Goal: Task Accomplishment & Management: Use online tool/utility

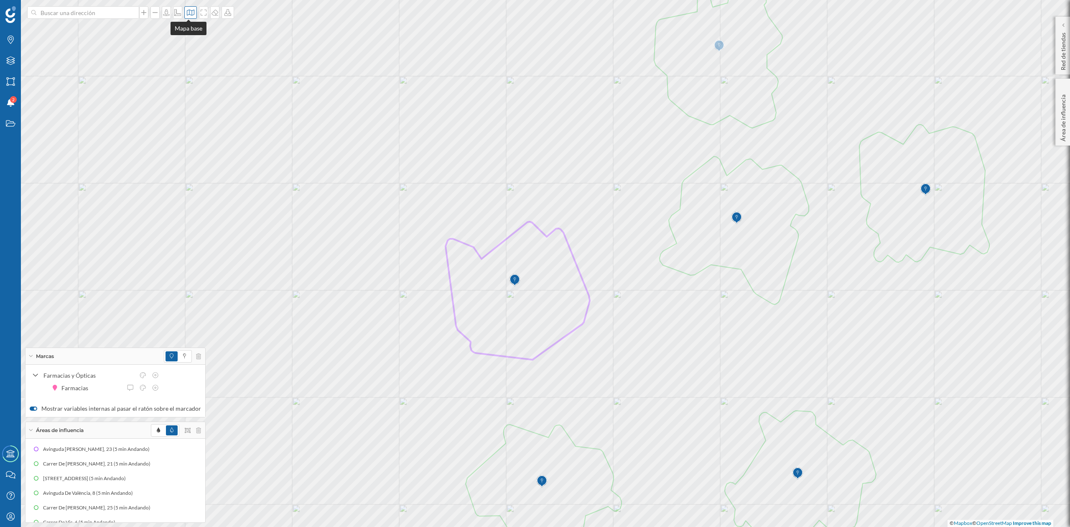
click at [187, 14] on icon at bounding box center [191, 12] width 8 height 7
click at [191, 45] on img at bounding box center [199, 54] width 25 height 29
click at [196, 353] on icon at bounding box center [198, 356] width 5 height 6
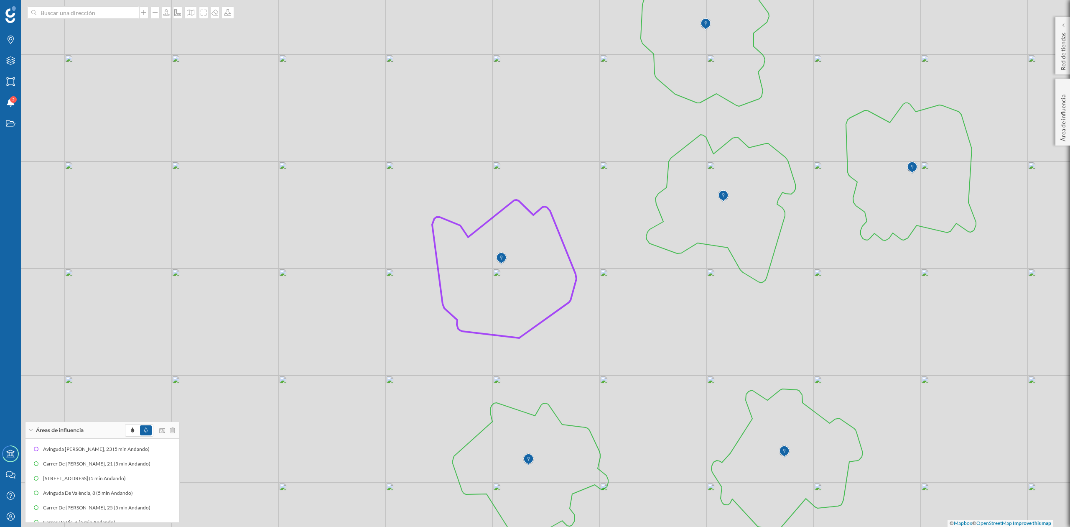
drag, startPoint x: 750, startPoint y: 360, endPoint x: 736, endPoint y: 339, distance: 25.5
click at [736, 339] on div "© Mapbox © OpenStreetMap Improve this map" at bounding box center [535, 263] width 1070 height 527
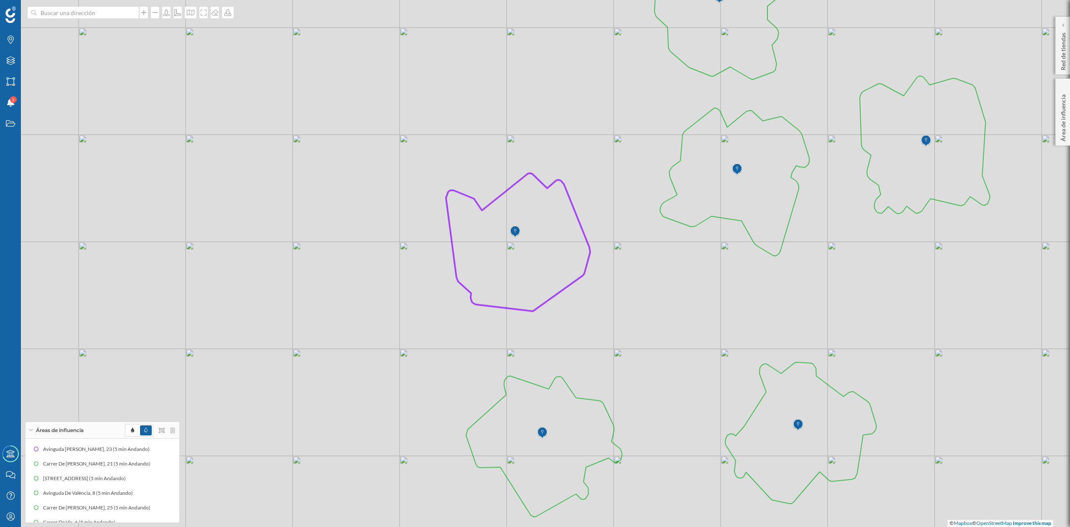
drag, startPoint x: 725, startPoint y: 355, endPoint x: 743, endPoint y: 328, distance: 31.9
click at [743, 328] on div "© Mapbox © OpenStreetMap Improve this map" at bounding box center [535, 263] width 1070 height 527
click at [9, 42] on icon "Marcas" at bounding box center [10, 40] width 10 height 8
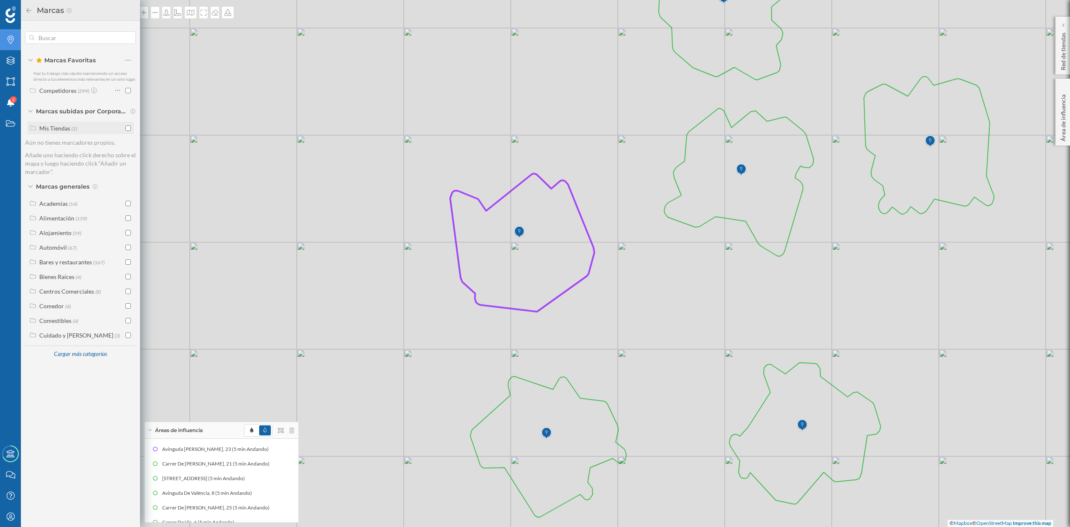
click at [129, 126] on input "checkbox" at bounding box center [127, 127] width 5 height 5
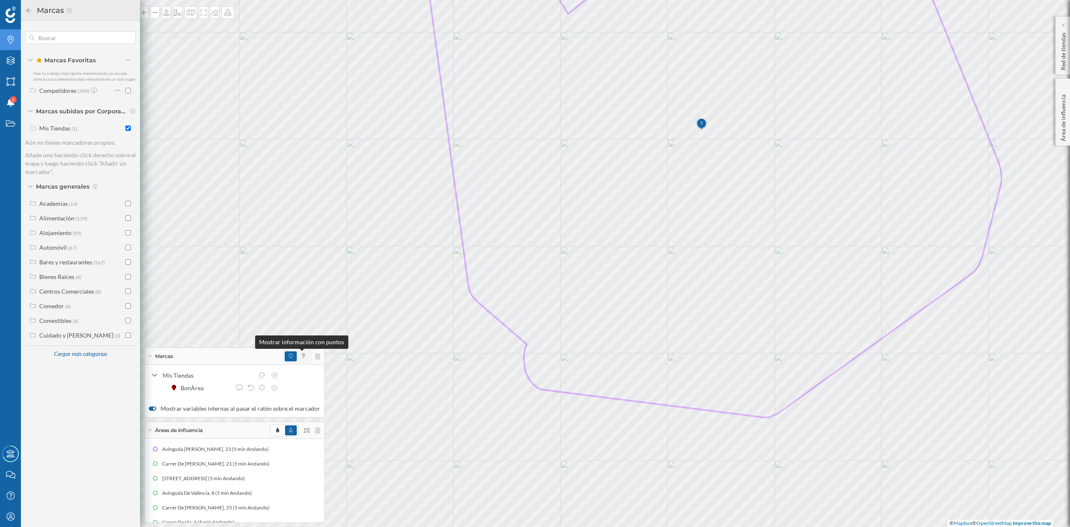
click at [302, 355] on span at bounding box center [303, 356] width 11 height 10
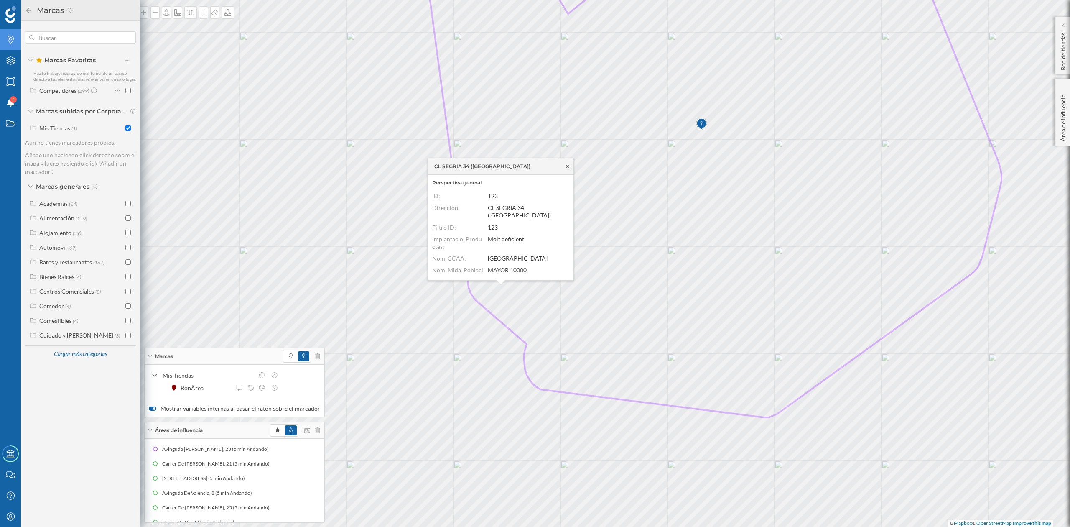
click at [567, 164] on icon at bounding box center [568, 166] width 6 height 5
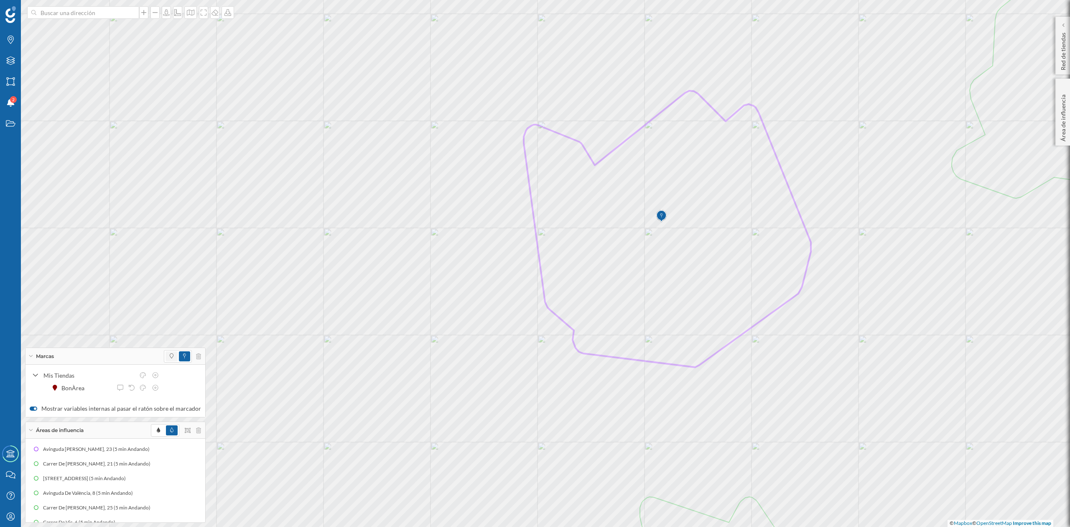
click at [166, 355] on span at bounding box center [172, 356] width 12 height 10
click at [7, 58] on icon "Capas" at bounding box center [10, 60] width 10 height 8
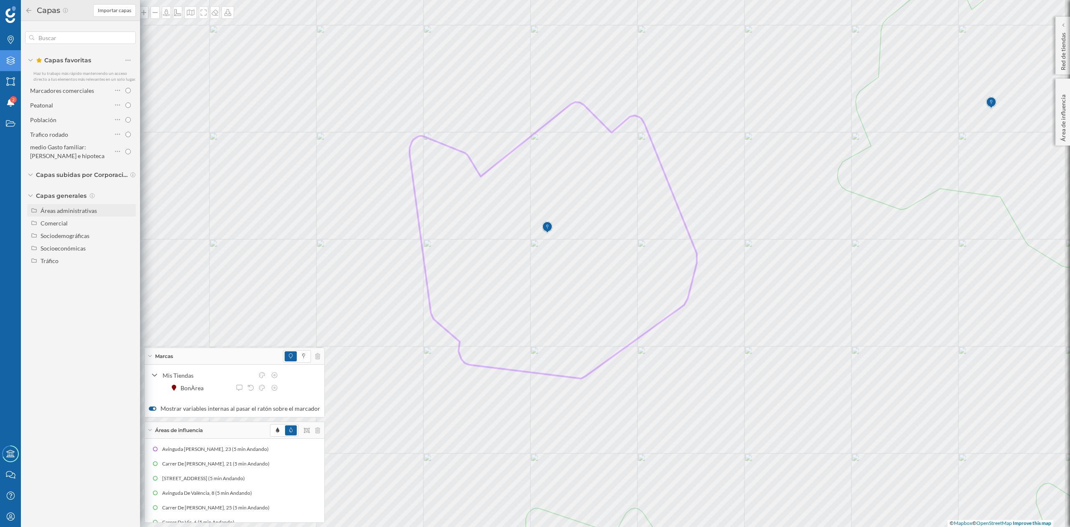
click at [71, 212] on div "Áreas administrativas" at bounding box center [69, 210] width 56 height 7
click at [129, 273] on input "Sección censal" at bounding box center [130, 273] width 5 height 5
radio input "true"
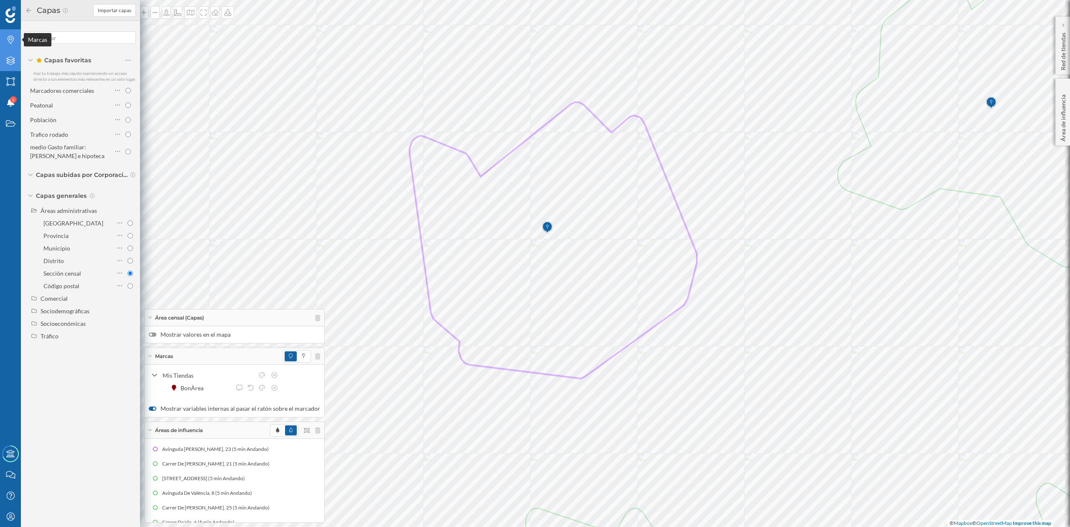
click at [12, 38] on icon "Marcas" at bounding box center [10, 40] width 10 height 8
click at [128, 216] on input "checkbox" at bounding box center [127, 217] width 5 height 5
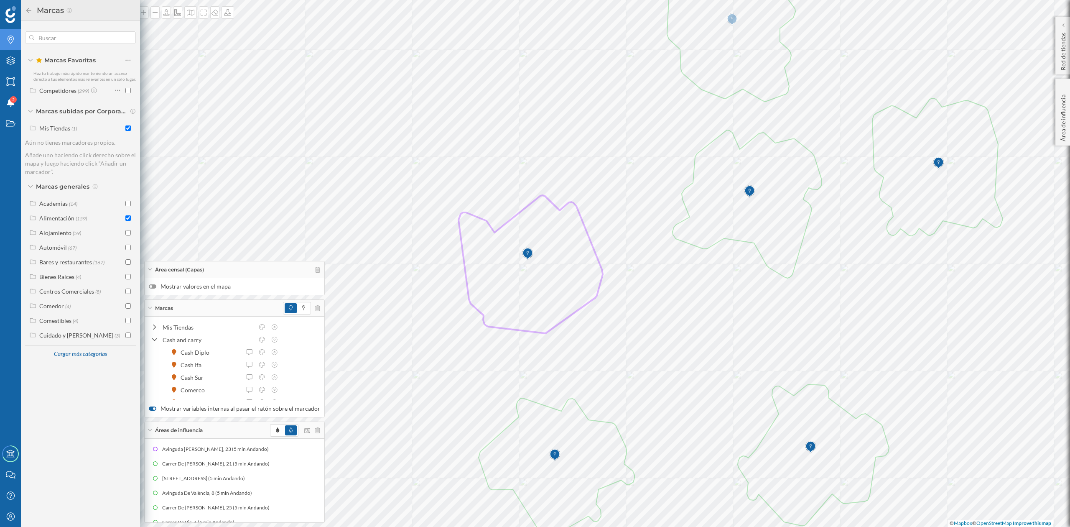
click at [156, 285] on div at bounding box center [153, 286] width 8 height 4
click at [0, 0] on input "Mostrar valores en el mapa" at bounding box center [0, 0] width 0 height 0
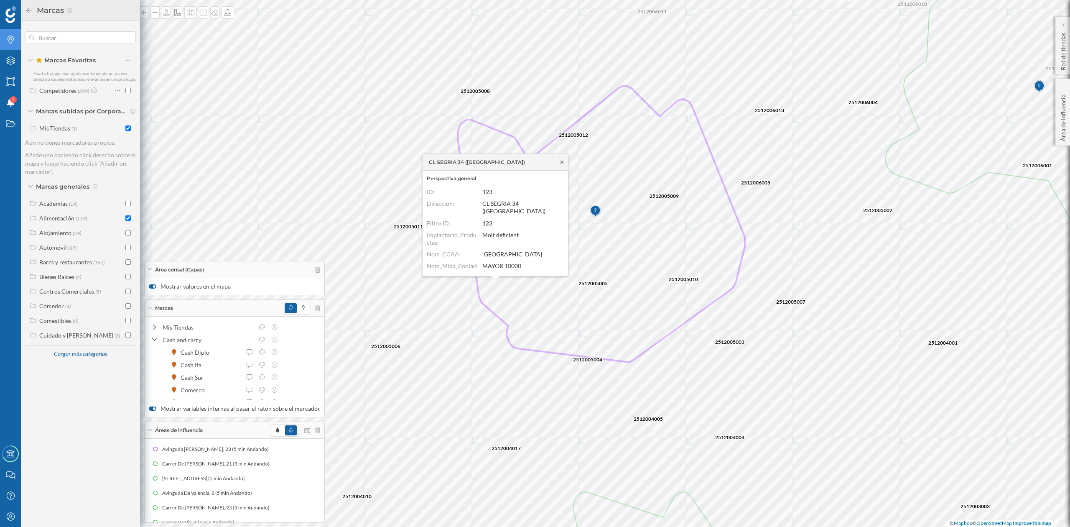
click at [562, 160] on icon at bounding box center [562, 162] width 6 height 5
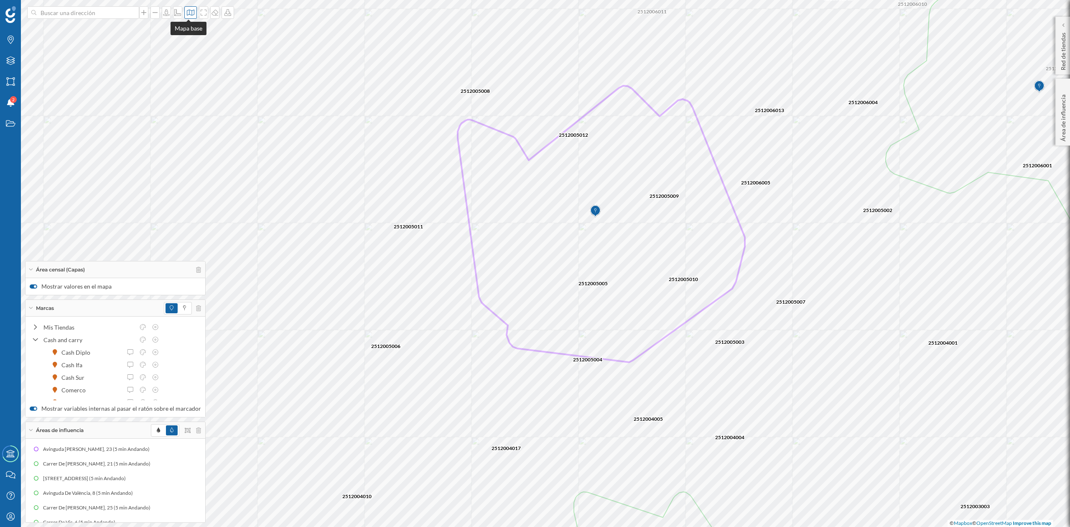
click at [187, 15] on icon at bounding box center [191, 12] width 8 height 7
click at [198, 118] on img at bounding box center [199, 117] width 25 height 29
click at [187, 10] on icon at bounding box center [191, 13] width 8 height 6
click at [200, 47] on img at bounding box center [199, 54] width 25 height 29
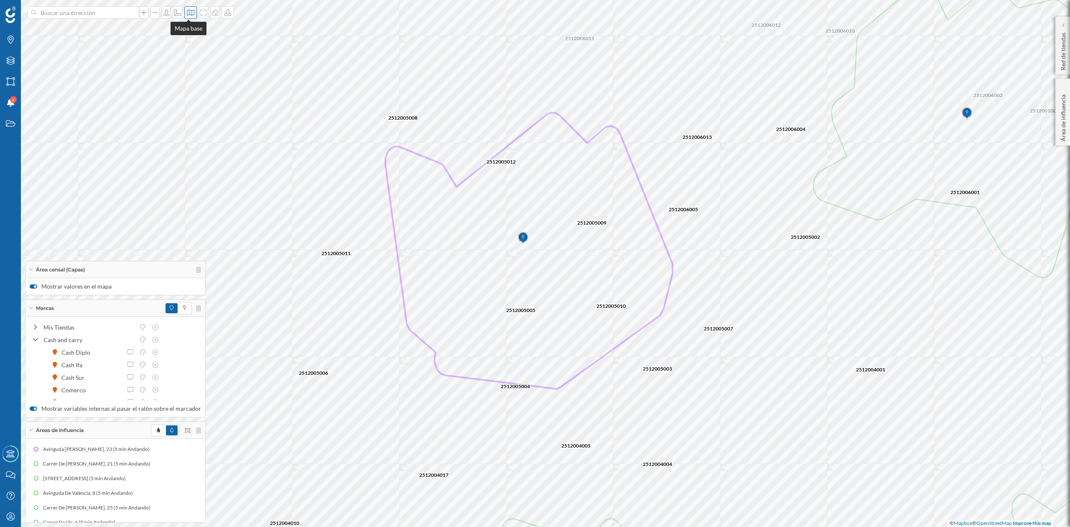
click at [192, 10] on icon at bounding box center [191, 12] width 8 height 7
click at [198, 118] on img at bounding box center [199, 117] width 25 height 29
click at [187, 13] on icon at bounding box center [191, 12] width 8 height 7
click at [196, 84] on img at bounding box center [199, 86] width 25 height 29
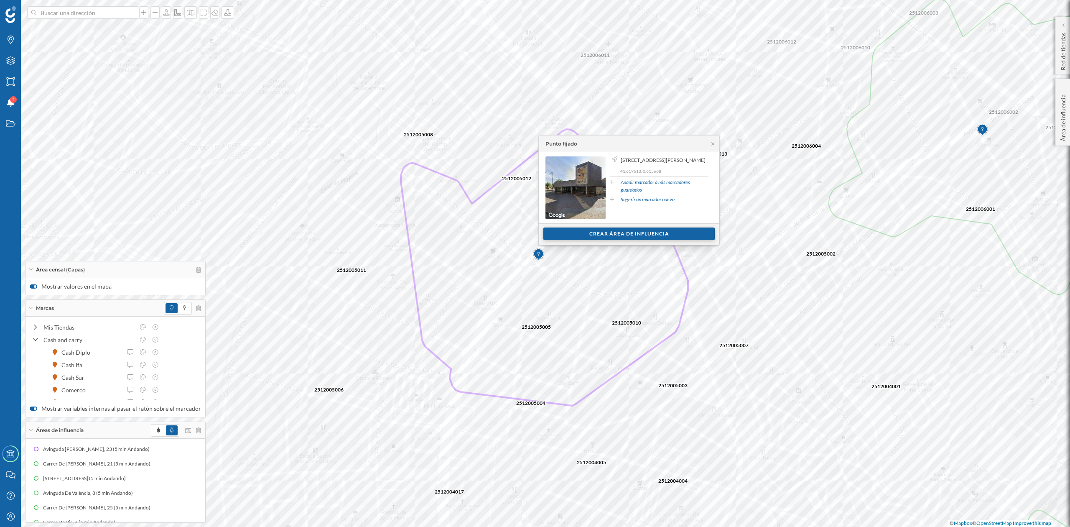
click at [646, 234] on div "Crear área de influencia" at bounding box center [629, 233] width 171 height 13
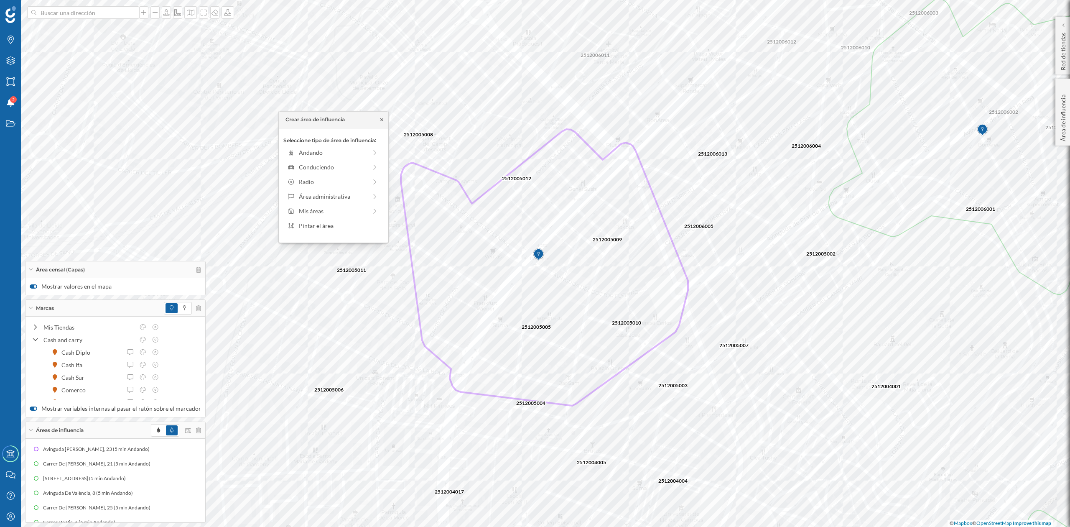
click at [382, 122] on icon at bounding box center [382, 119] width 6 height 5
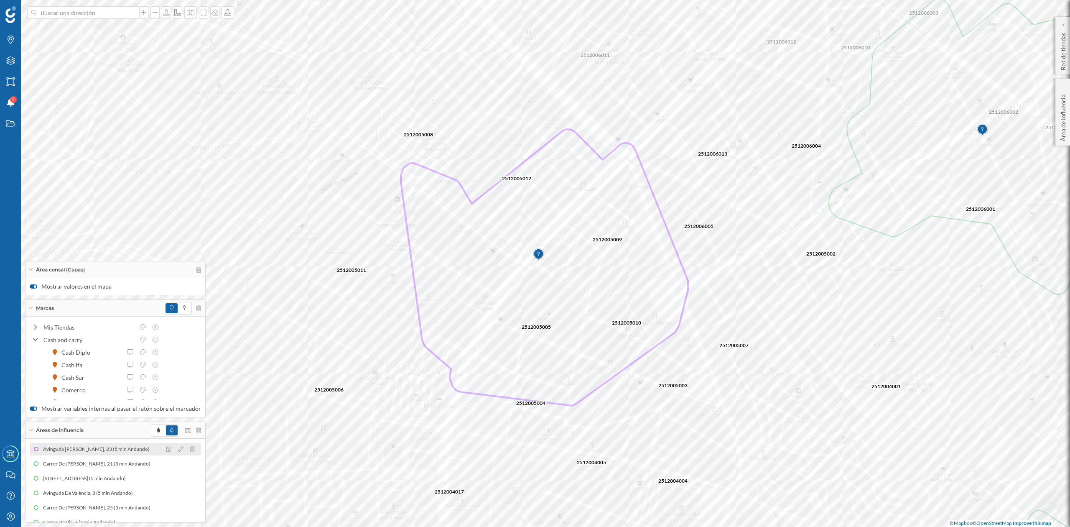
click at [92, 449] on div "Avinguda [PERSON_NAME], 23 (5 min Andando)" at bounding box center [144, 449] width 111 height 8
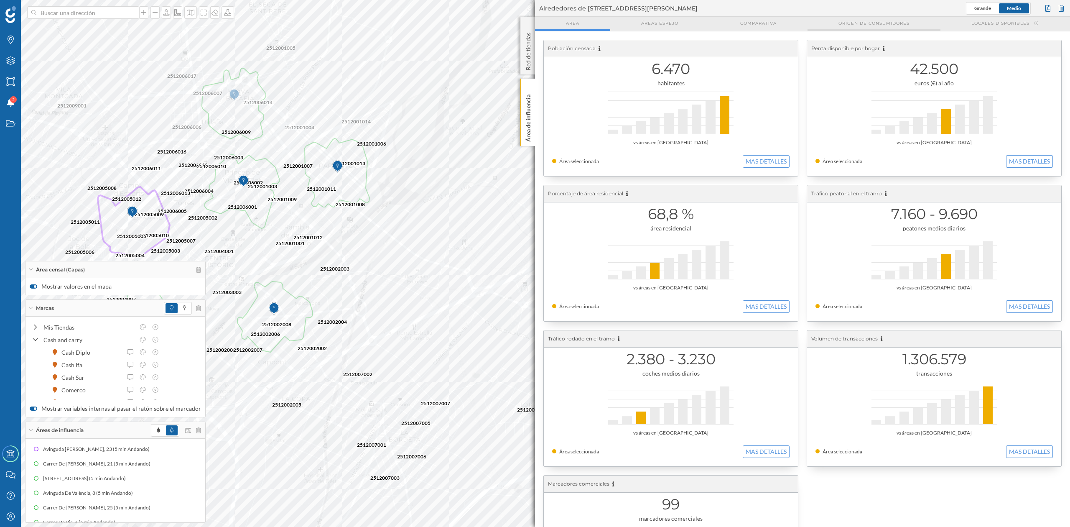
click at [888, 20] on span "Origen de consumidores" at bounding box center [874, 23] width 71 height 6
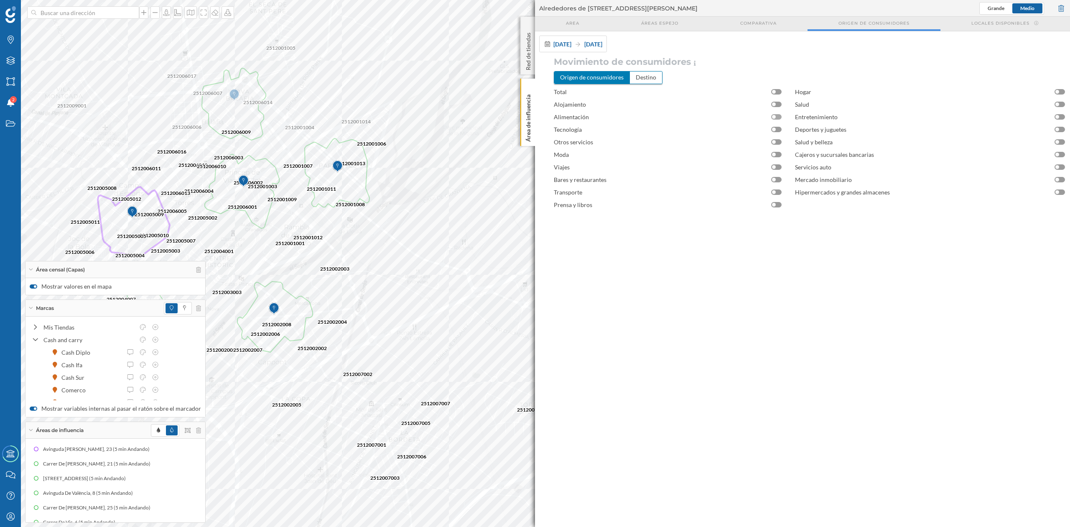
click at [779, 115] on div at bounding box center [777, 116] width 10 height 5
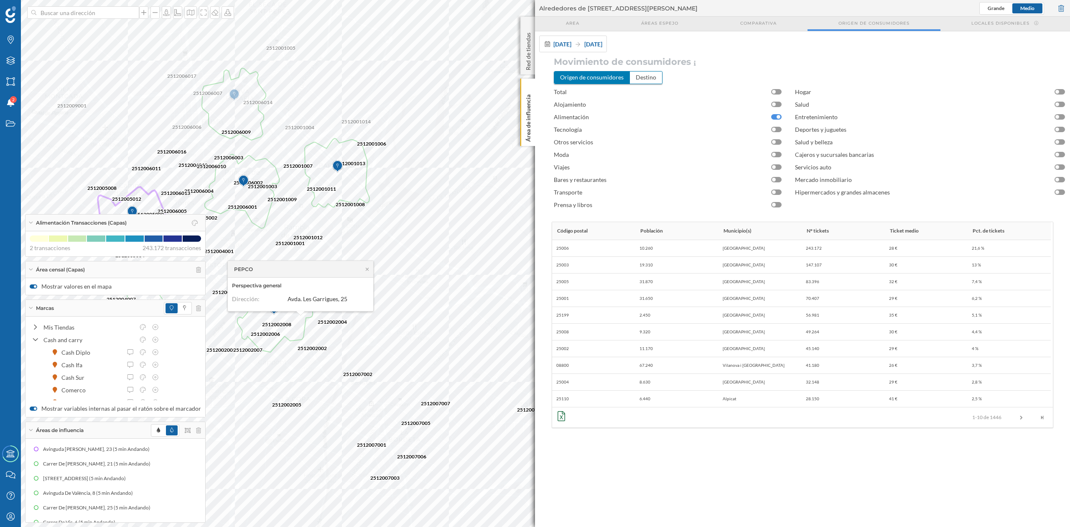
click at [33, 286] on div at bounding box center [34, 286] width 8 height 4
click at [0, 0] on input "Mostrar valores en el mapa" at bounding box center [0, 0] width 0 height 0
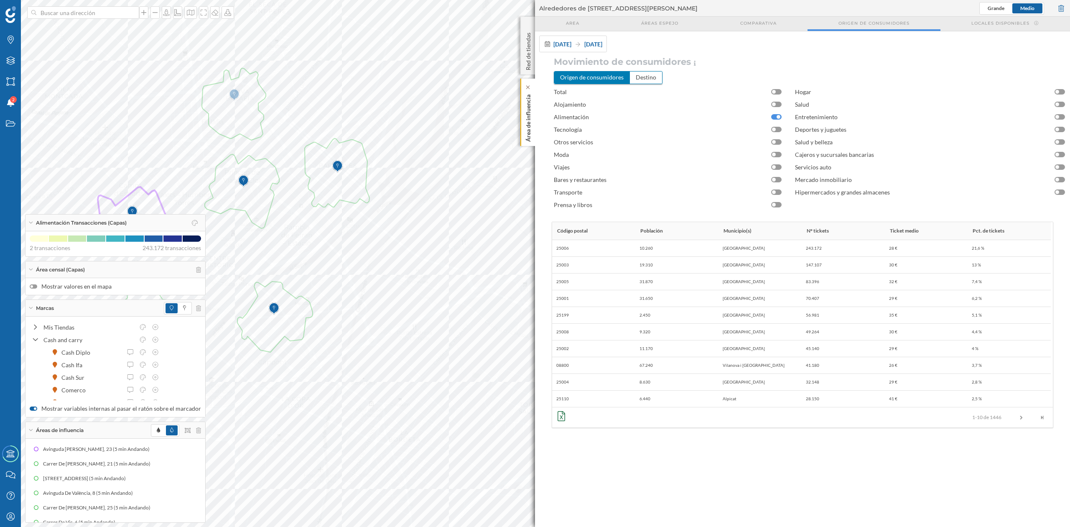
click at [531, 123] on p "Área de influencia" at bounding box center [528, 116] width 8 height 51
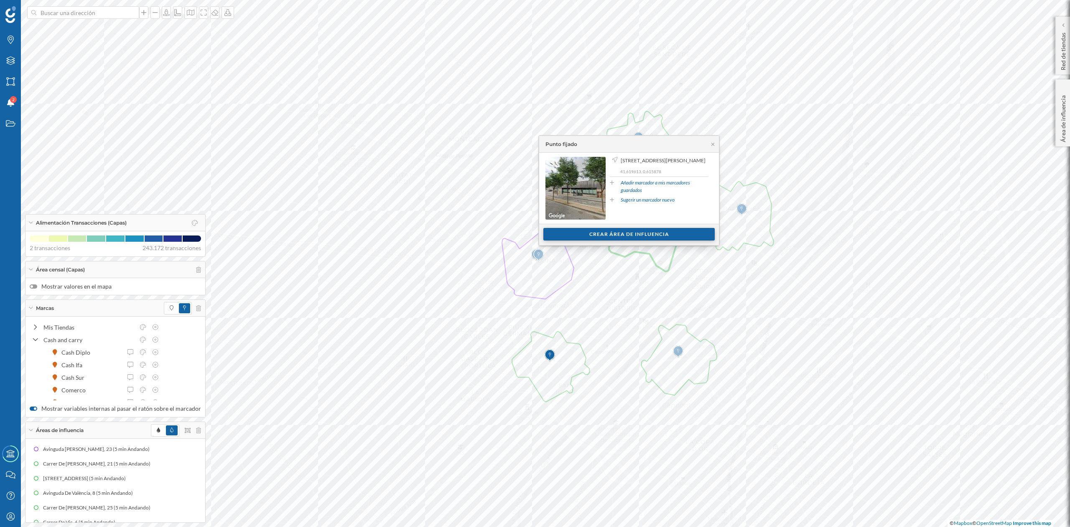
click at [653, 236] on div "Crear área de influencia" at bounding box center [629, 234] width 171 height 13
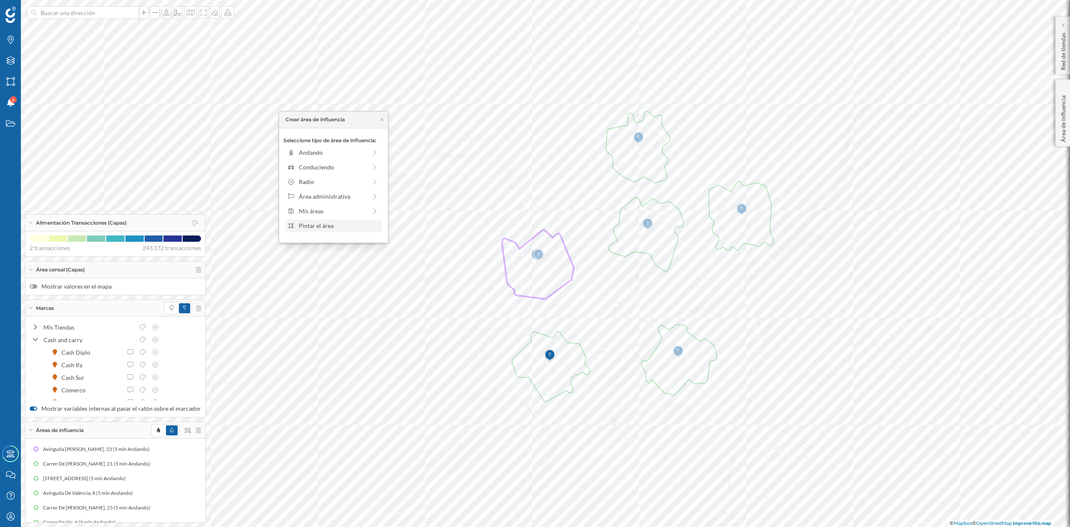
click at [325, 223] on div "Pintar el área" at bounding box center [339, 225] width 80 height 9
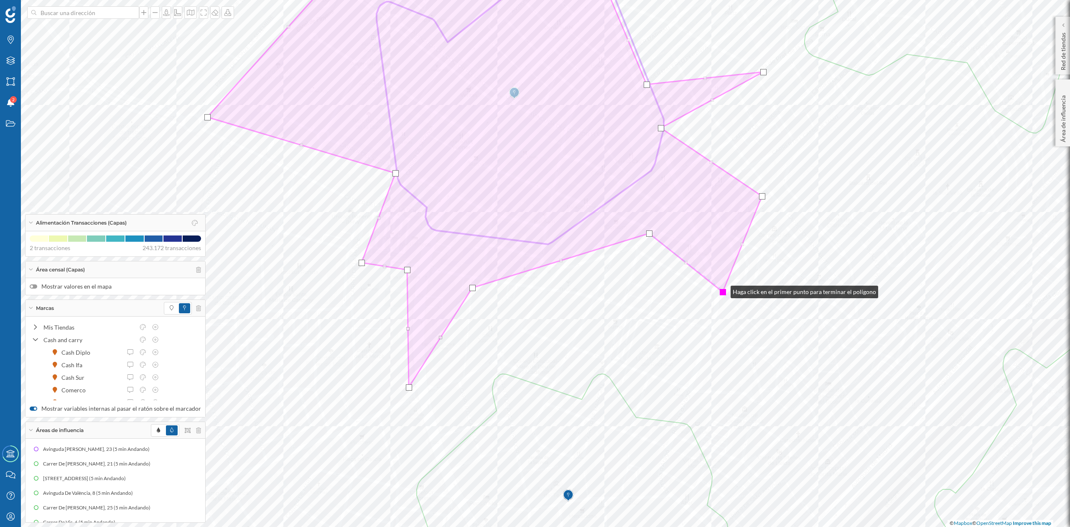
click at [723, 290] on div at bounding box center [723, 292] width 6 height 6
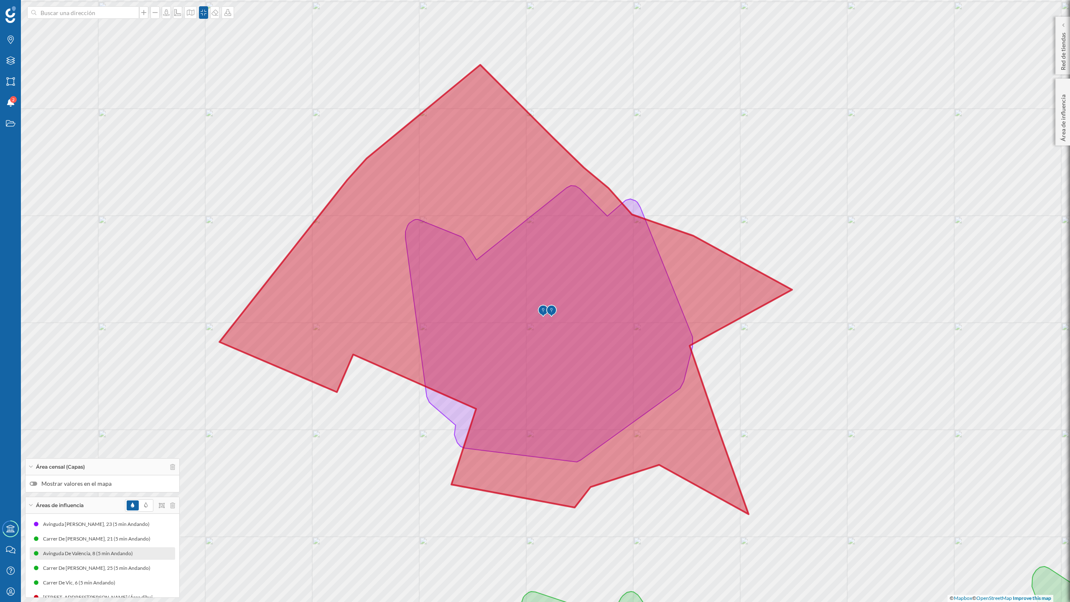
drag, startPoint x: 975, startPoint y: 456, endPoint x: 979, endPoint y: 450, distance: 7.2
click at [979, 450] on div "© Mapbox © OpenStreetMap Improve this map" at bounding box center [535, 301] width 1070 height 602
click at [8, 36] on icon "Marcas" at bounding box center [10, 40] width 10 height 8
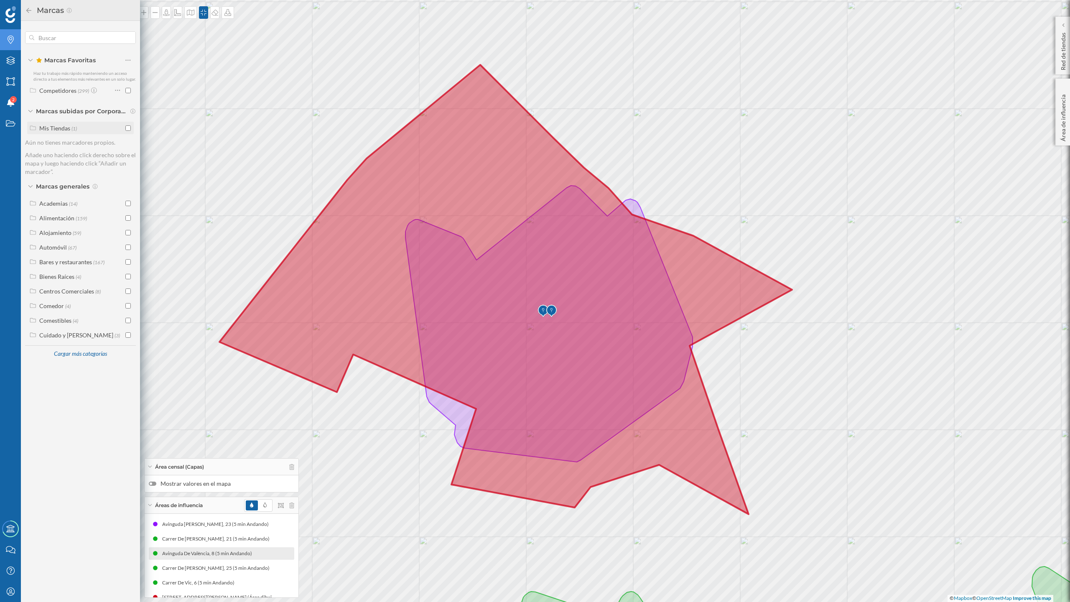
click at [126, 129] on input "checkbox" at bounding box center [127, 127] width 5 height 5
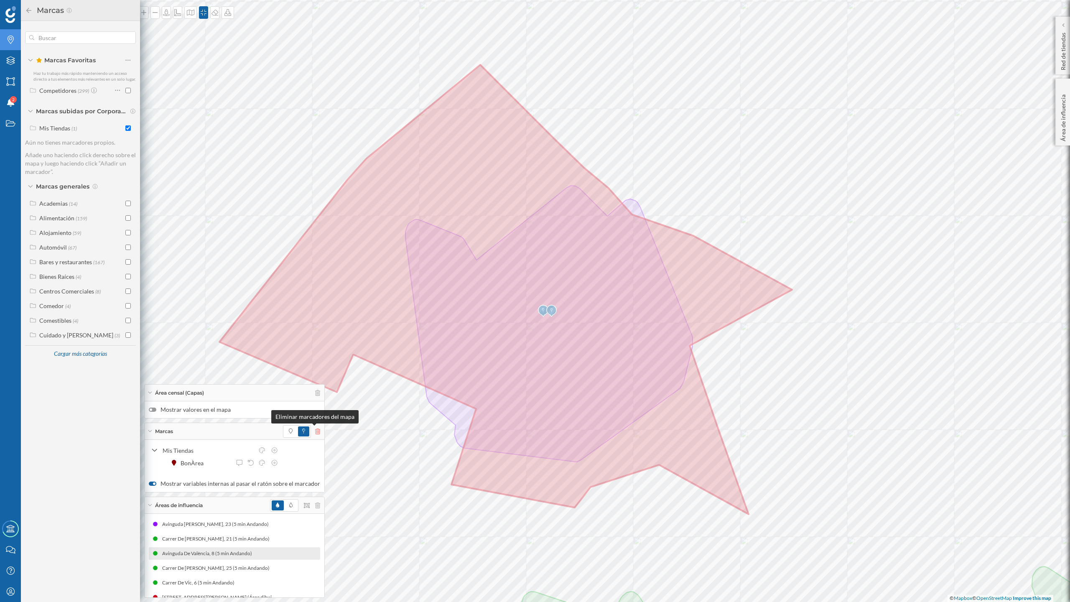
click at [315, 433] on icon at bounding box center [317, 432] width 5 height 6
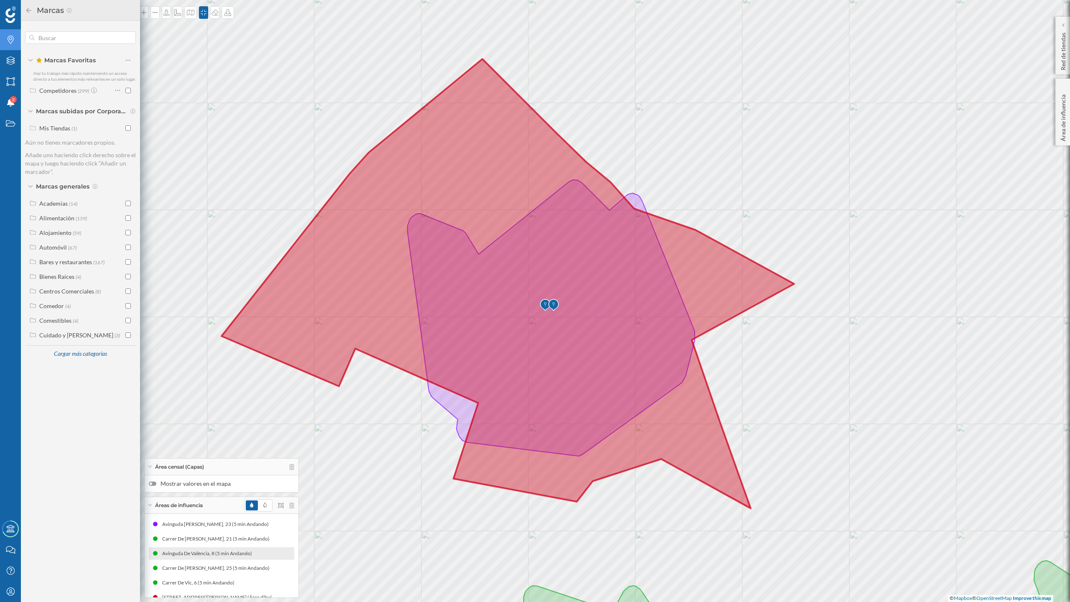
drag, startPoint x: 1027, startPoint y: 460, endPoint x: 1031, endPoint y: 454, distance: 7.0
click at [1031, 454] on div "© Mapbox © OpenStreetMap Improve this map" at bounding box center [535, 301] width 1070 height 602
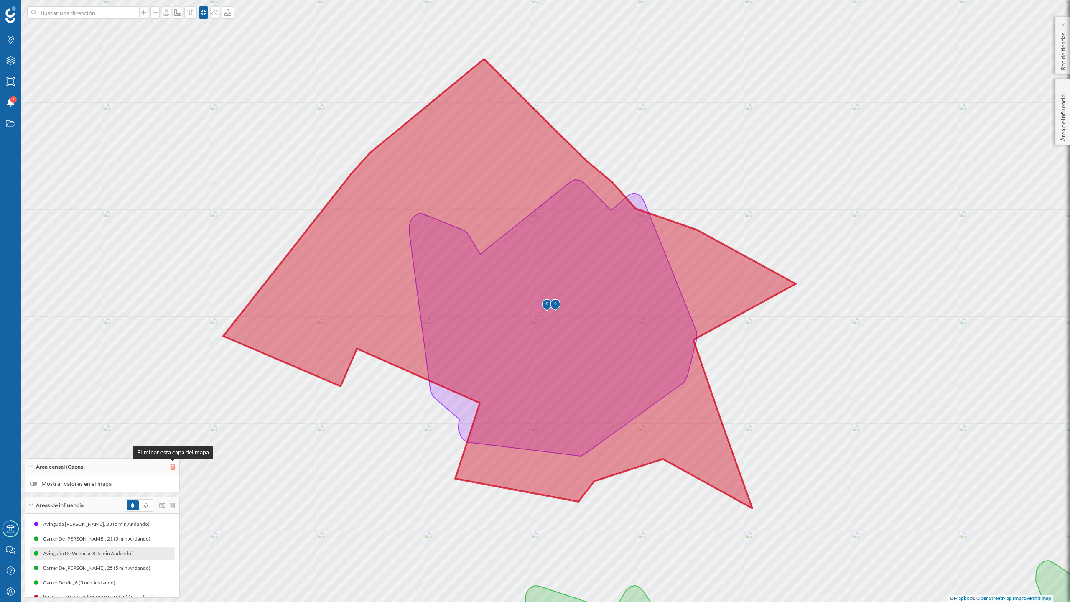
click at [172, 465] on icon at bounding box center [172, 467] width 5 height 6
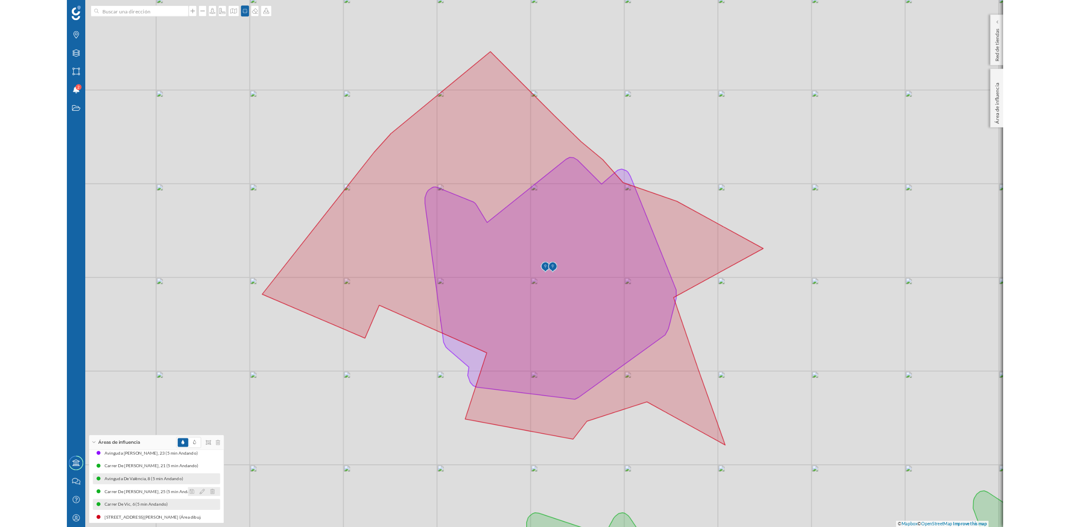
scroll to position [10, 0]
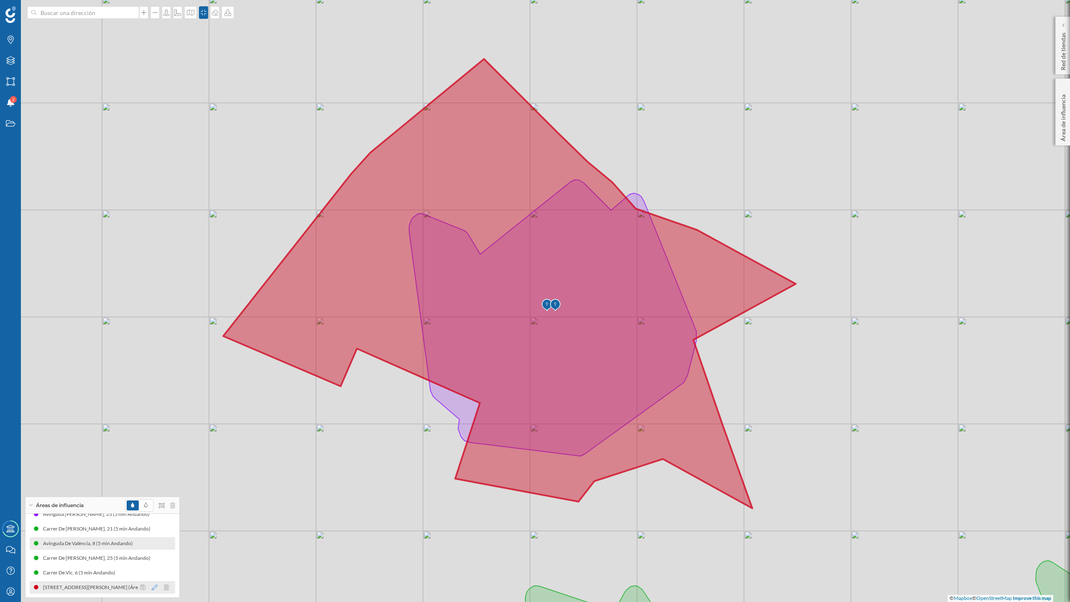
click at [156, 585] on icon at bounding box center [155, 588] width 6 height 6
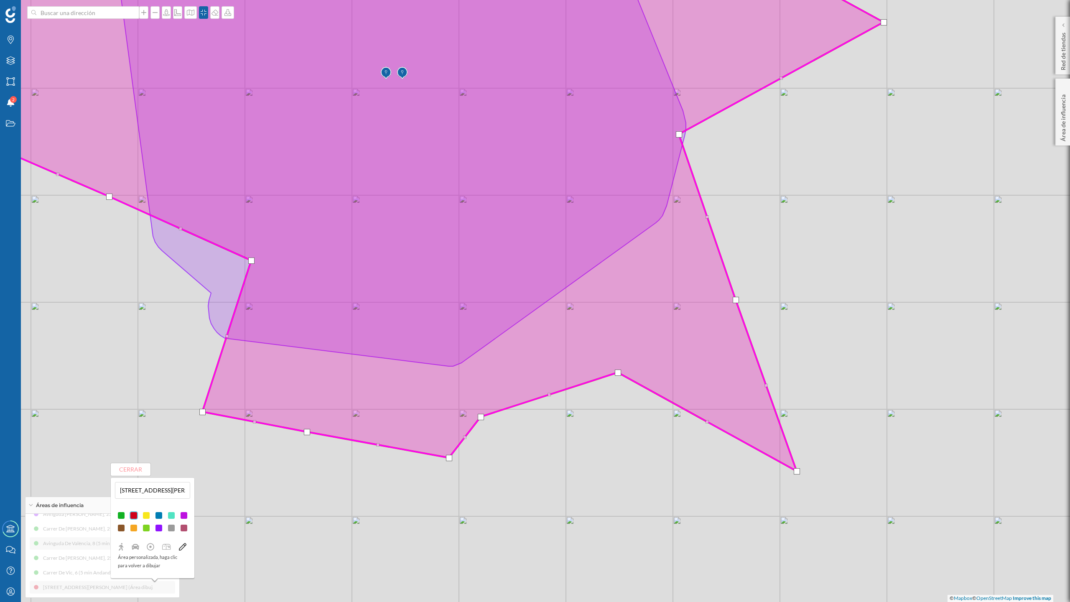
drag, startPoint x: 718, startPoint y: 480, endPoint x: 683, endPoint y: 478, distance: 35.2
click at [683, 478] on div "© Mapbox © OpenStreetMap Improve this map" at bounding box center [535, 301] width 1070 height 602
drag, startPoint x: 798, startPoint y: 471, endPoint x: 793, endPoint y: 469, distance: 5.7
click at [793, 469] on div at bounding box center [792, 470] width 6 height 6
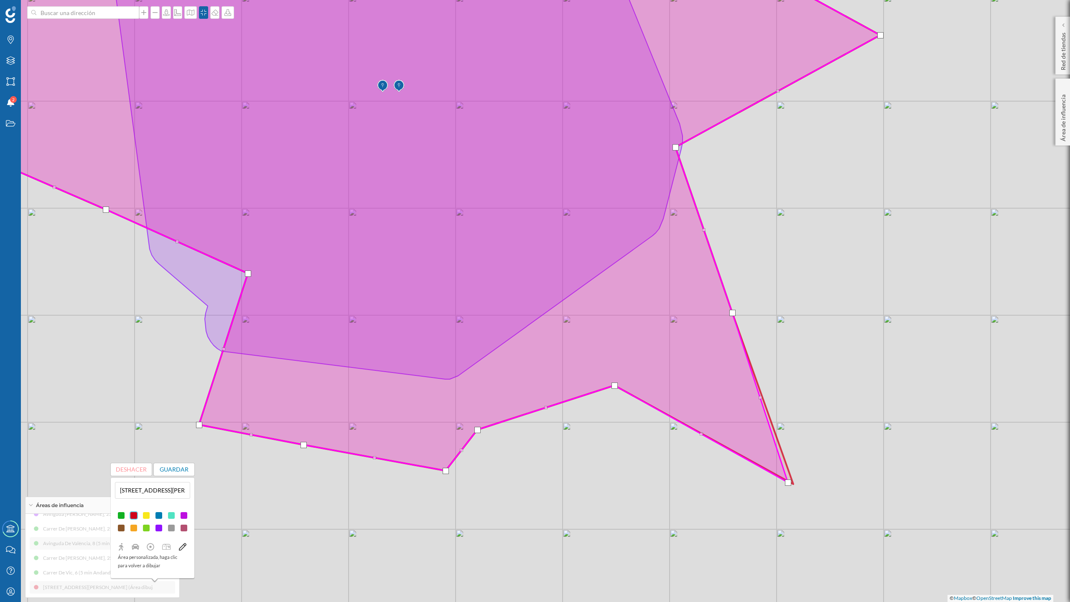
drag, startPoint x: 643, startPoint y: 491, endPoint x: 623, endPoint y: 541, distance: 54.0
click at [624, 540] on div "© Mapbox © OpenStreetMap Improve this map" at bounding box center [535, 301] width 1070 height 602
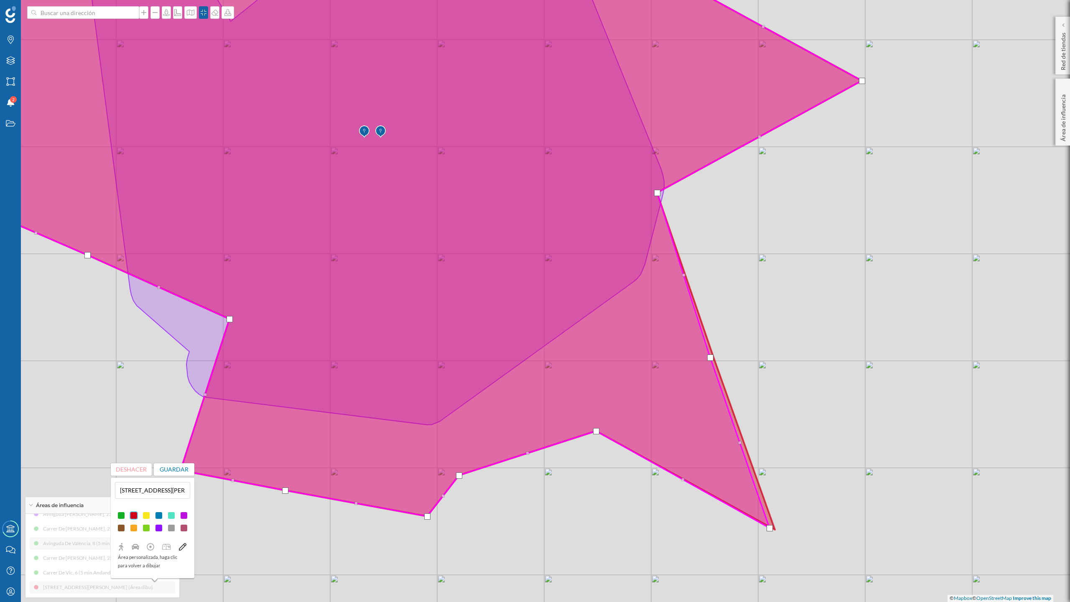
click at [710, 357] on div at bounding box center [711, 358] width 6 height 6
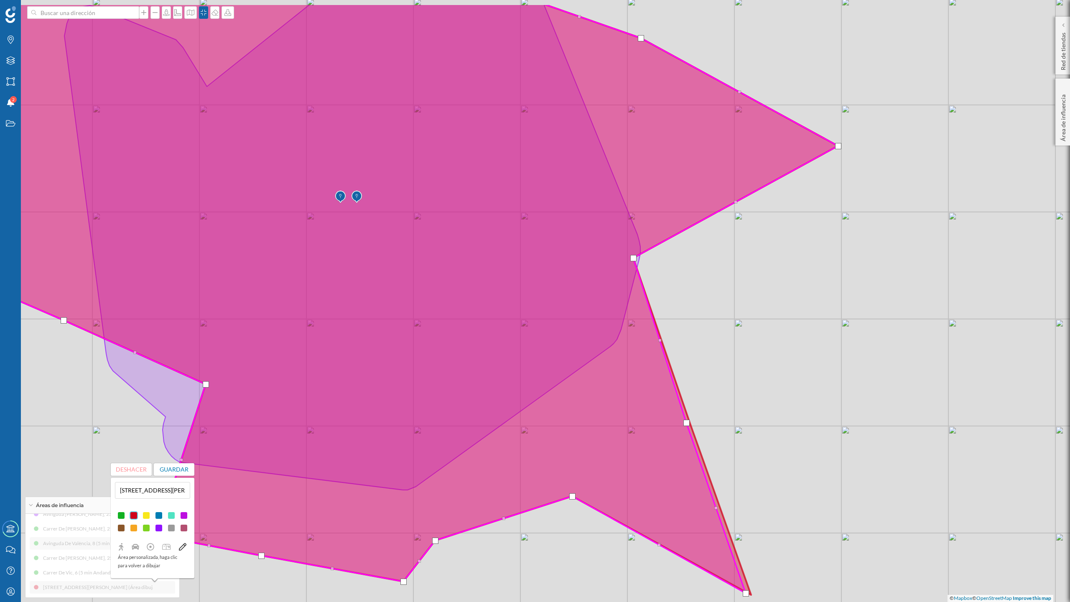
drag, startPoint x: 541, startPoint y: 489, endPoint x: 511, endPoint y: 559, distance: 75.8
click at [511, 559] on div "© Mapbox © OpenStreetMap Improve this map" at bounding box center [535, 301] width 1070 height 602
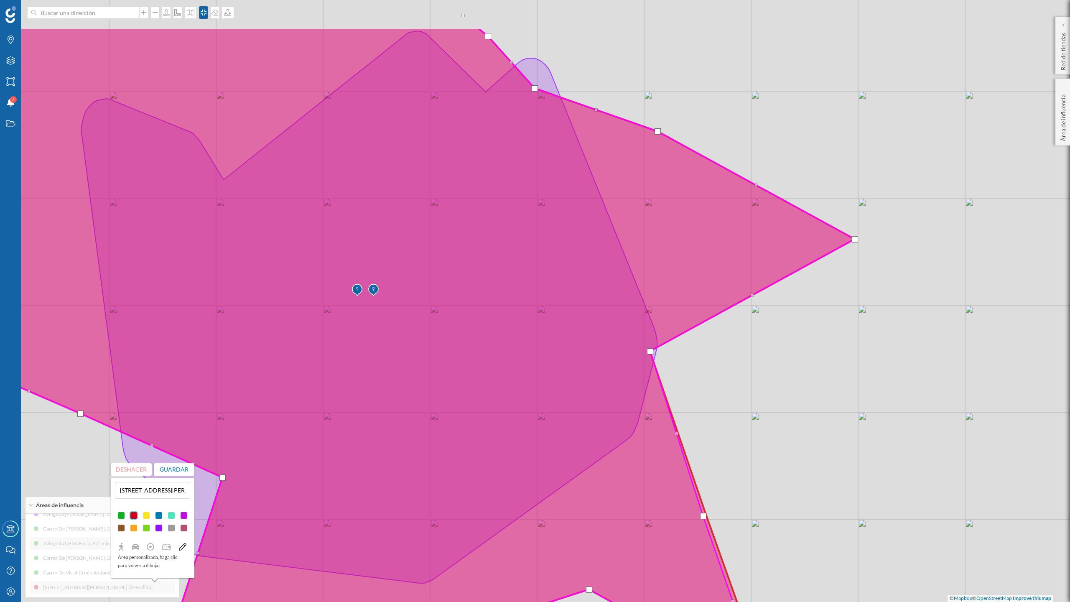
drag, startPoint x: 837, startPoint y: 383, endPoint x: 864, endPoint y: 487, distance: 107.6
click at [864, 483] on div "© Mapbox © OpenStreetMap Improve this map" at bounding box center [535, 301] width 1070 height 602
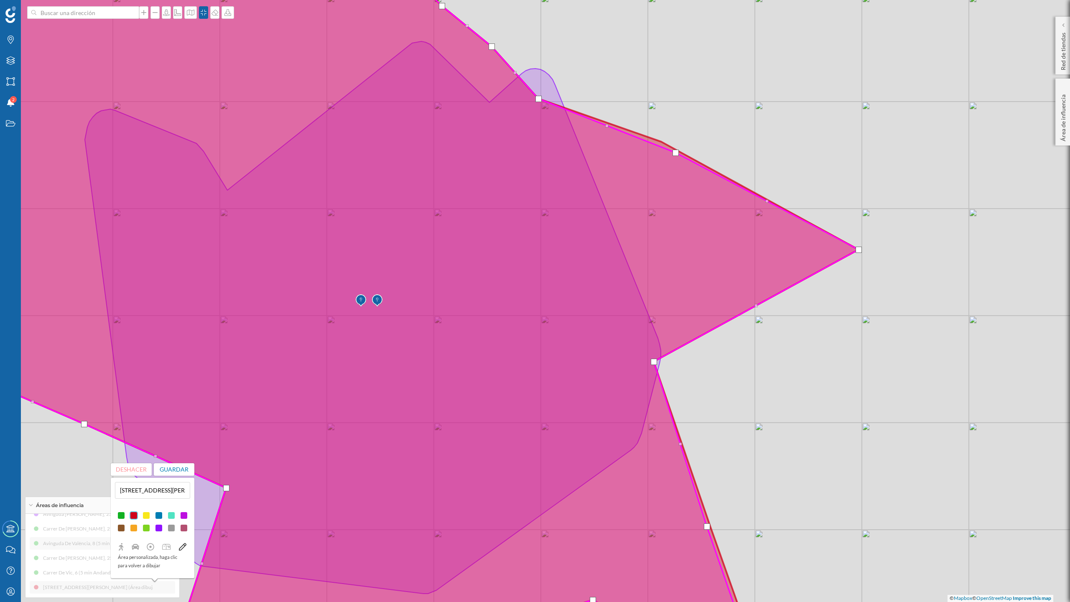
drag, startPoint x: 664, startPoint y: 146, endPoint x: 677, endPoint y: 155, distance: 15.3
click at [677, 155] on div at bounding box center [676, 153] width 6 height 6
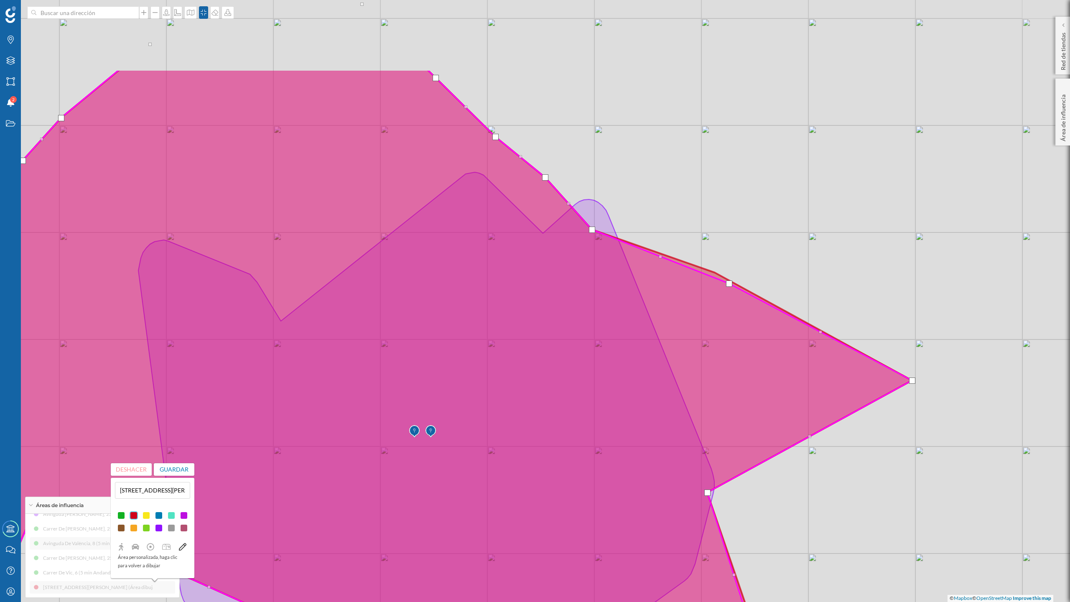
drag, startPoint x: 671, startPoint y: 181, endPoint x: 725, endPoint y: 313, distance: 142.5
click at [725, 313] on icon at bounding box center [428, 431] width 967 height 725
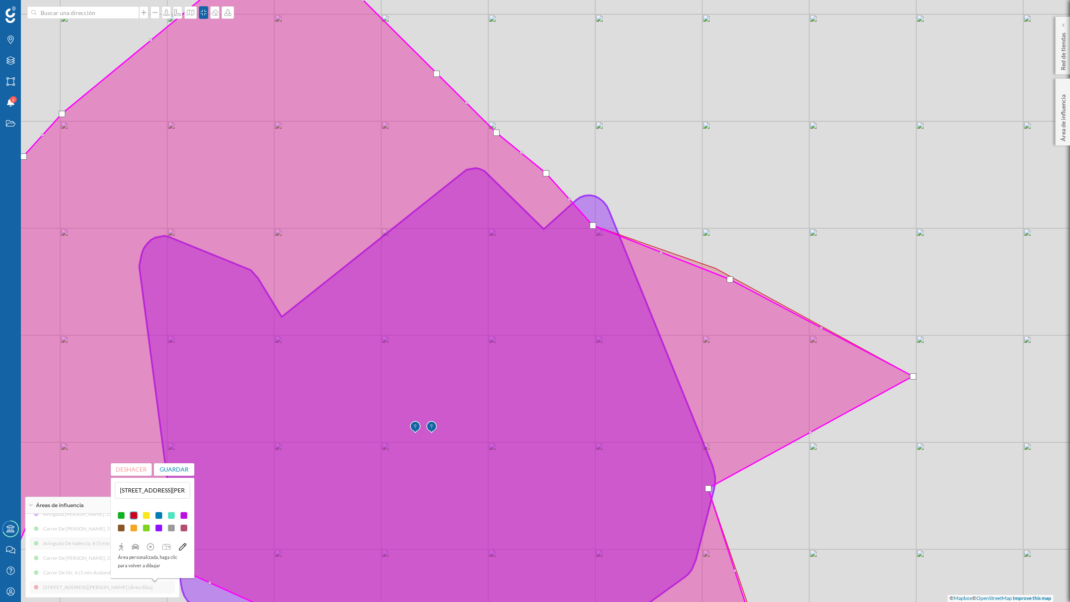
drag, startPoint x: 593, startPoint y: 226, endPoint x: 593, endPoint y: 221, distance: 5.0
click at [593, 221] on icon at bounding box center [427, 413] width 576 height 490
click at [593, 221] on div at bounding box center [593, 221] width 6 height 6
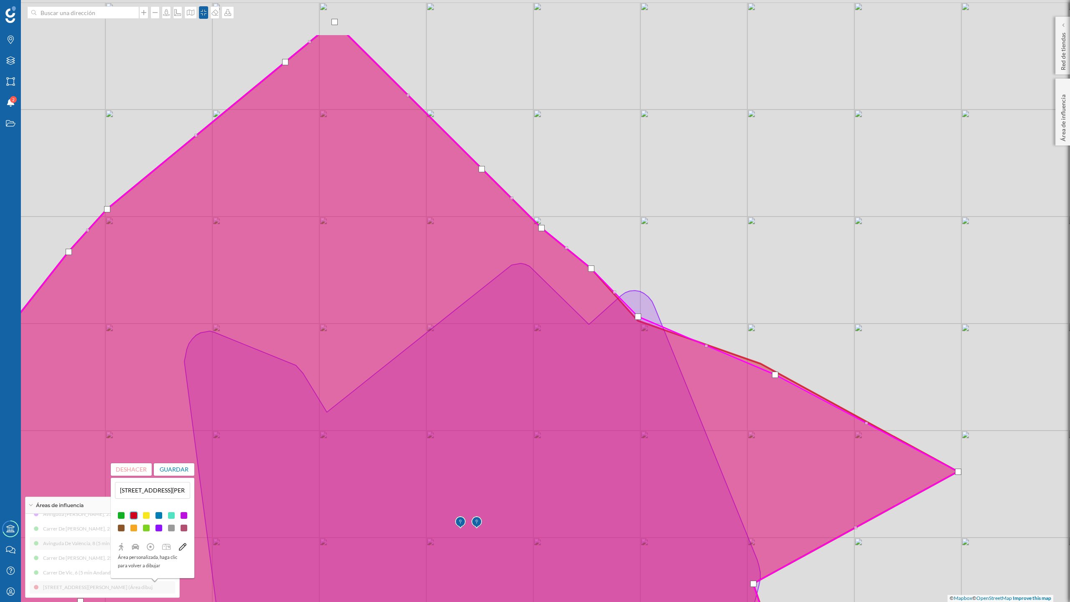
drag, startPoint x: 544, startPoint y: 290, endPoint x: 613, endPoint y: 431, distance: 156.2
click at [613, 431] on icon at bounding box center [448, 396] width 1022 height 725
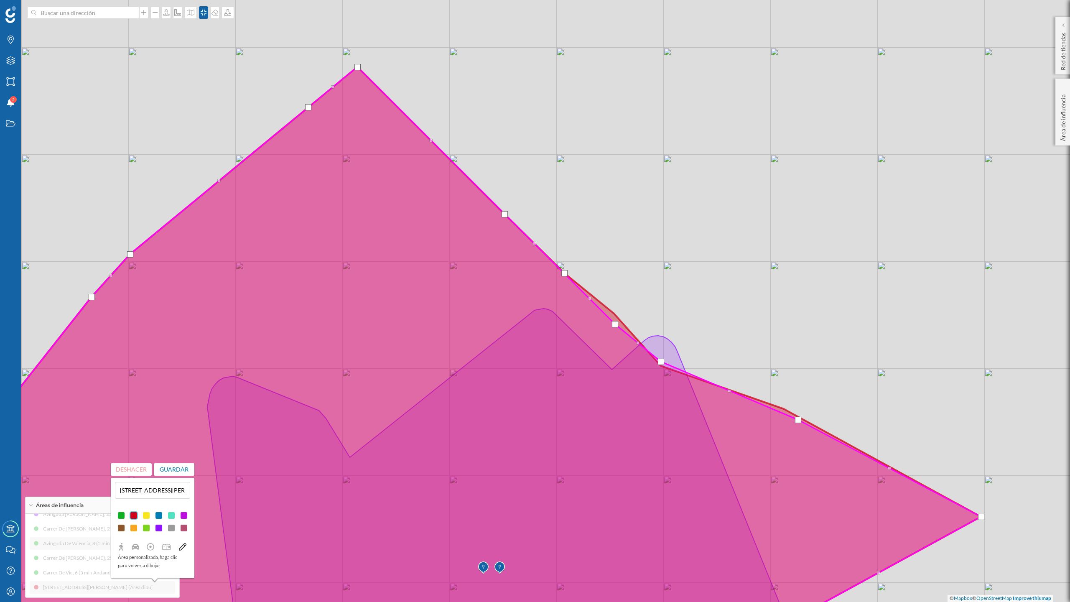
drag, startPoint x: 613, startPoint y: 313, endPoint x: 614, endPoint y: 323, distance: 10.5
click at [614, 323] on div at bounding box center [615, 324] width 6 height 6
click at [661, 364] on div at bounding box center [661, 364] width 6 height 6
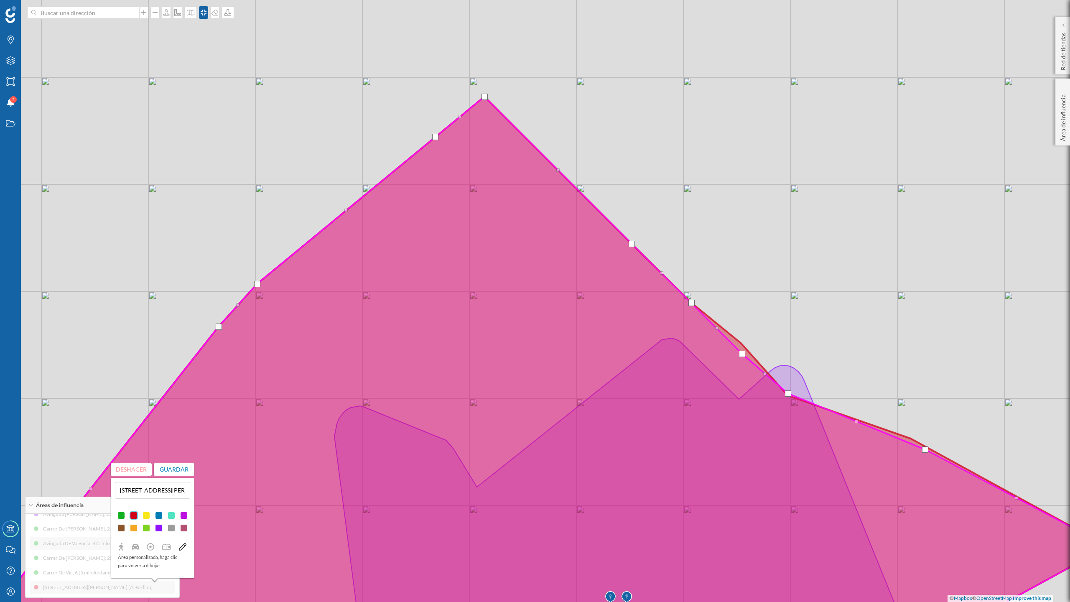
drag, startPoint x: 442, startPoint y: 345, endPoint x: 569, endPoint y: 375, distance: 130.5
click at [569, 375] on icon at bounding box center [564, 395] width 1090 height 597
drag, startPoint x: 482, startPoint y: 99, endPoint x: 483, endPoint y: 105, distance: 6.1
click at [484, 105] on div at bounding box center [487, 103] width 6 height 6
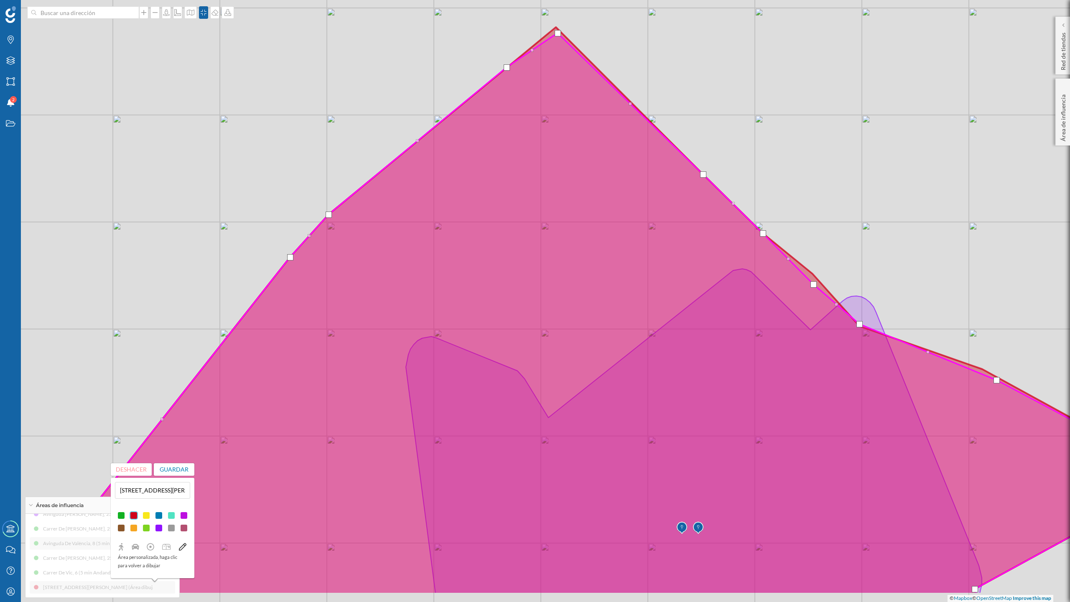
drag, startPoint x: 402, startPoint y: 256, endPoint x: 474, endPoint y: 187, distance: 99.7
click at [474, 187] on icon at bounding box center [607, 313] width 1146 height 561
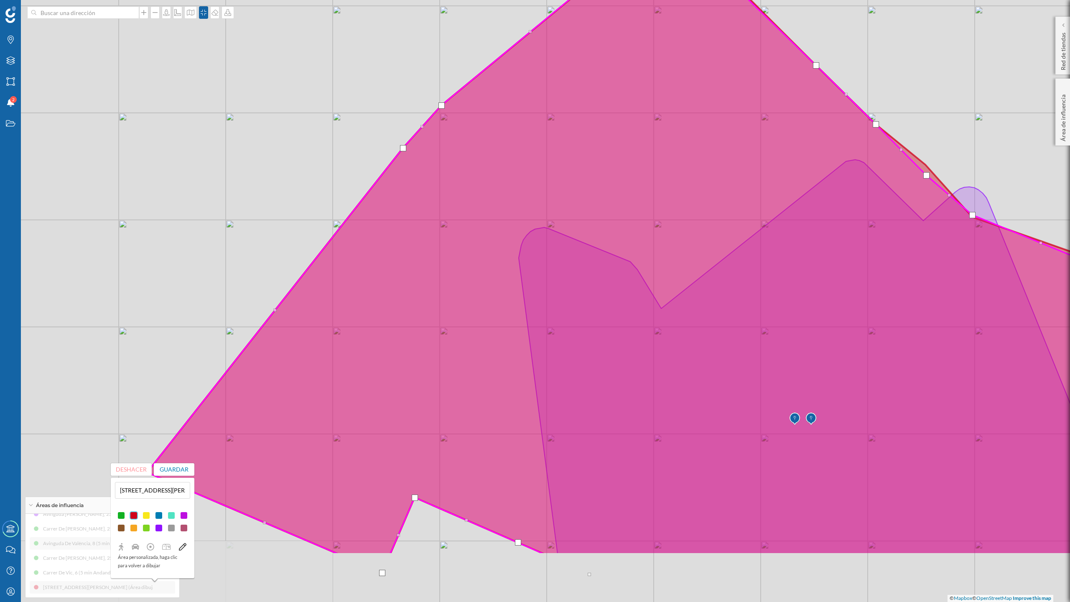
drag, startPoint x: 411, startPoint y: 305, endPoint x: 524, endPoint y: 196, distance: 157.0
click at [524, 196] on icon at bounding box center [719, 239] width 1145 height 631
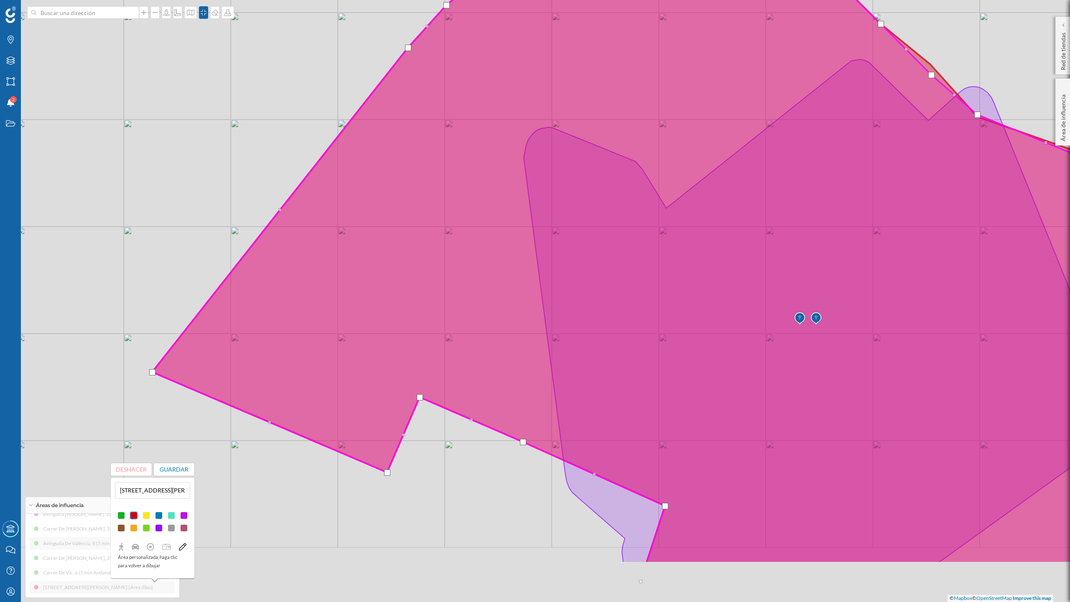
drag, startPoint x: 407, startPoint y: 365, endPoint x: 412, endPoint y: 257, distance: 108.4
click at [412, 257] on icon at bounding box center [668, 200] width 1032 height 725
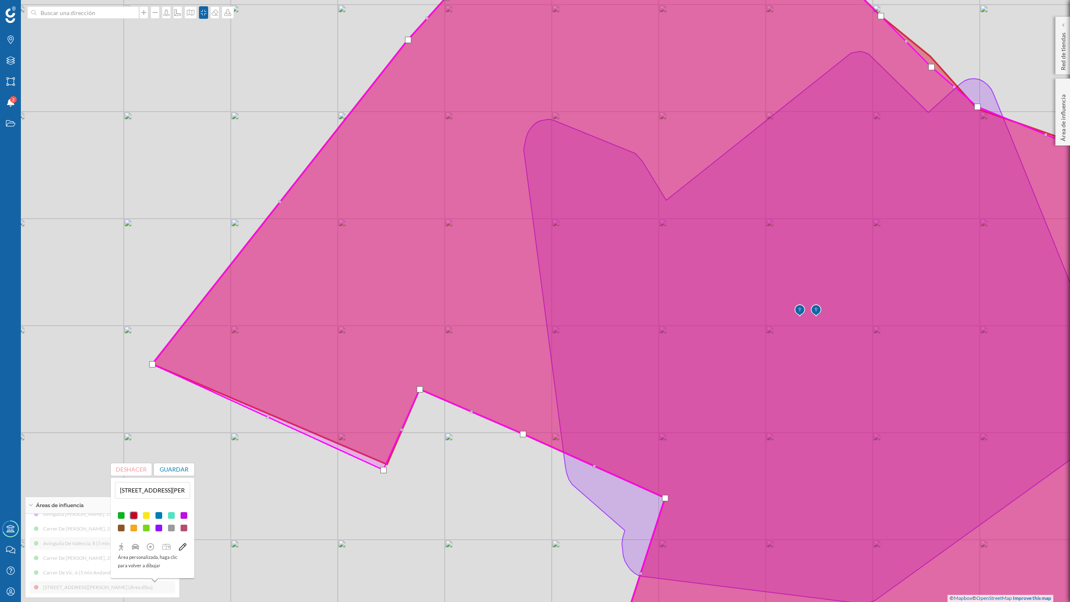
drag, startPoint x: 387, startPoint y: 467, endPoint x: 383, endPoint y: 473, distance: 6.6
click at [383, 473] on div at bounding box center [384, 470] width 6 height 6
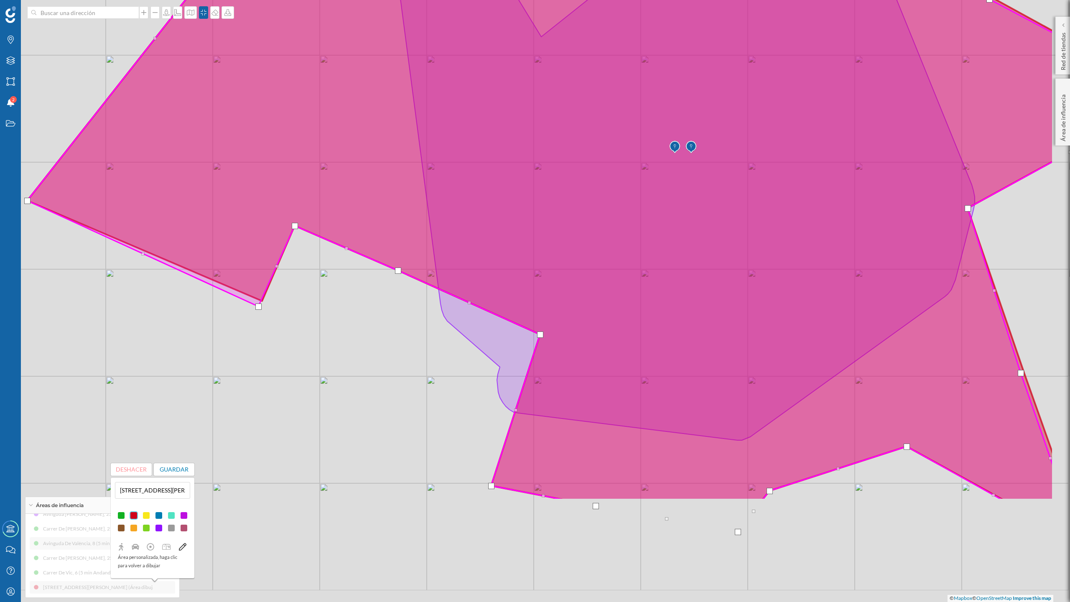
drag, startPoint x: 489, startPoint y: 485, endPoint x: 364, endPoint y: 319, distance: 207.5
click at [364, 319] on div "© Mapbox © OpenStreetMap Improve this map" at bounding box center [535, 301] width 1070 height 602
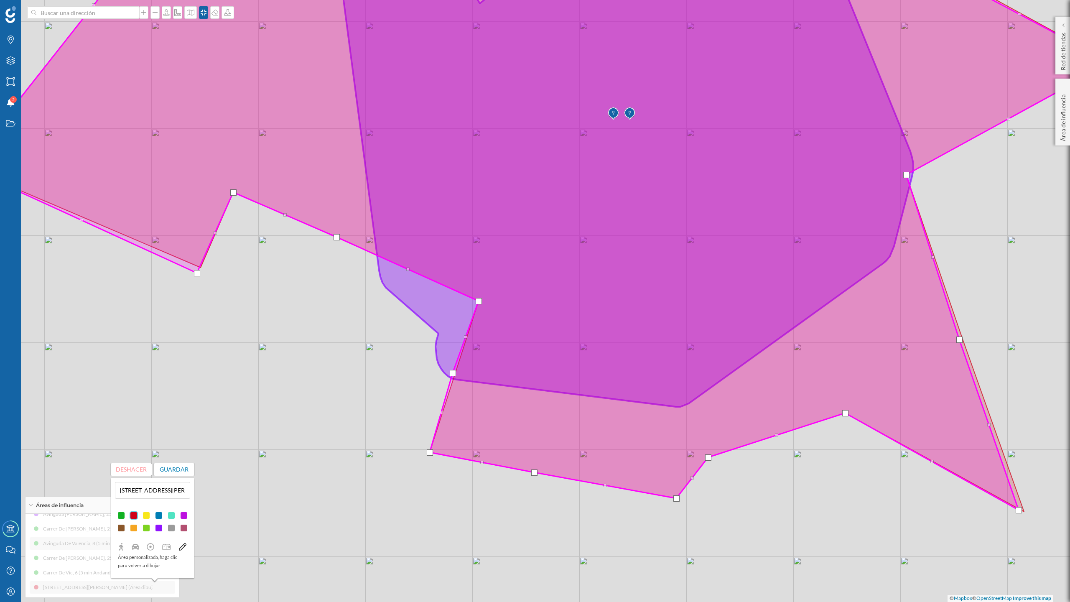
drag, startPoint x: 522, startPoint y: 539, endPoint x: 461, endPoint y: 507, distance: 69.0
click at [461, 507] on div "© Mapbox © OpenStreetMap Improve this map" at bounding box center [535, 301] width 1070 height 602
click at [176, 468] on button "Guardar" at bounding box center [174, 469] width 41 height 13
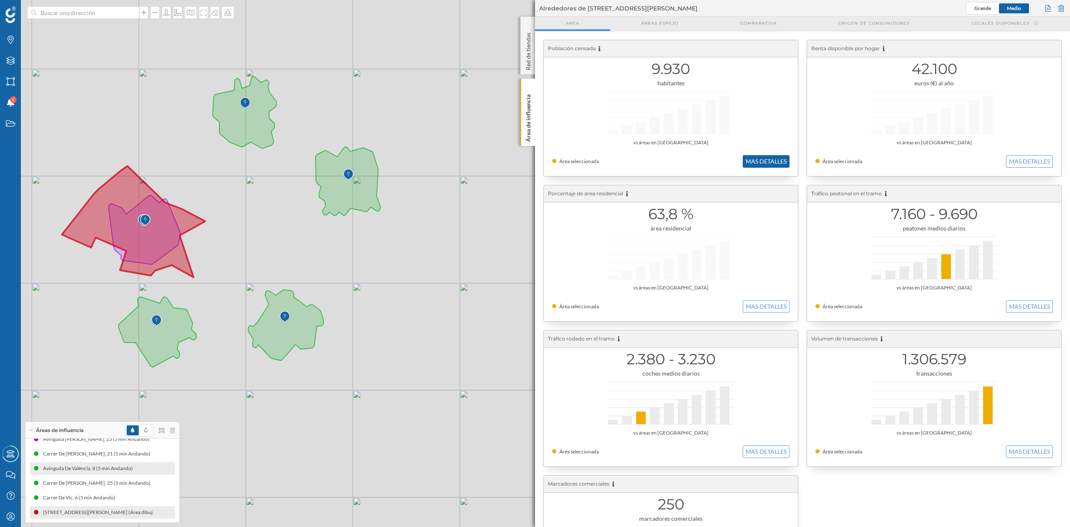
click at [758, 160] on button "MAS DETALLES" at bounding box center [766, 161] width 47 height 13
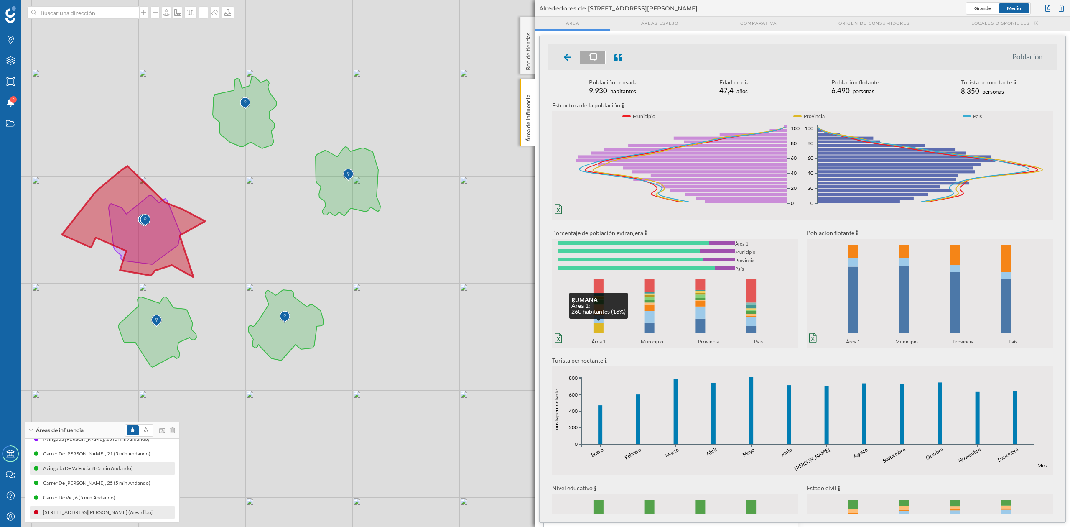
click at [596, 332] on rect at bounding box center [599, 328] width 10 height 10
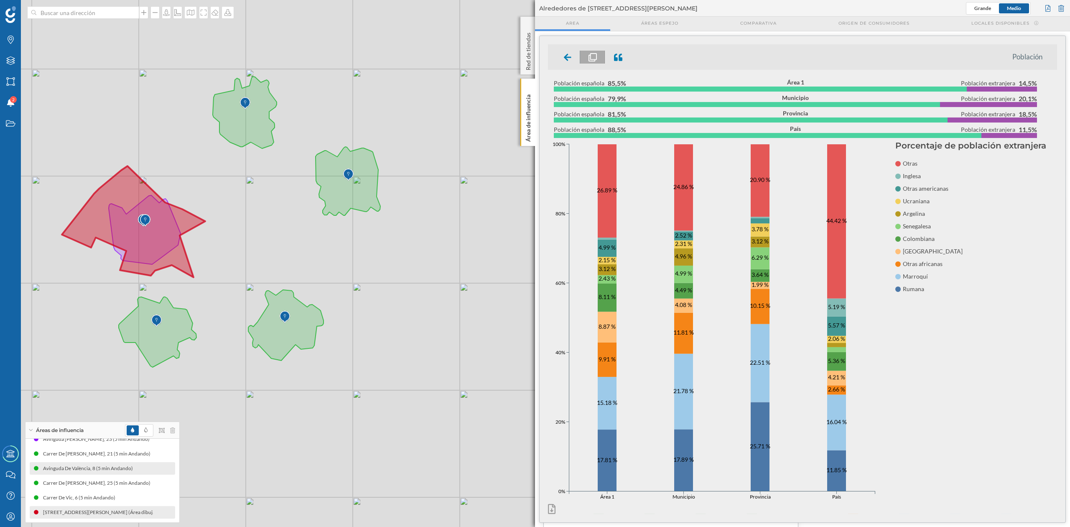
click at [567, 64] on ul "Población" at bounding box center [802, 57] width 509 height 26
click at [567, 61] on icon at bounding box center [568, 57] width 8 height 8
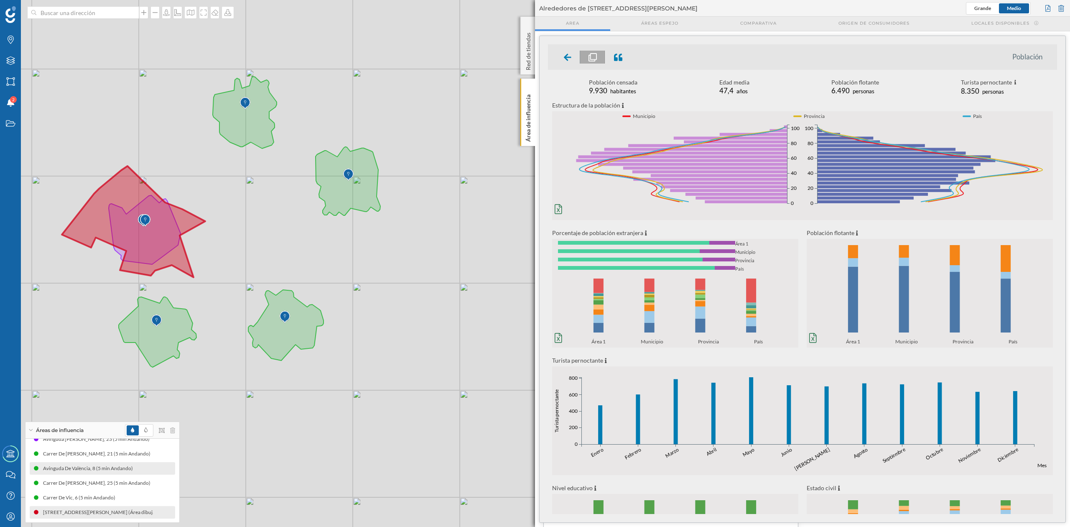
click at [567, 61] on icon at bounding box center [568, 57] width 8 height 8
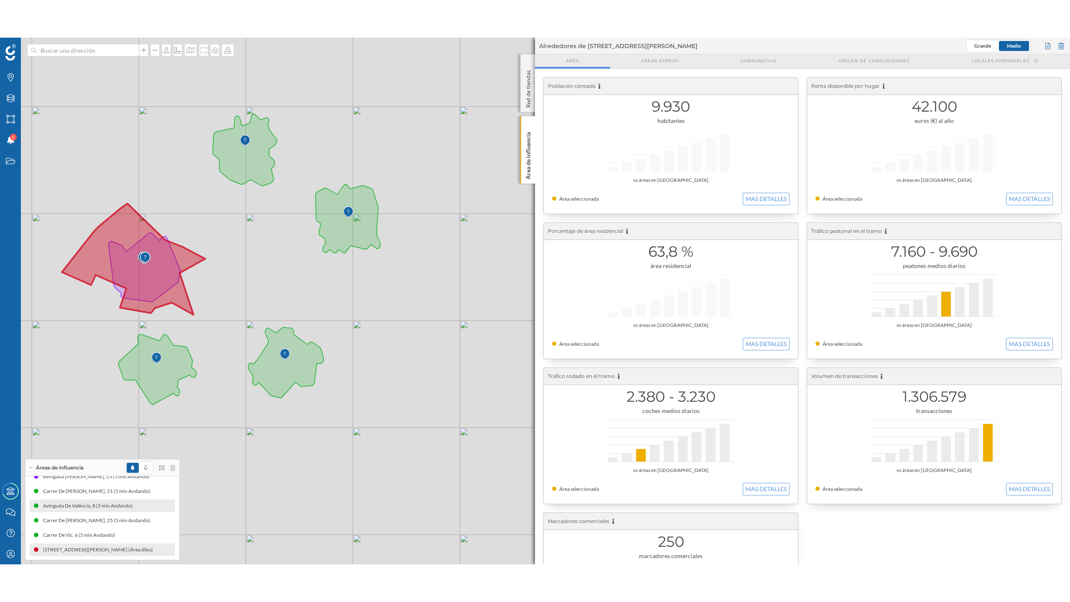
scroll to position [56, 0]
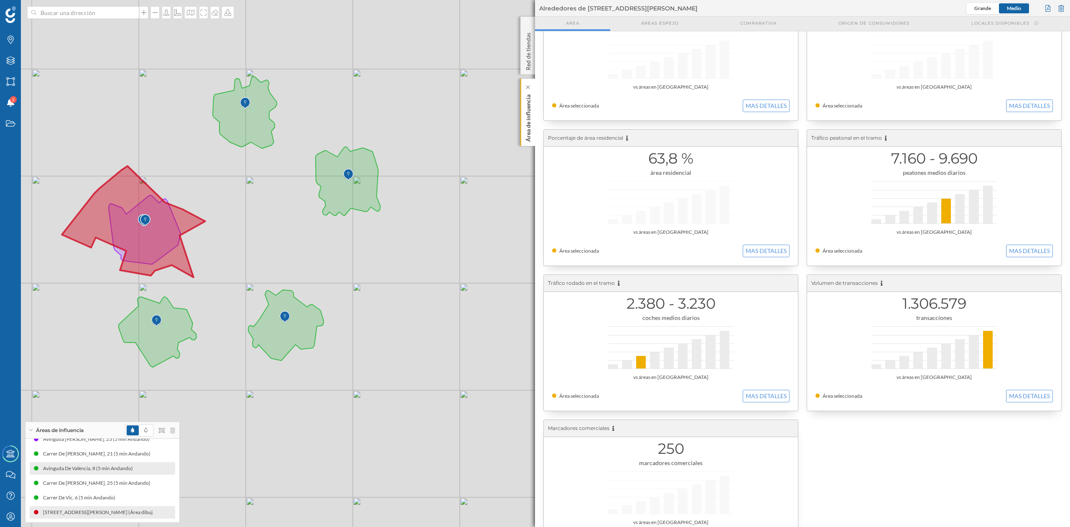
click at [525, 112] on p "Área de influencia" at bounding box center [528, 116] width 8 height 51
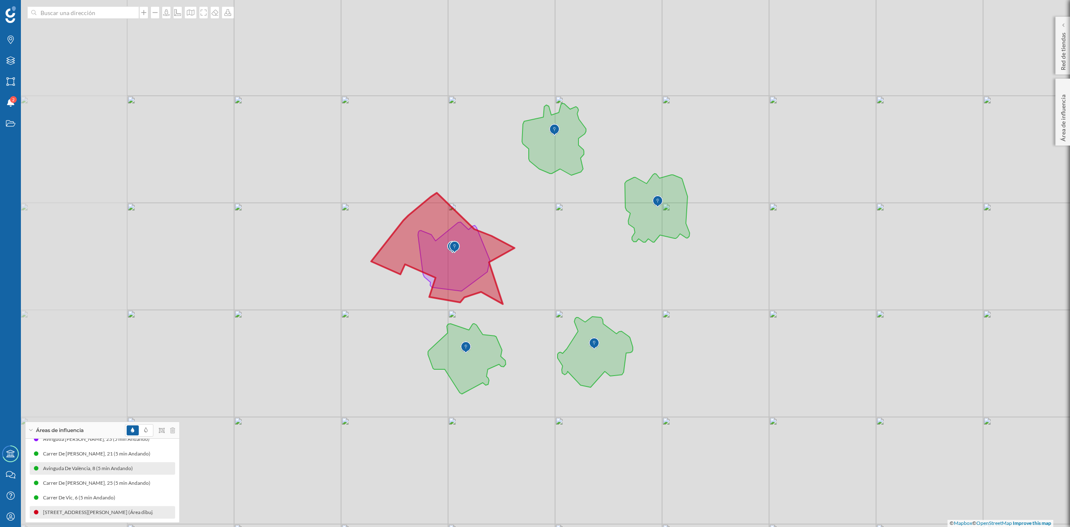
drag, startPoint x: 461, startPoint y: 284, endPoint x: 774, endPoint y: 312, distance: 314.1
click at [774, 312] on div "© Mapbox © OpenStreetMap Improve this map" at bounding box center [535, 263] width 1070 height 527
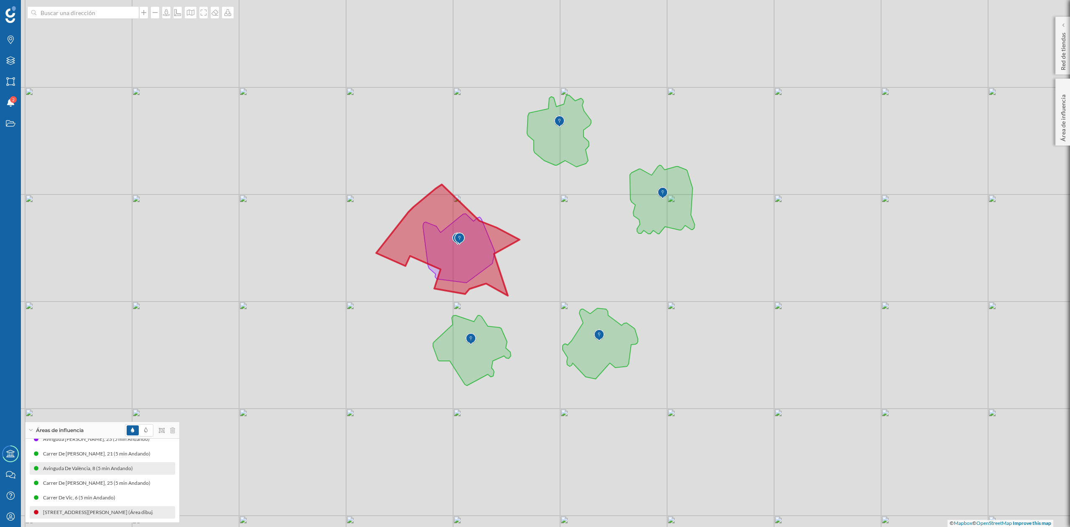
click at [588, 273] on div "© Mapbox © OpenStreetMap Improve this map" at bounding box center [535, 263] width 1070 height 527
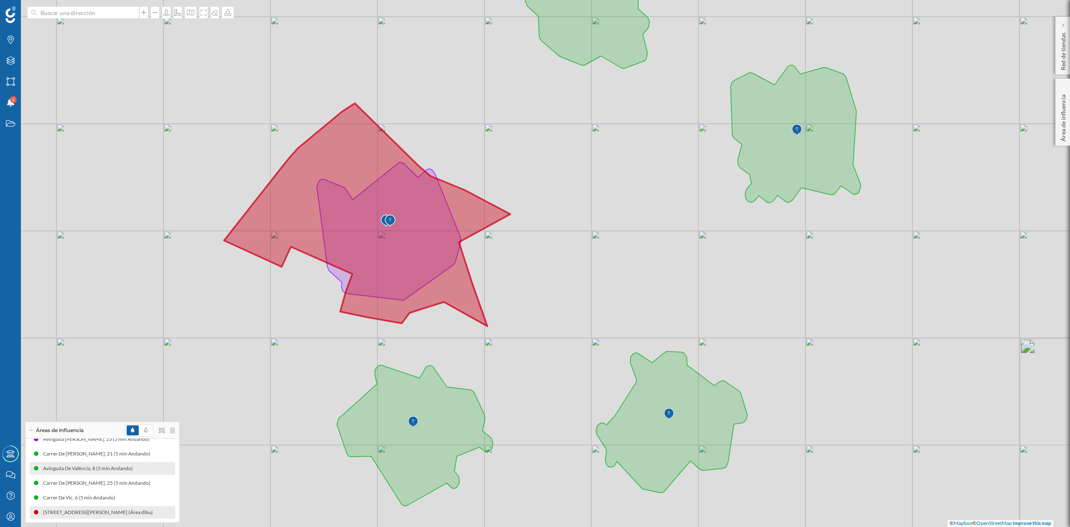
drag, startPoint x: 640, startPoint y: 274, endPoint x: 654, endPoint y: 280, distance: 15.8
click at [654, 280] on div "© Mapbox © OpenStreetMap Improve this map" at bounding box center [535, 263] width 1070 height 527
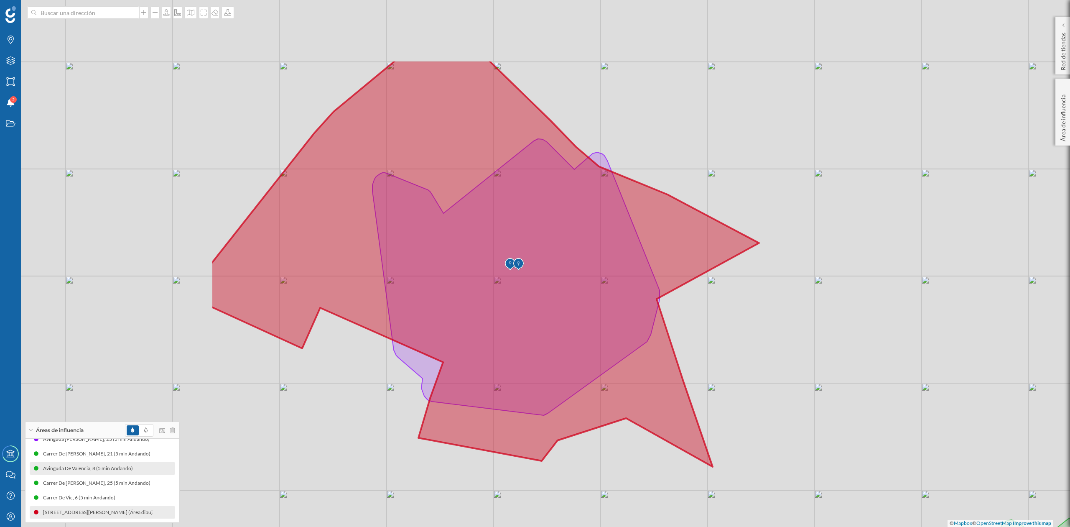
drag, startPoint x: 611, startPoint y: 312, endPoint x: 930, endPoint y: 426, distance: 339.3
click at [930, 426] on div "© Mapbox © OpenStreetMap Improve this map" at bounding box center [535, 263] width 1070 height 527
click at [202, 10] on icon at bounding box center [203, 12] width 8 height 7
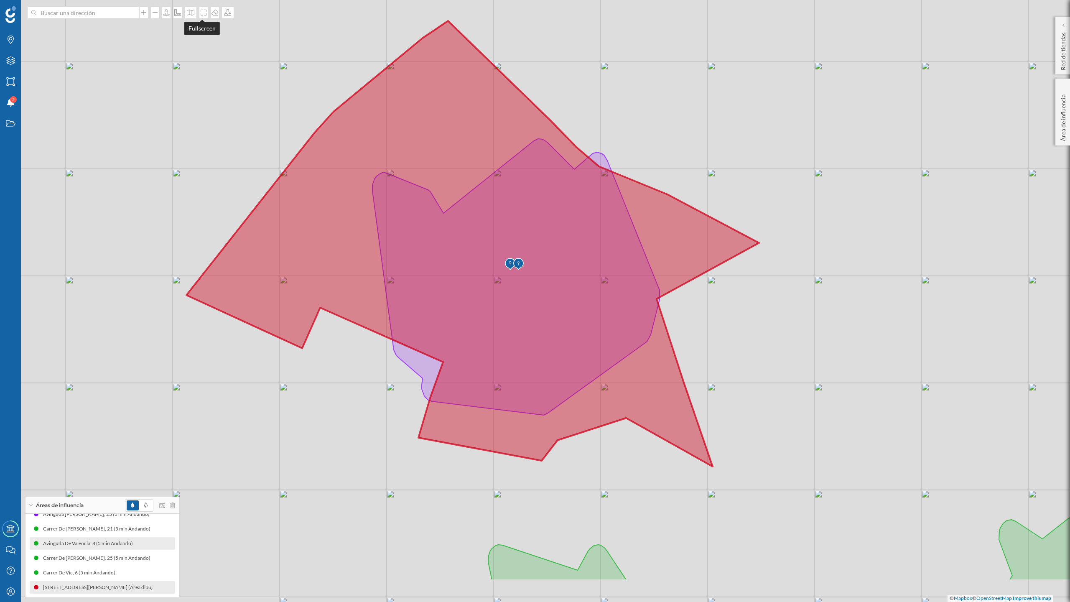
scroll to position [20, 0]
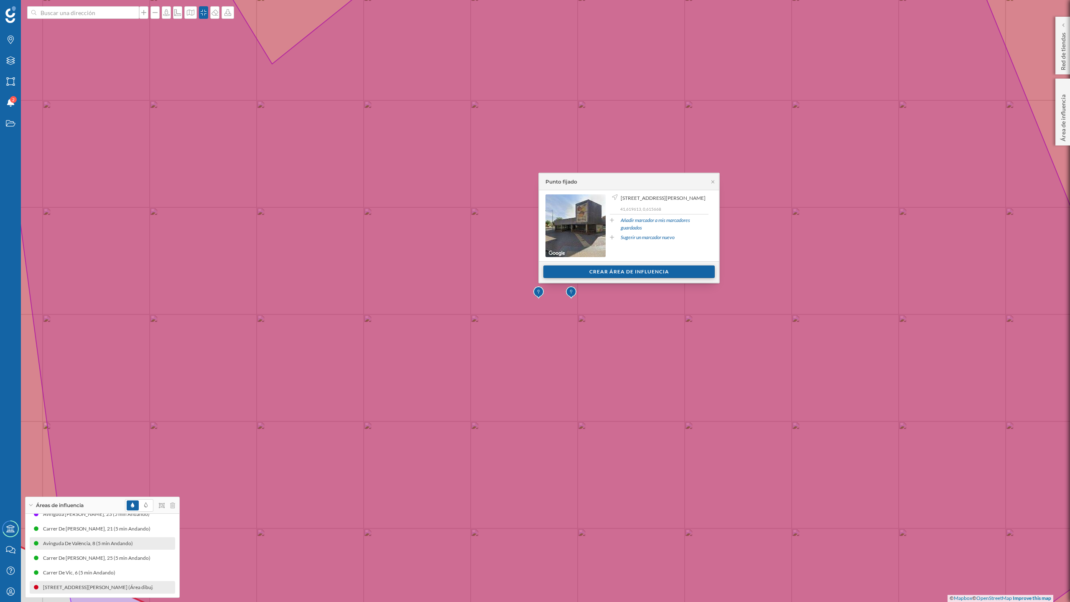
click at [614, 275] on div "Crear área de influencia" at bounding box center [629, 272] width 171 height 13
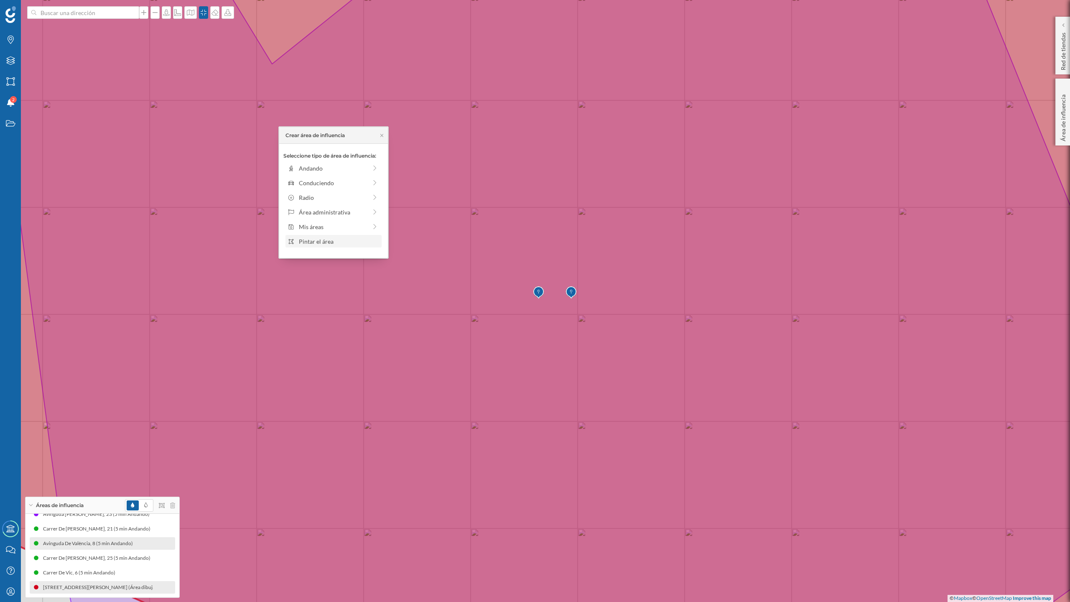
click at [337, 242] on div "Pintar el área" at bounding box center [339, 241] width 80 height 9
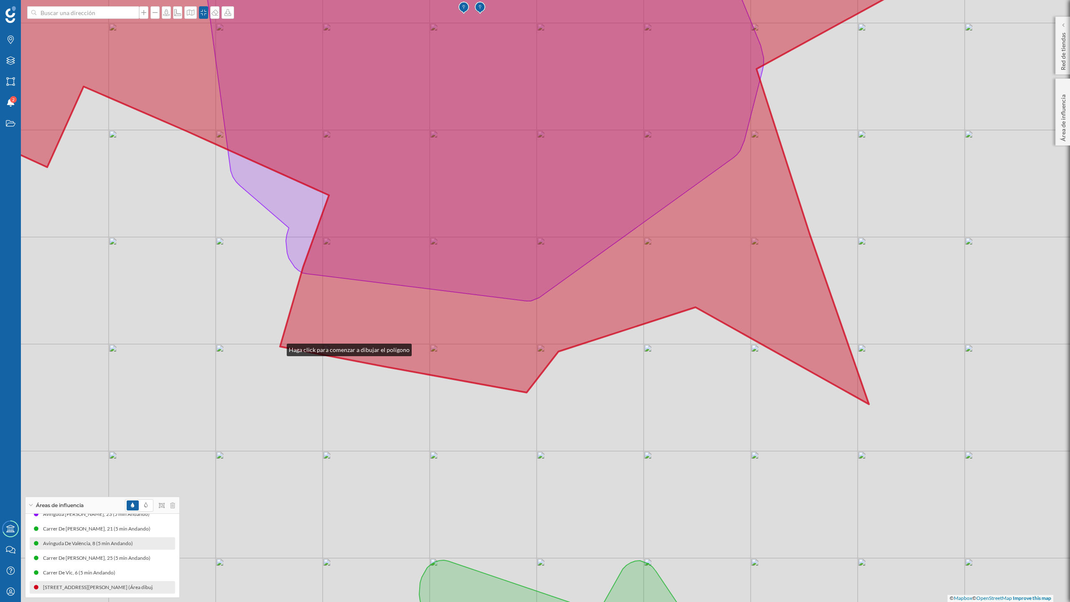
click at [278, 348] on div "© Mapbox © OpenStreetMap Improve this map" at bounding box center [535, 301] width 1070 height 602
click at [529, 393] on div "© Mapbox © OpenStreetMap Improve this map" at bounding box center [535, 301] width 1070 height 602
click at [560, 352] on div "© Mapbox © OpenStreetMap Improve this map" at bounding box center [535, 301] width 1070 height 602
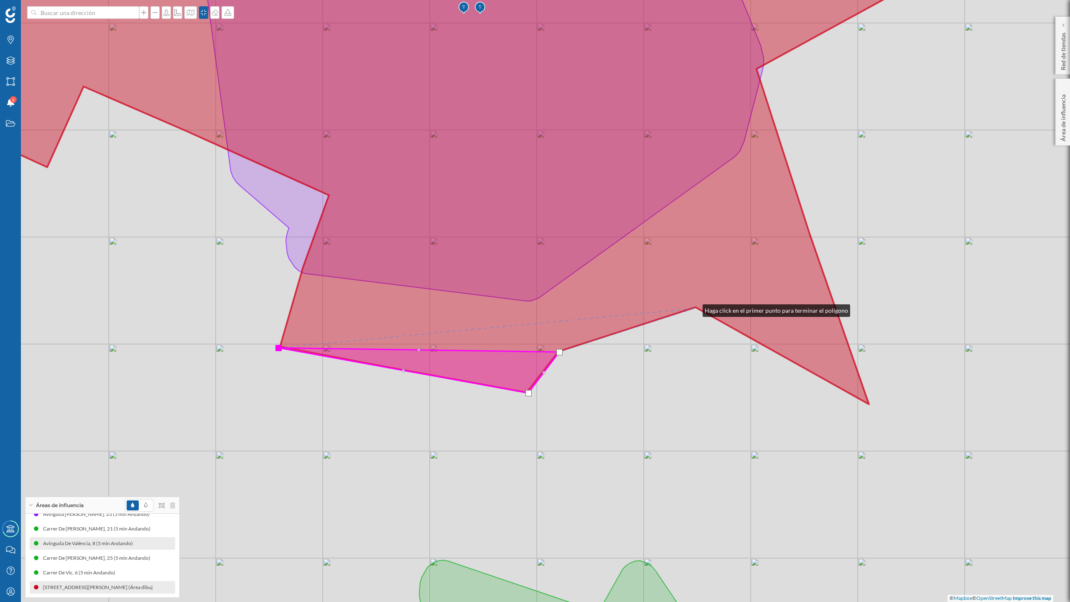
click at [695, 309] on div "© Mapbox © OpenStreetMap Improve this map" at bounding box center [535, 301] width 1070 height 602
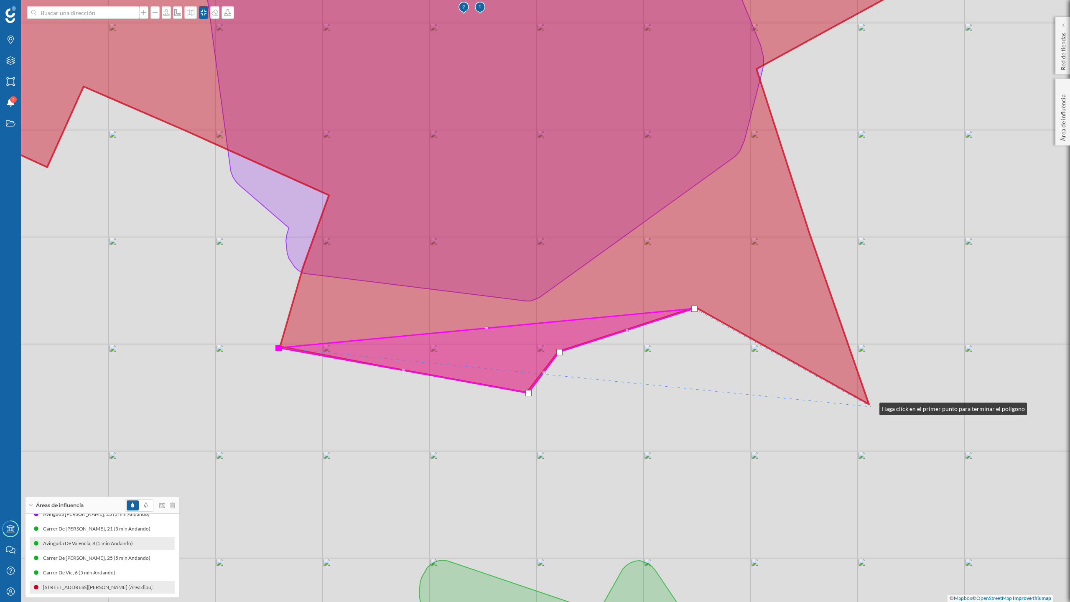
click at [871, 407] on div "© Mapbox © OpenStreetMap Improve this map" at bounding box center [535, 301] width 1070 height 602
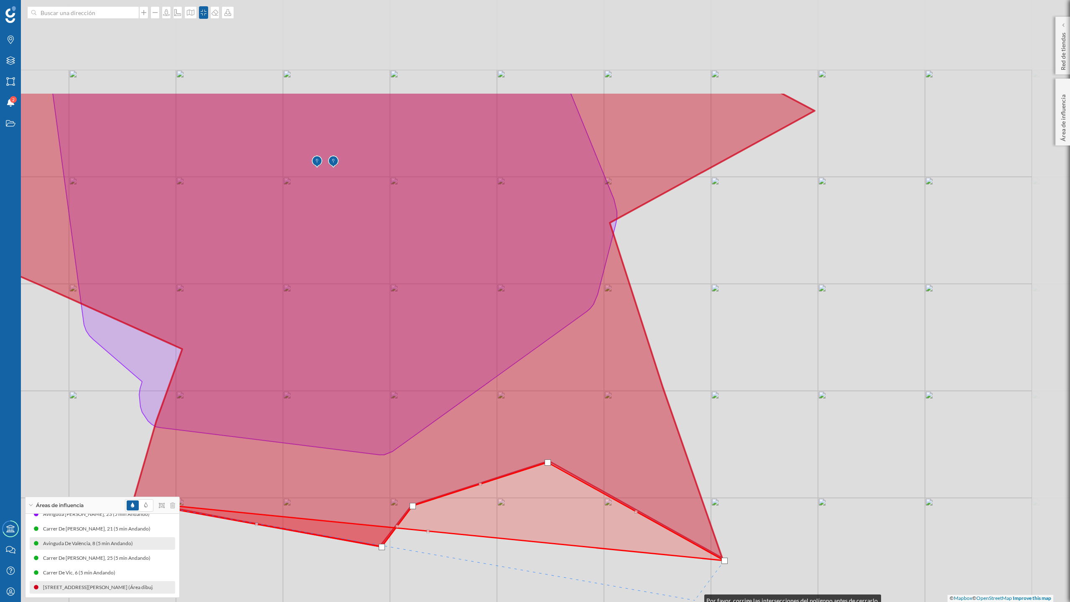
drag, startPoint x: 836, startPoint y: 452, endPoint x: 693, endPoint y: 590, distance: 199.3
click at [696, 599] on div "© Mapbox © OpenStreetMap Improve this map" at bounding box center [535, 301] width 1070 height 602
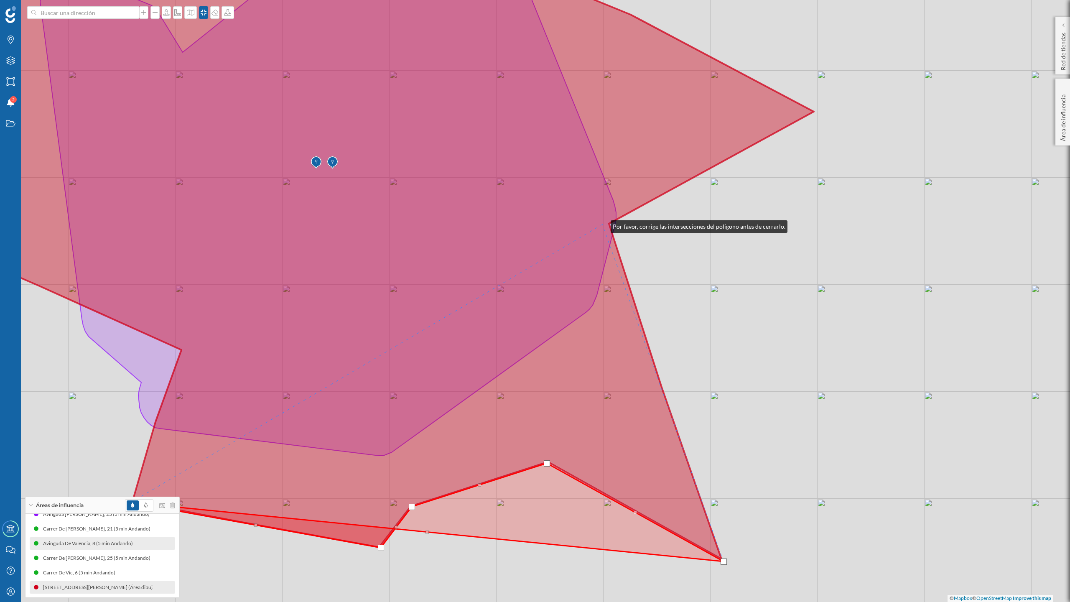
click at [603, 225] on icon at bounding box center [352, 248] width 923 height 621
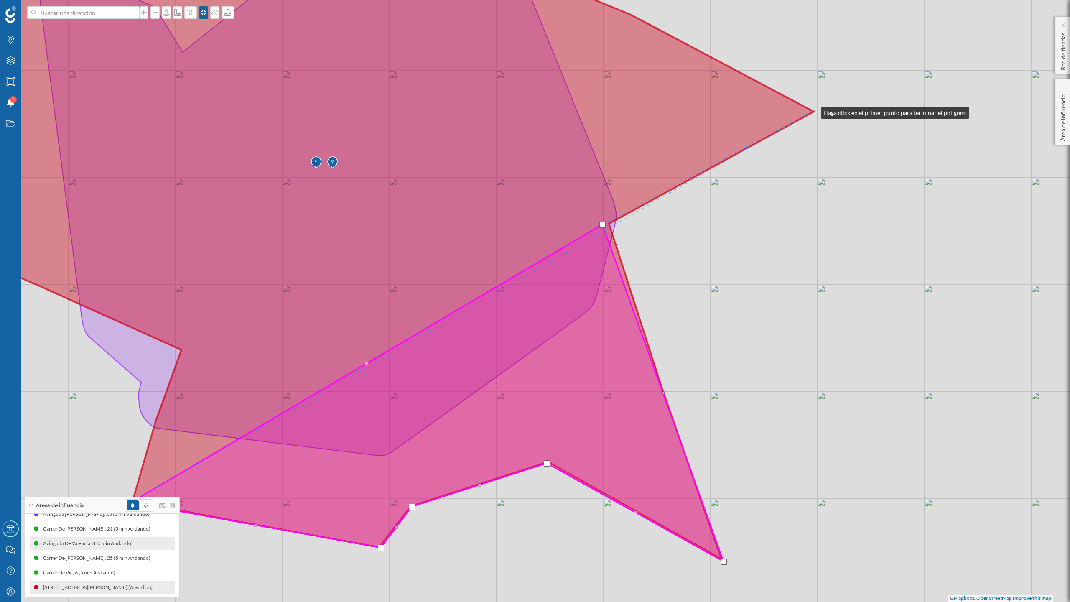
click at [813, 111] on icon at bounding box center [352, 248] width 923 height 621
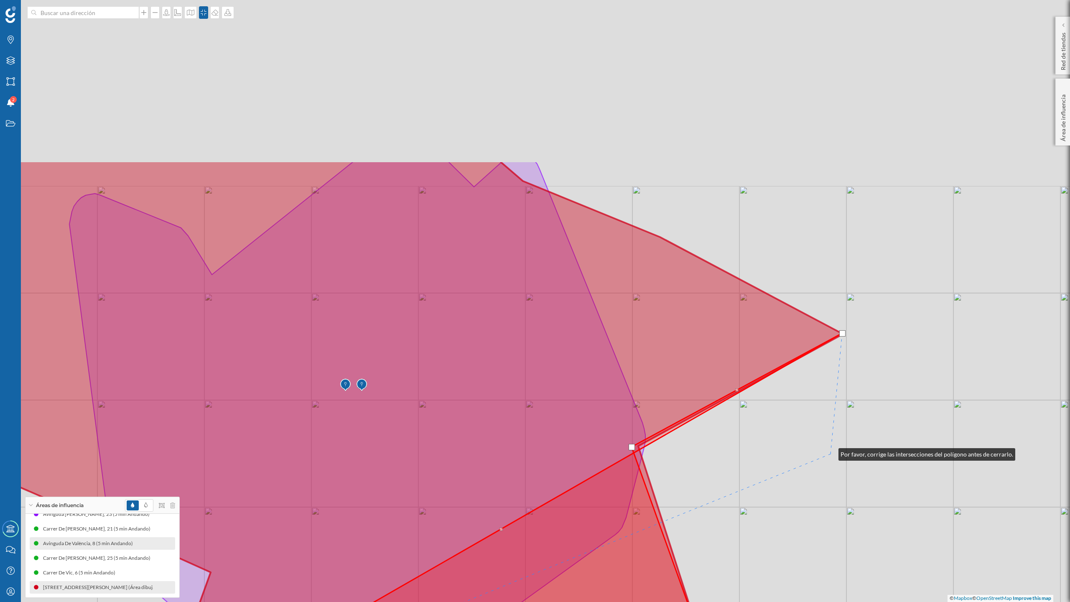
drag, startPoint x: 801, startPoint y: 230, endPoint x: 830, endPoint y: 453, distance: 225.2
click at [830, 453] on div "© Mapbox © OpenStreetMap Improve this map" at bounding box center [535, 301] width 1070 height 602
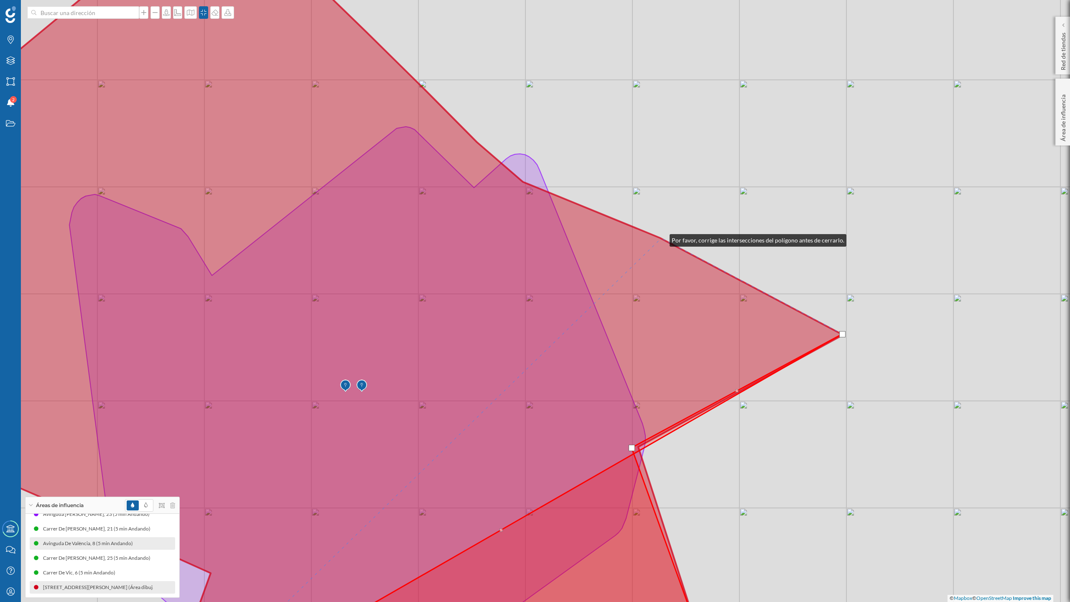
click at [662, 238] on icon at bounding box center [367, 301] width 952 height 726
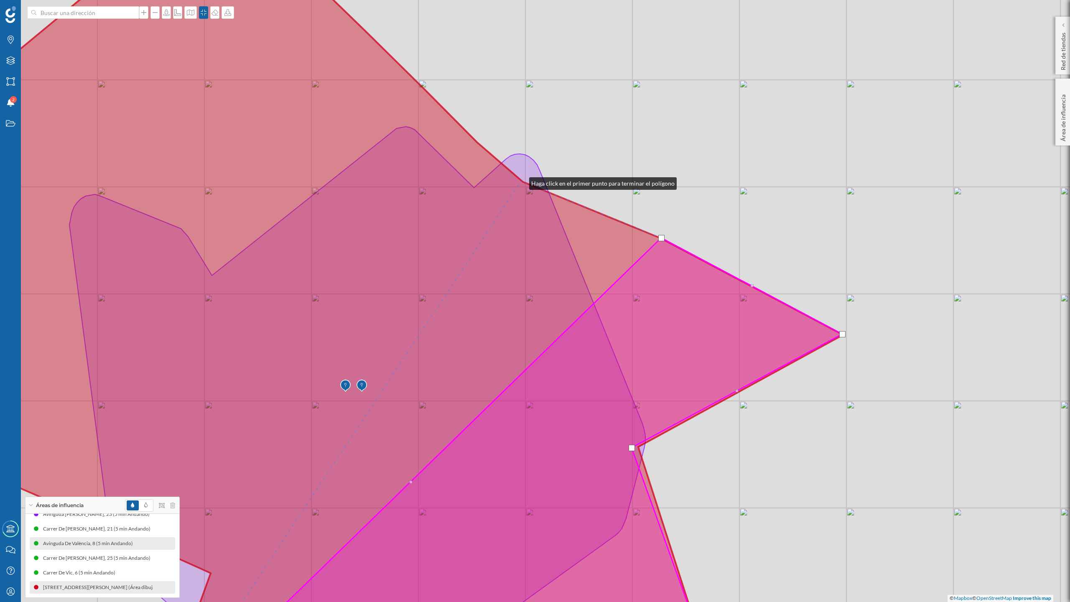
click at [521, 181] on icon at bounding box center [367, 301] width 952 height 726
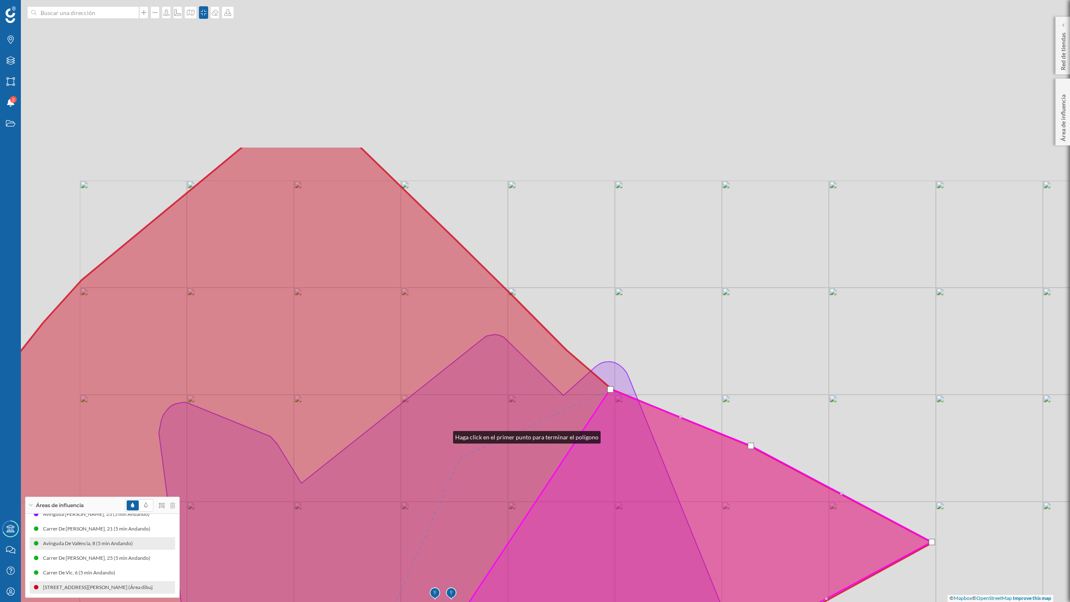
drag, startPoint x: 355, startPoint y: 233, endPoint x: 459, endPoint y: 452, distance: 241.5
click at [459, 452] on icon at bounding box center [457, 509] width 952 height 726
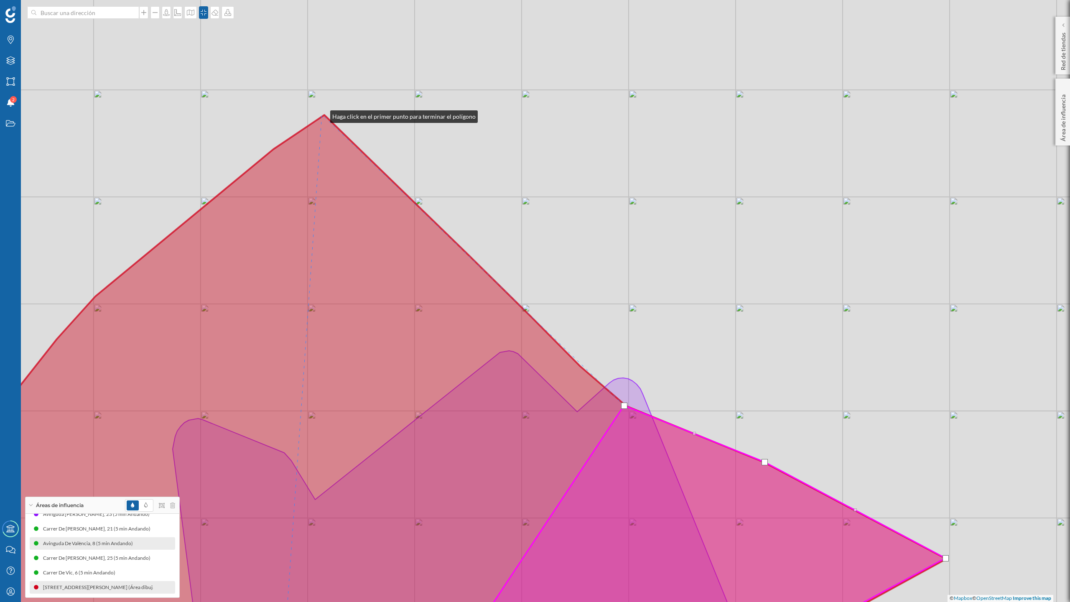
click at [322, 115] on div "© Mapbox © OpenStreetMap Improve this map" at bounding box center [535, 301] width 1070 height 602
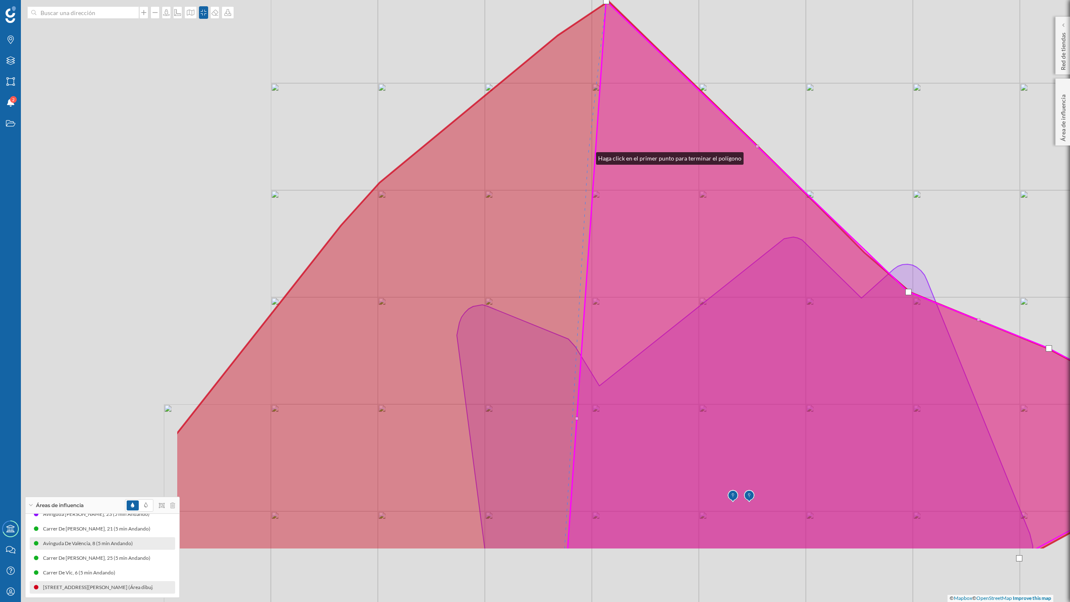
drag, startPoint x: 304, startPoint y: 270, endPoint x: 588, endPoint y: 156, distance: 306.3
click at [588, 156] on icon at bounding box center [703, 275] width 1055 height 549
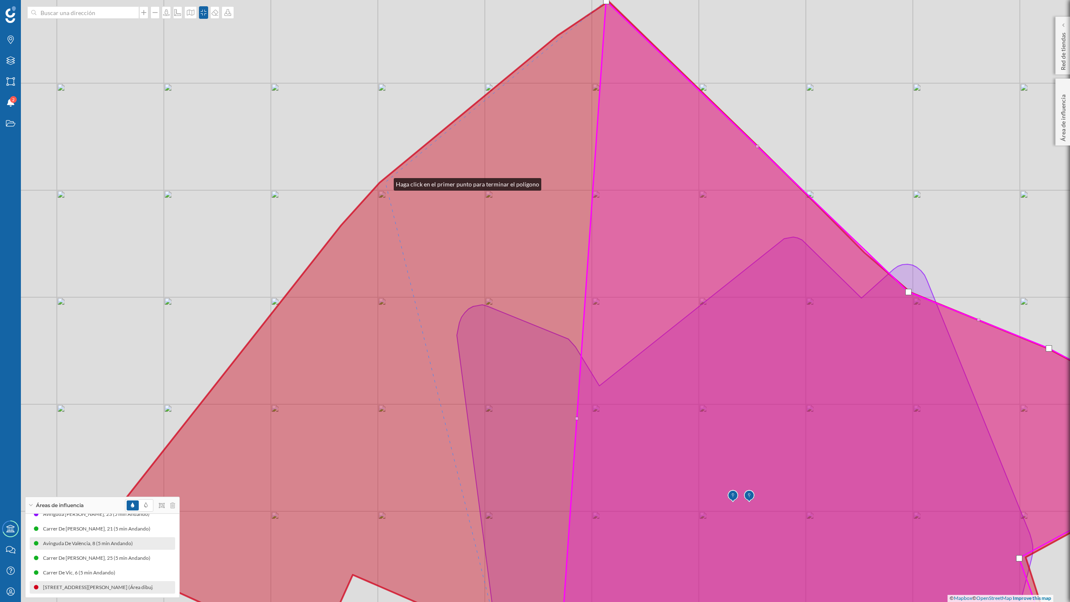
click at [386, 182] on icon at bounding box center [632, 332] width 1094 height 663
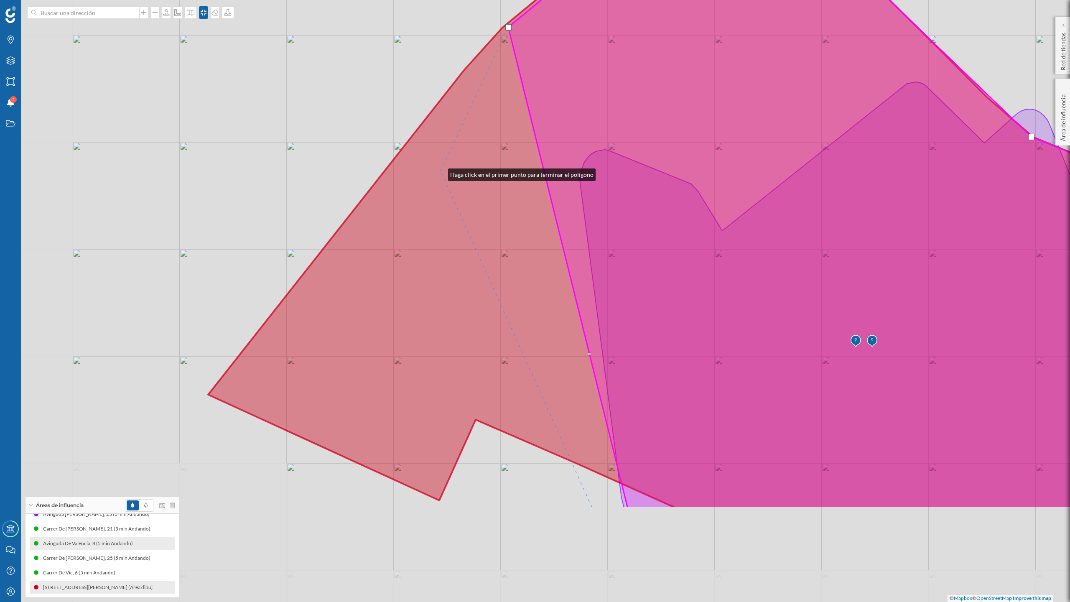
drag, startPoint x: 317, startPoint y: 328, endPoint x: 444, endPoint y: 168, distance: 203.9
click at [441, 172] on icon at bounding box center [755, 177] width 1094 height 663
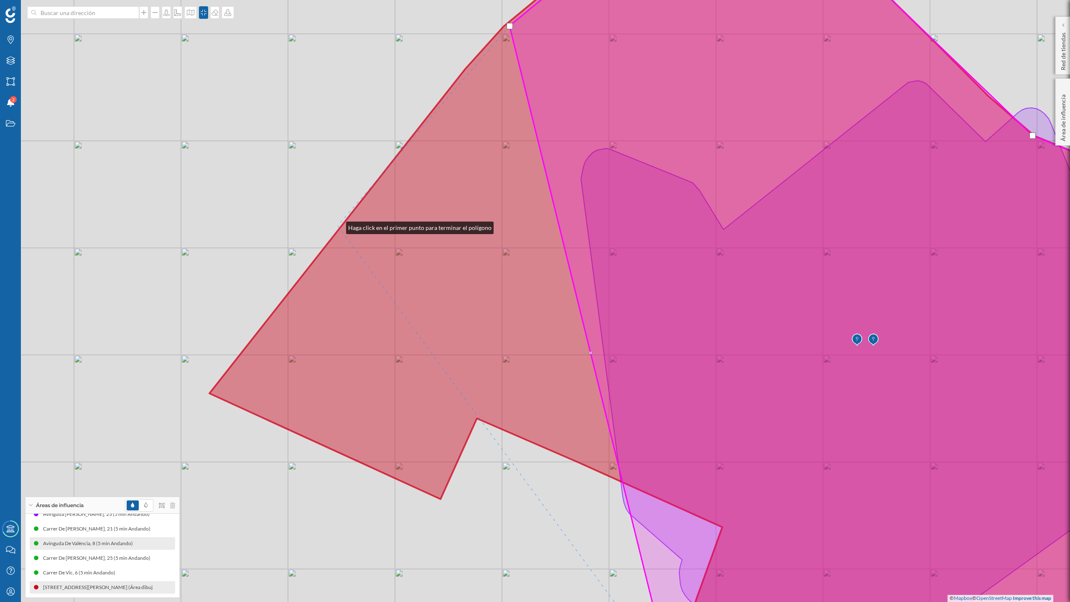
click at [338, 226] on div "© Mapbox © OpenStreetMap Improve this map" at bounding box center [535, 301] width 1070 height 602
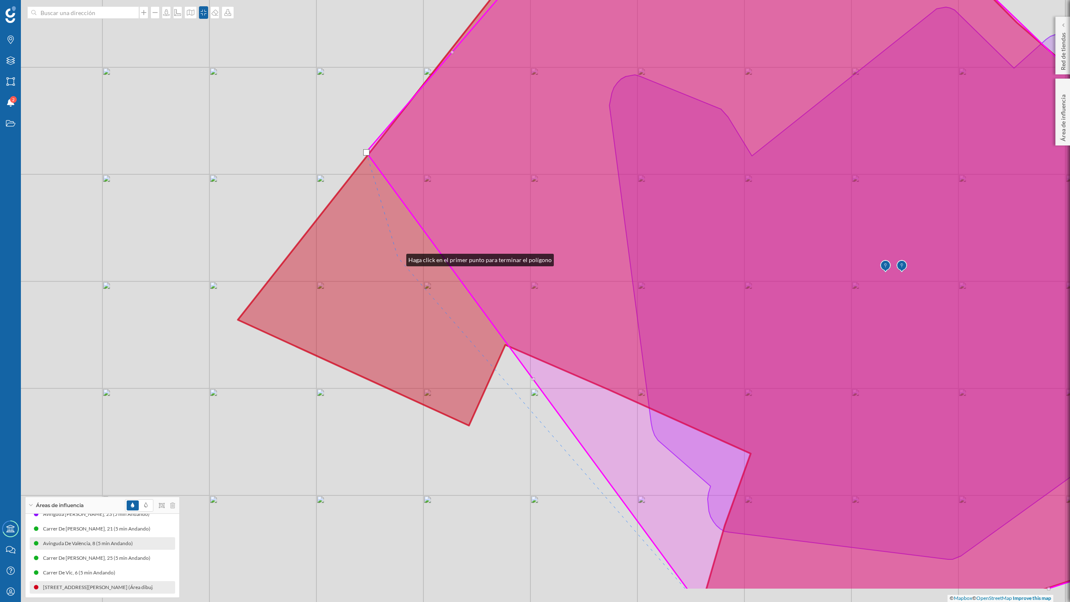
drag, startPoint x: 370, startPoint y: 332, endPoint x: 398, endPoint y: 258, distance: 78.9
click at [398, 258] on icon at bounding box center [723, 228] width 970 height 726
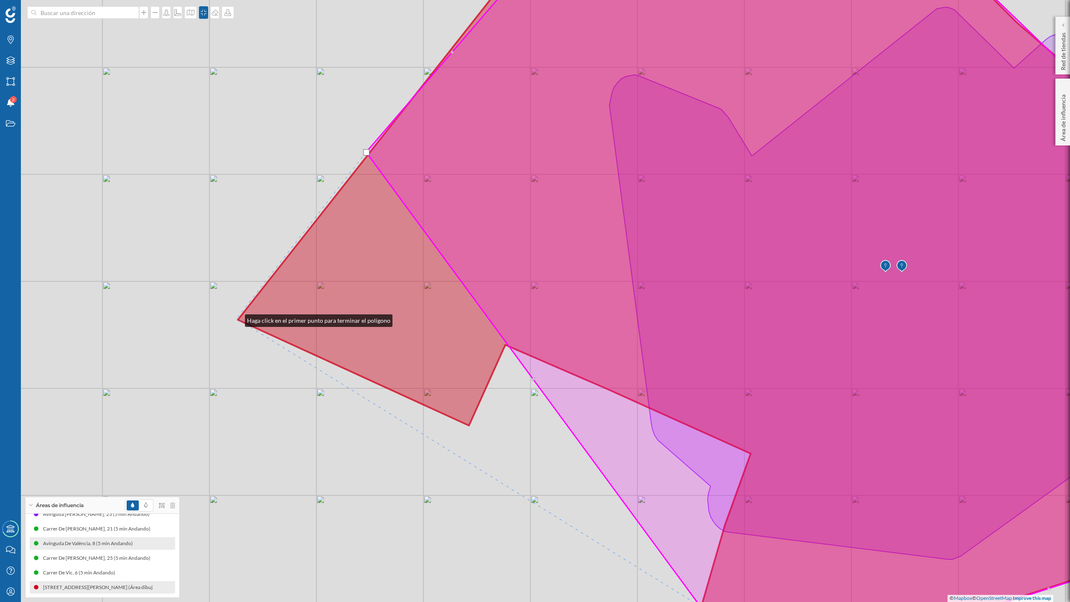
click at [237, 319] on div "© Mapbox © OpenStreetMap Improve this map" at bounding box center [535, 301] width 1070 height 602
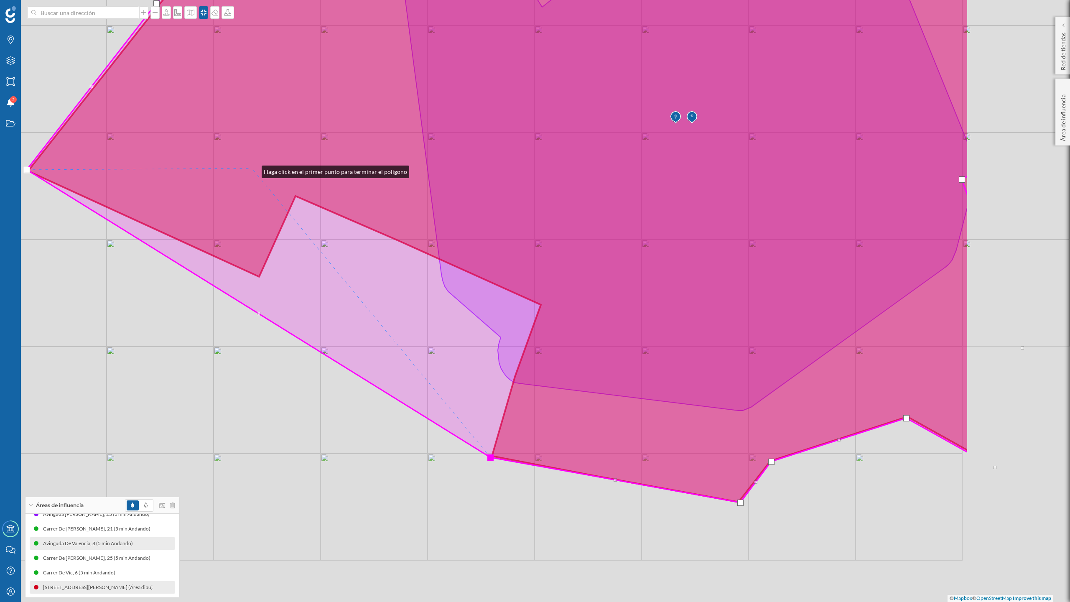
drag, startPoint x: 463, startPoint y: 319, endPoint x: 253, endPoint y: 170, distance: 257.3
click at [253, 170] on icon at bounding box center [498, 146] width 942 height 713
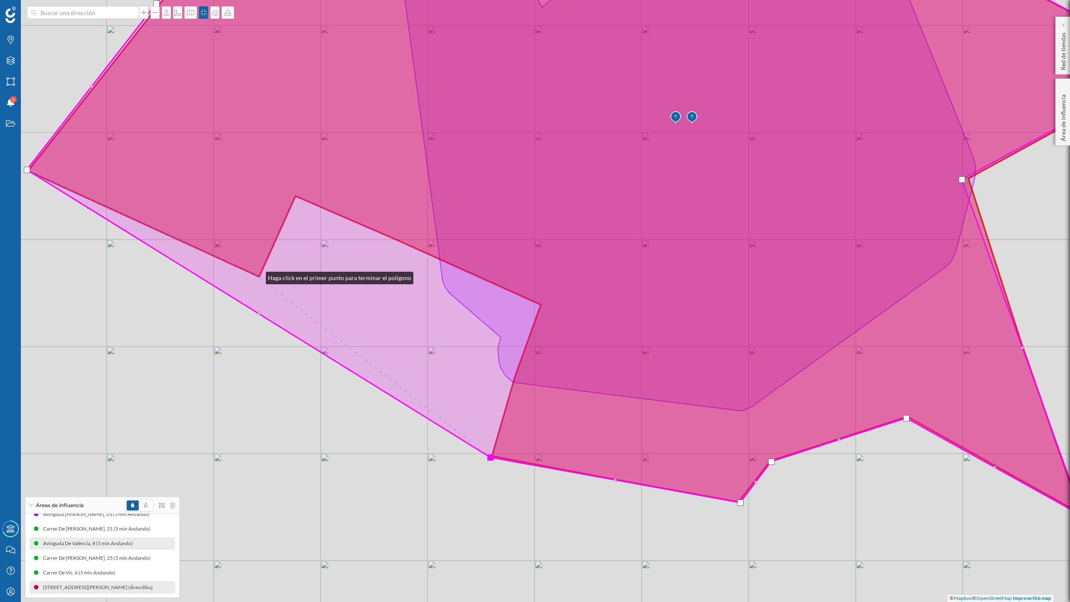
click at [258, 276] on icon at bounding box center [600, 228] width 1146 height 578
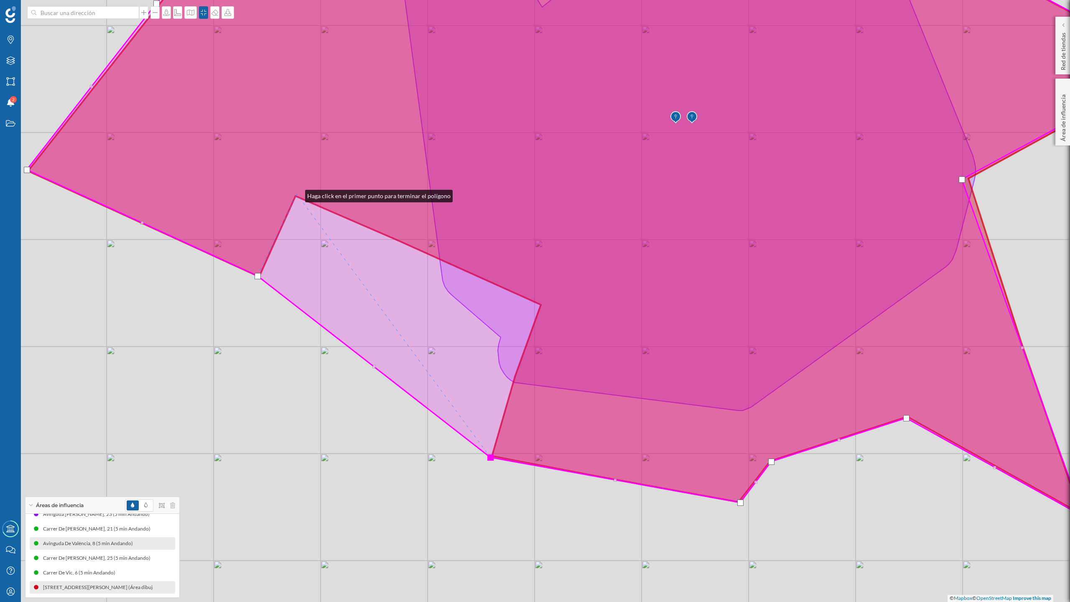
click at [297, 194] on icon at bounding box center [600, 228] width 1146 height 578
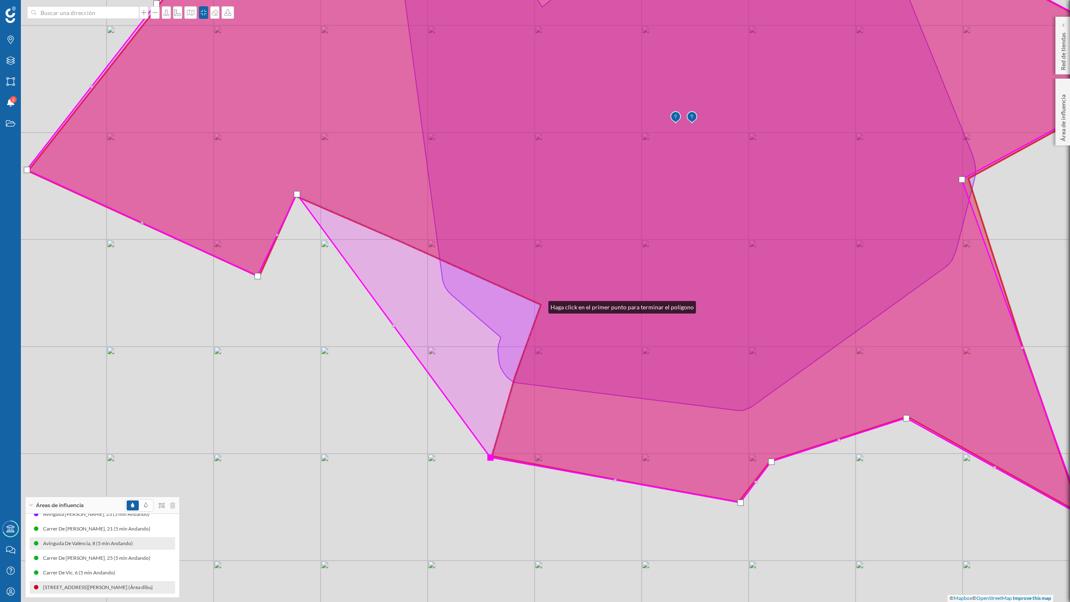
click at [540, 305] on icon at bounding box center [600, 228] width 1146 height 578
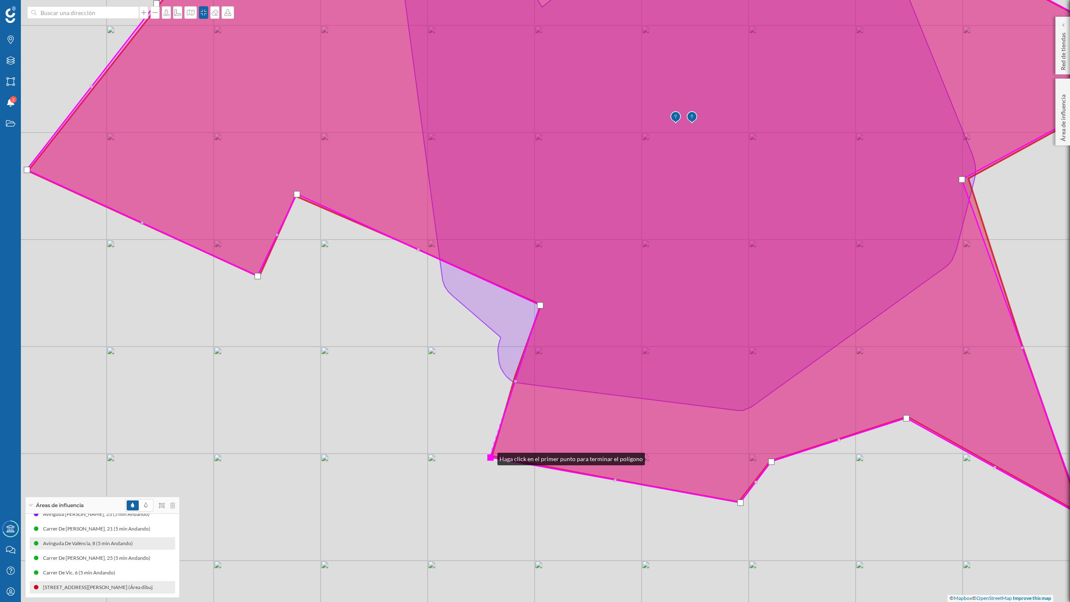
click at [489, 457] on div at bounding box center [491, 458] width 6 height 6
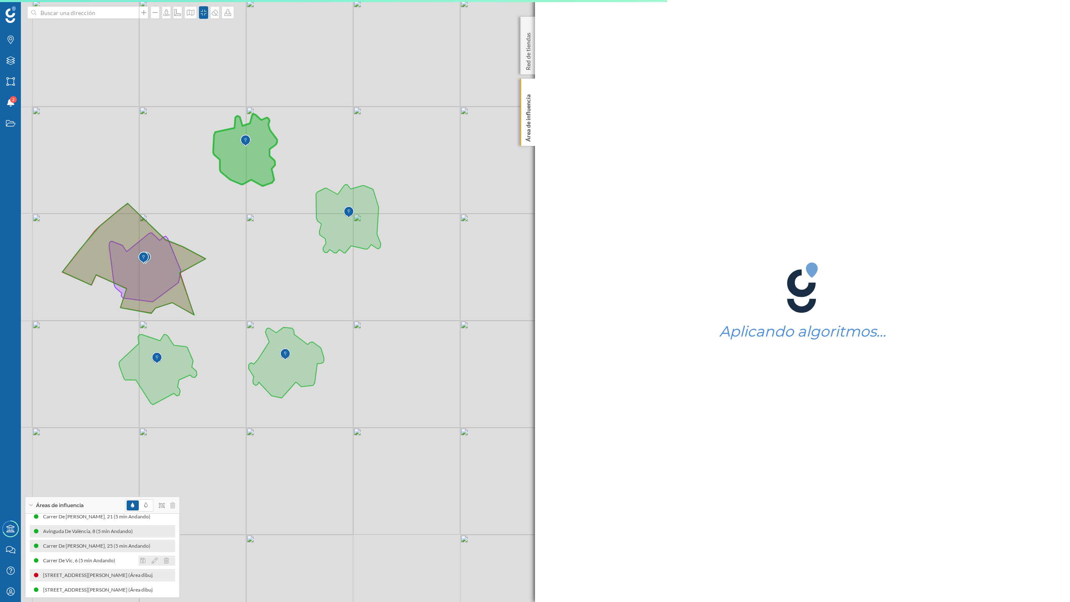
scroll to position [25, 0]
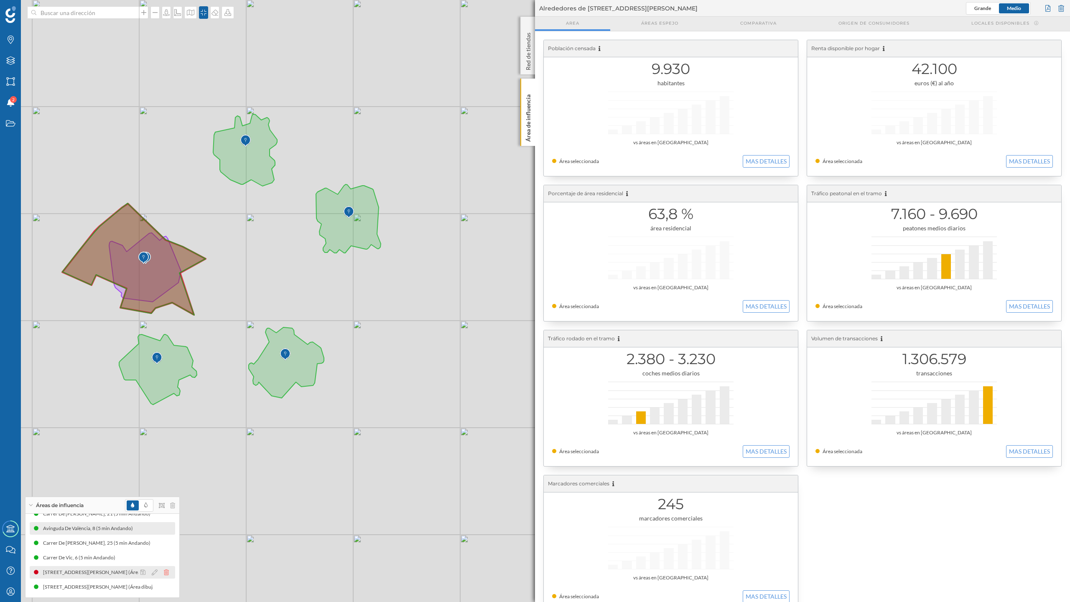
click at [164, 574] on icon at bounding box center [166, 573] width 5 height 6
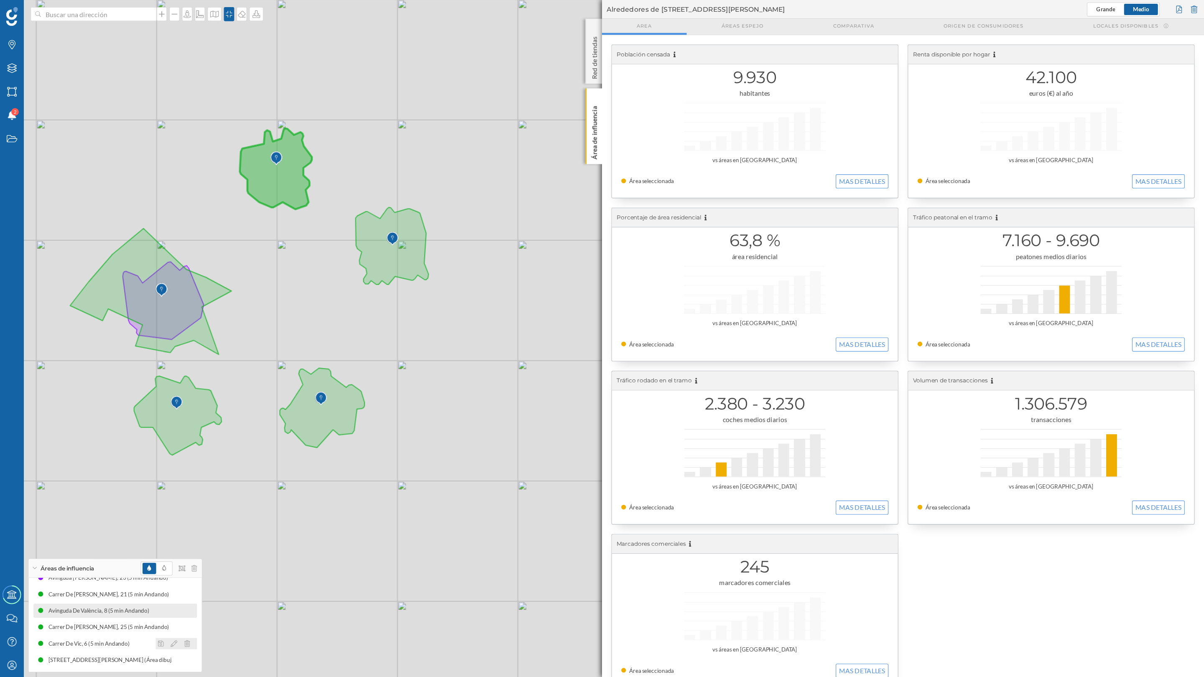
scroll to position [10, 0]
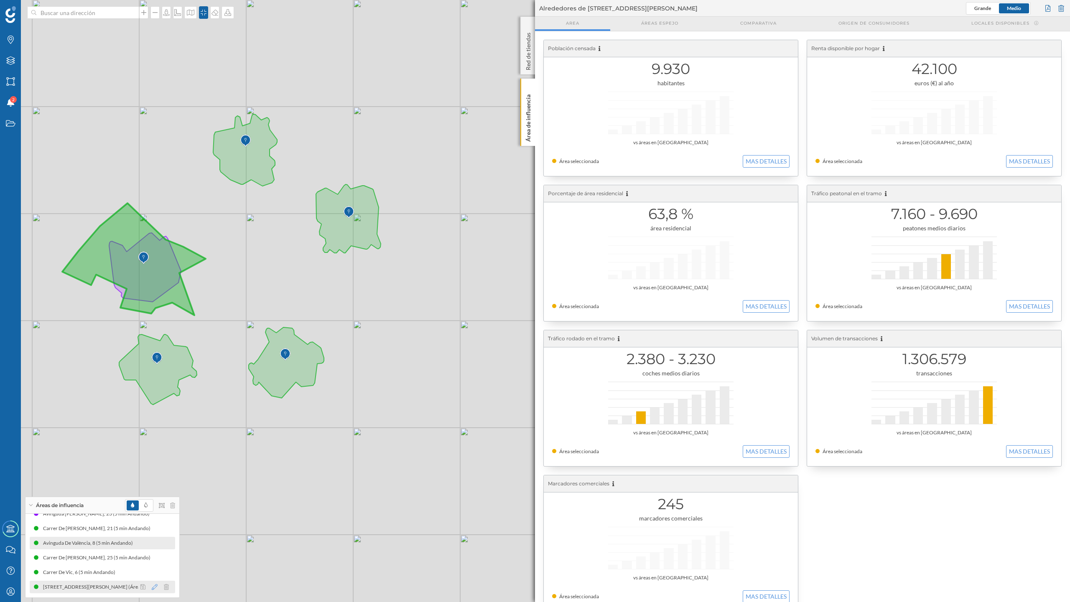
click at [152, 586] on icon at bounding box center [155, 587] width 6 height 6
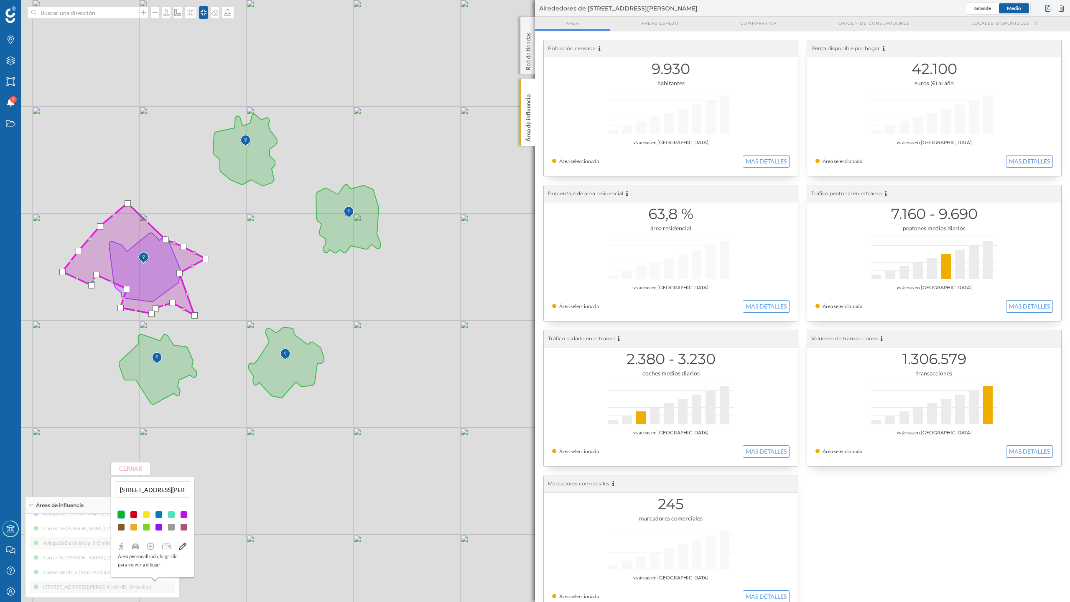
click at [135, 516] on div at bounding box center [134, 515] width 8 height 8
click at [129, 469] on button "Cerrar" at bounding box center [131, 468] width 40 height 13
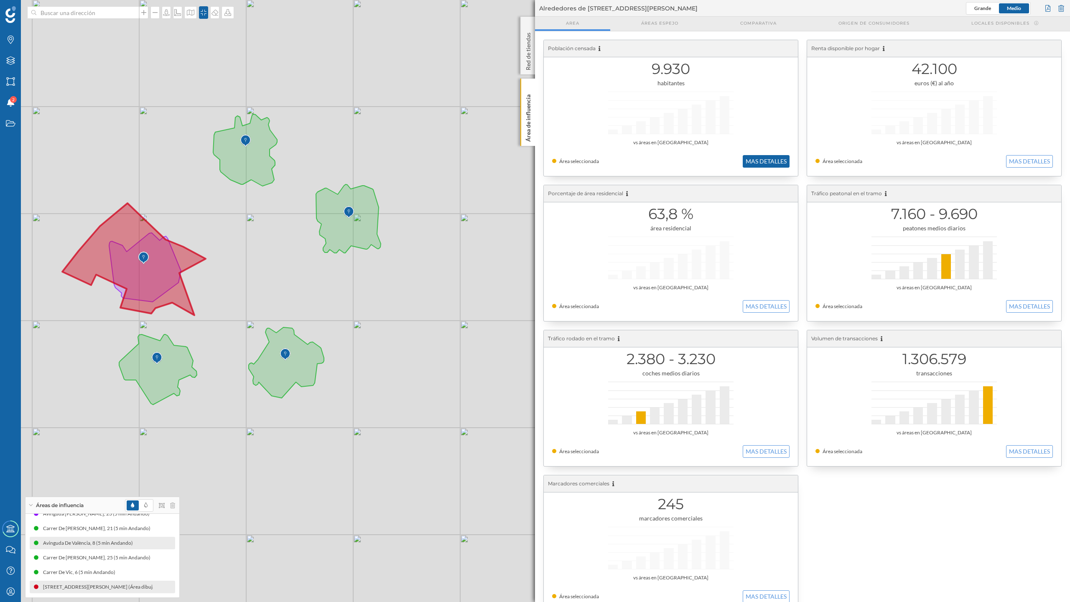
click at [760, 161] on button "MAS DETALLES" at bounding box center [766, 161] width 47 height 13
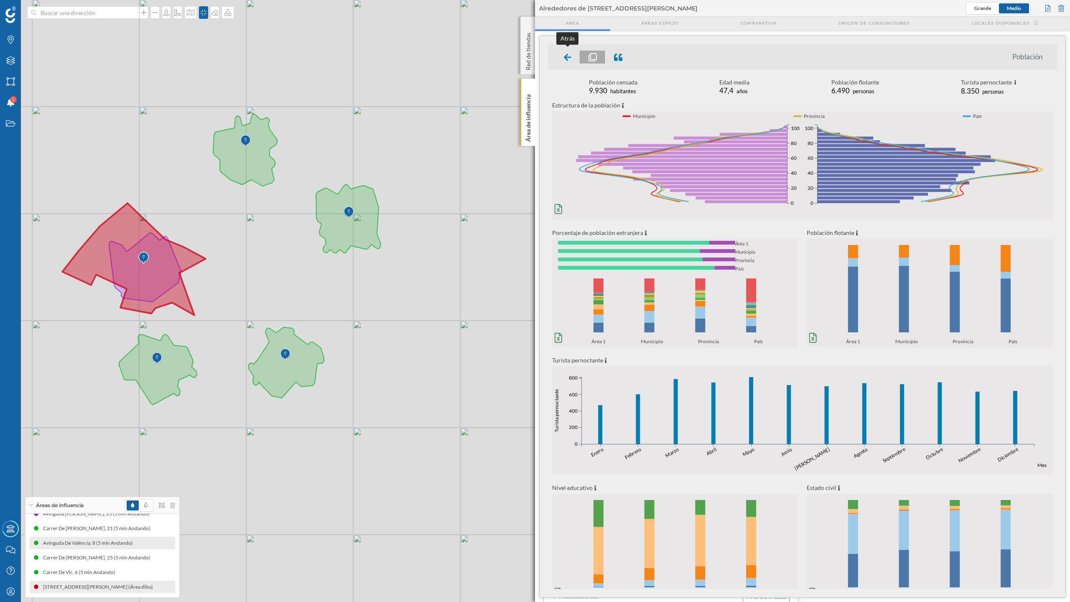
click at [562, 58] on div at bounding box center [568, 57] width 25 height 13
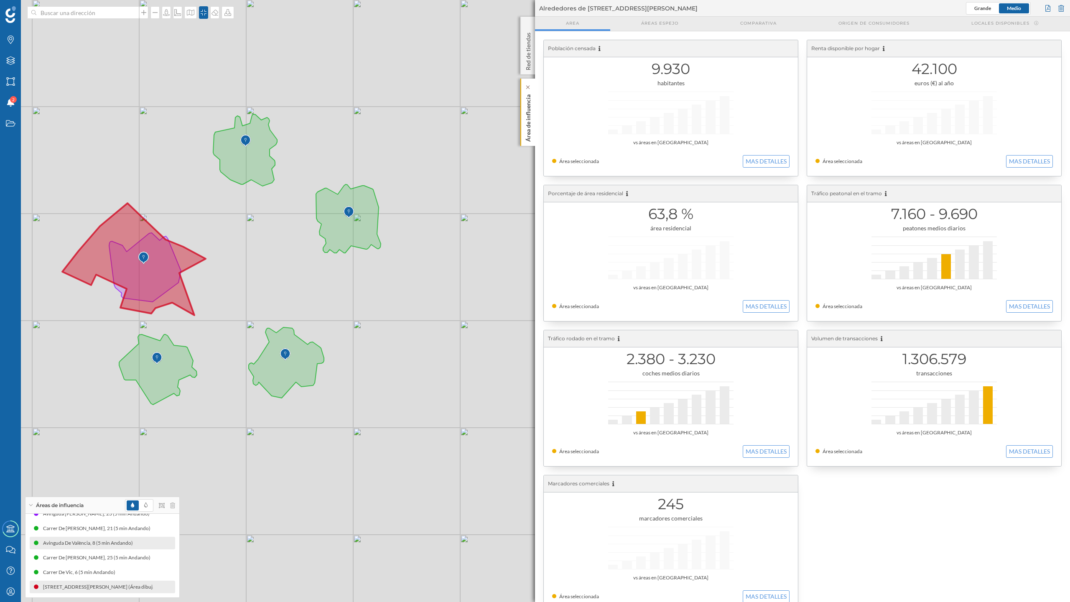
click at [529, 121] on p "Área de influencia" at bounding box center [528, 116] width 8 height 51
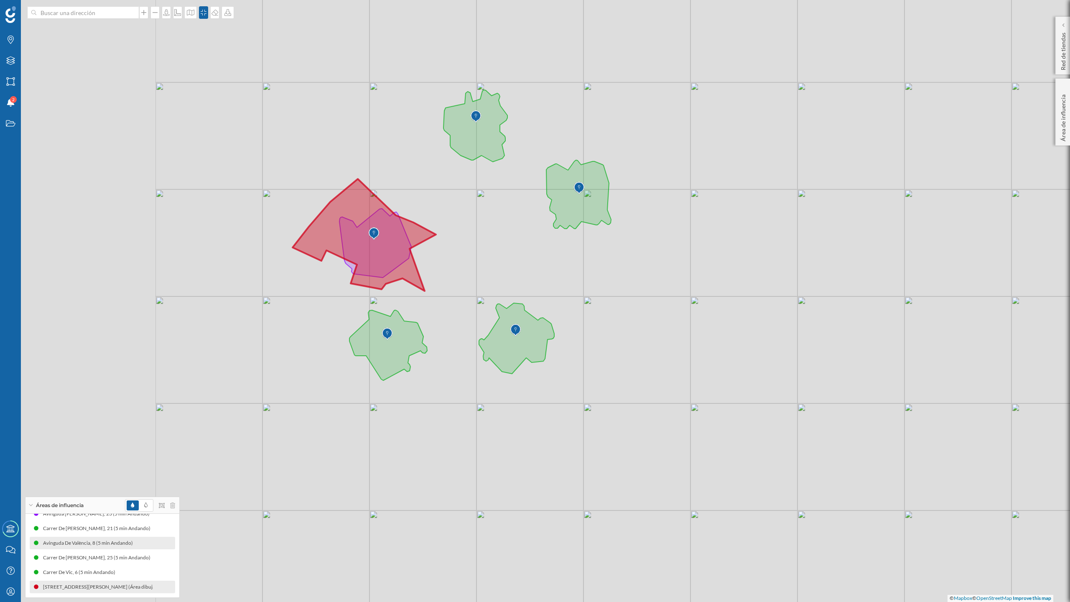
drag, startPoint x: 338, startPoint y: 330, endPoint x: 638, endPoint y: 304, distance: 301.0
click at [638, 304] on div "© Mapbox © OpenStreetMap Improve this map" at bounding box center [535, 301] width 1070 height 602
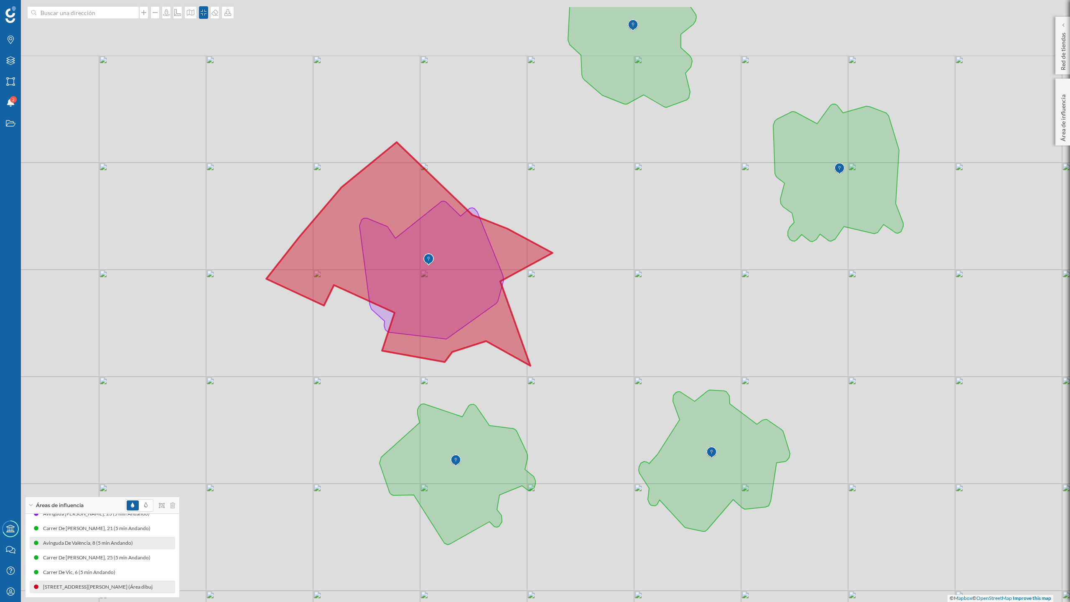
drag, startPoint x: 532, startPoint y: 313, endPoint x: 615, endPoint y: 380, distance: 106.7
click at [615, 380] on div "© Mapbox © OpenStreetMap Improve this map" at bounding box center [535, 301] width 1070 height 602
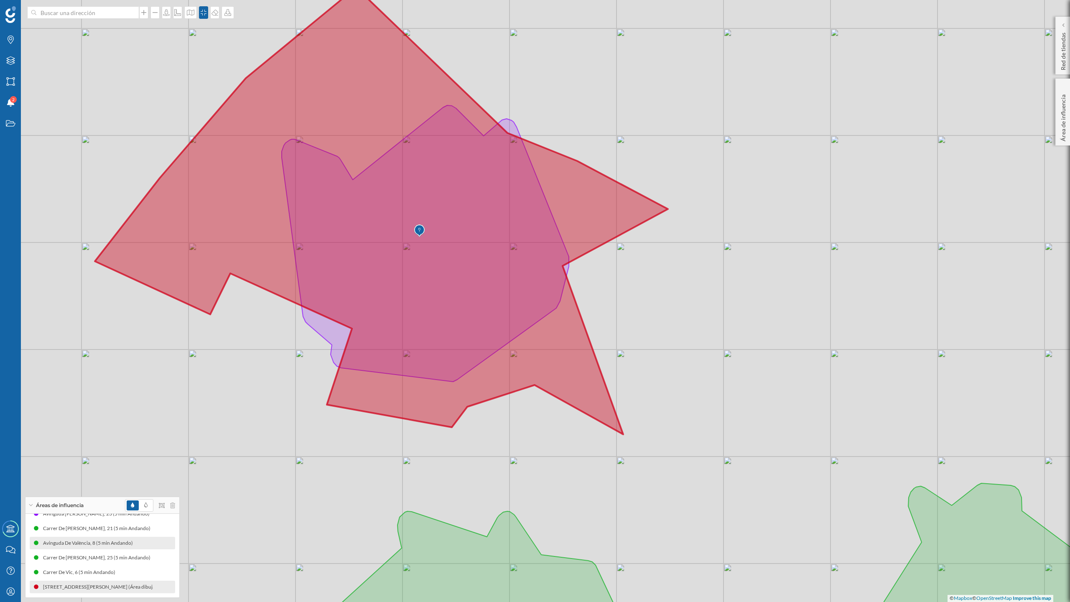
drag, startPoint x: 599, startPoint y: 321, endPoint x: 743, endPoint y: 365, distance: 150.1
click at [743, 365] on div "© Mapbox © OpenStreetMap Improve this map" at bounding box center [535, 301] width 1070 height 602
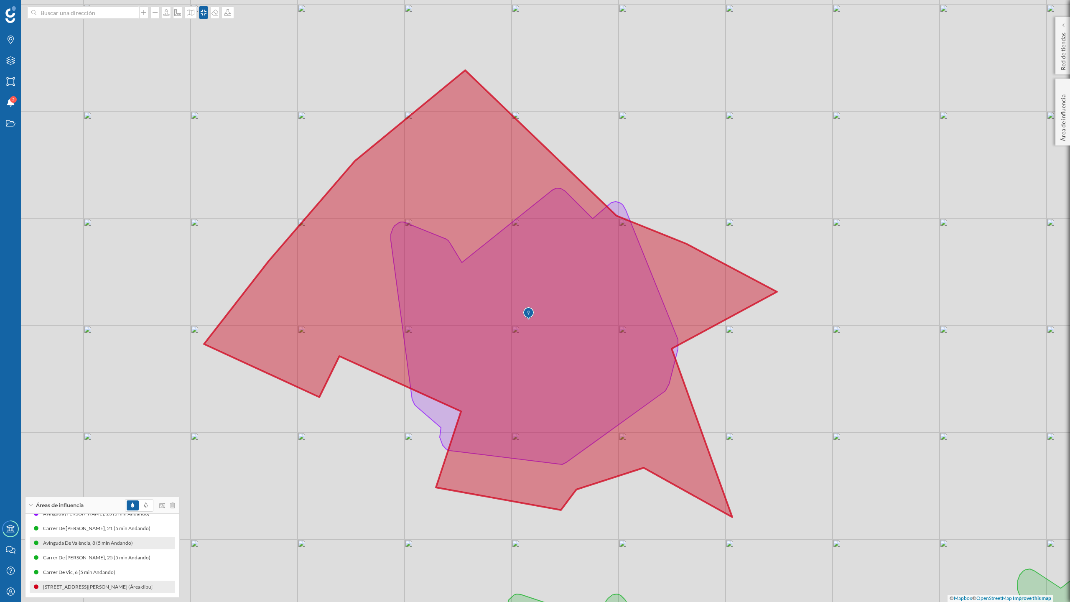
drag, startPoint x: 763, startPoint y: 385, endPoint x: 852, endPoint y: 448, distance: 109.2
click at [852, 448] on div "© Mapbox © OpenStreetMap Improve this map" at bounding box center [535, 301] width 1070 height 602
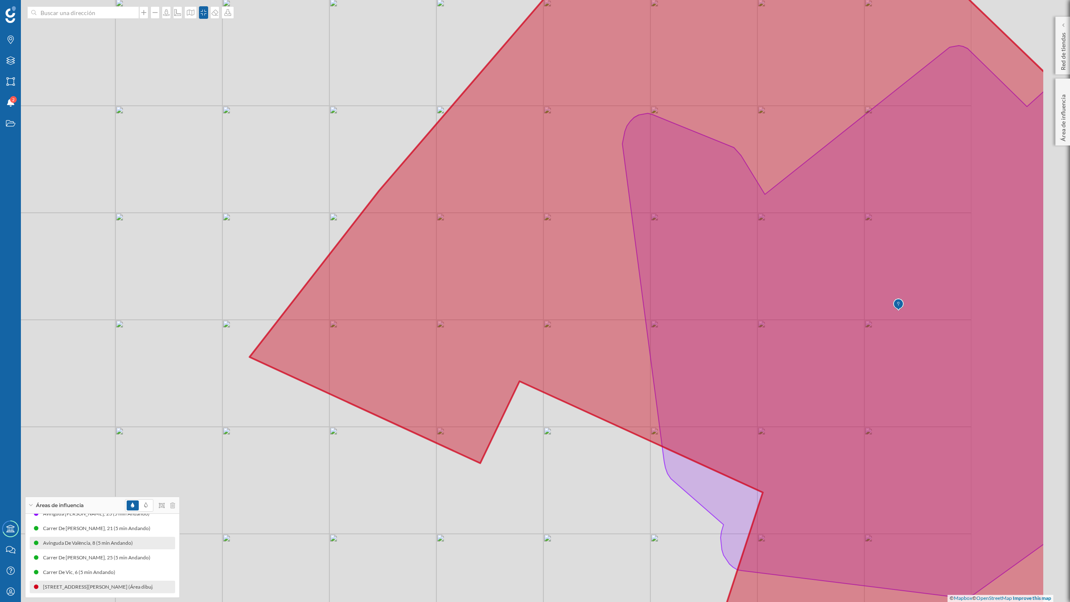
drag, startPoint x: 173, startPoint y: 318, endPoint x: 0, endPoint y: 322, distance: 173.2
click at [0, 322] on div "Marcas Capas Áreas Notificaciones 2 Estados Academy Contacta con nosotros Centr…" at bounding box center [535, 301] width 1070 height 602
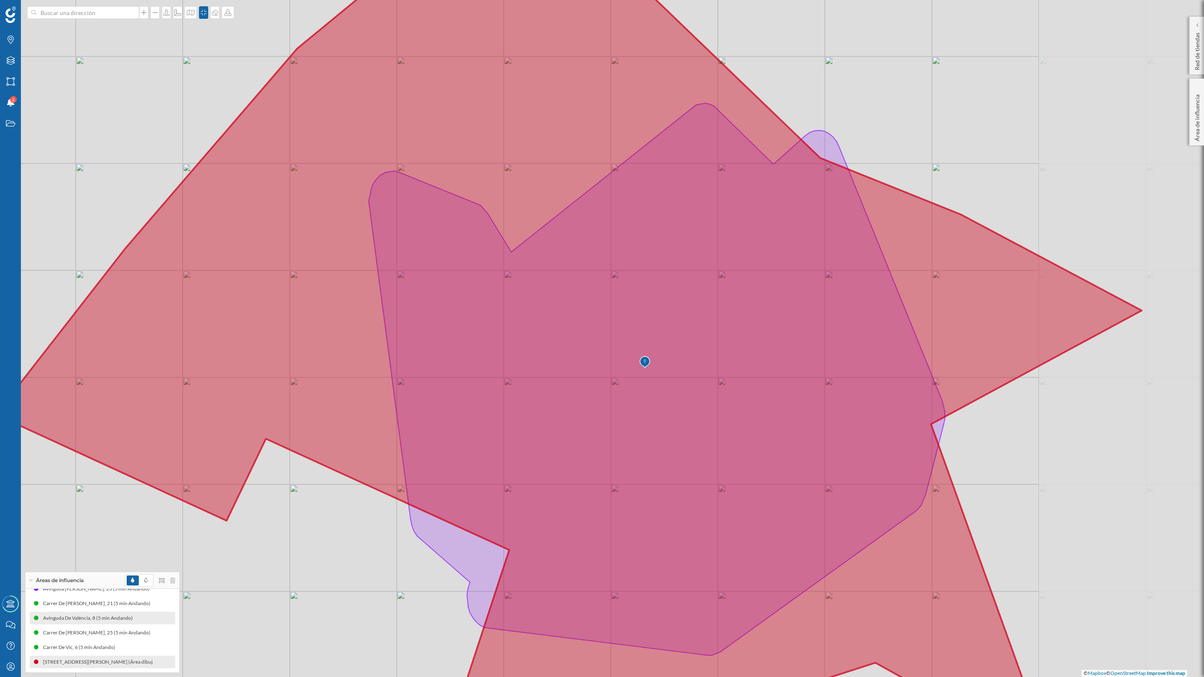
drag, startPoint x: 1155, startPoint y: 414, endPoint x: 981, endPoint y: 434, distance: 175.2
click at [981, 434] on div "© Mapbox © OpenStreetMap Improve this map" at bounding box center [602, 338] width 1204 height 677
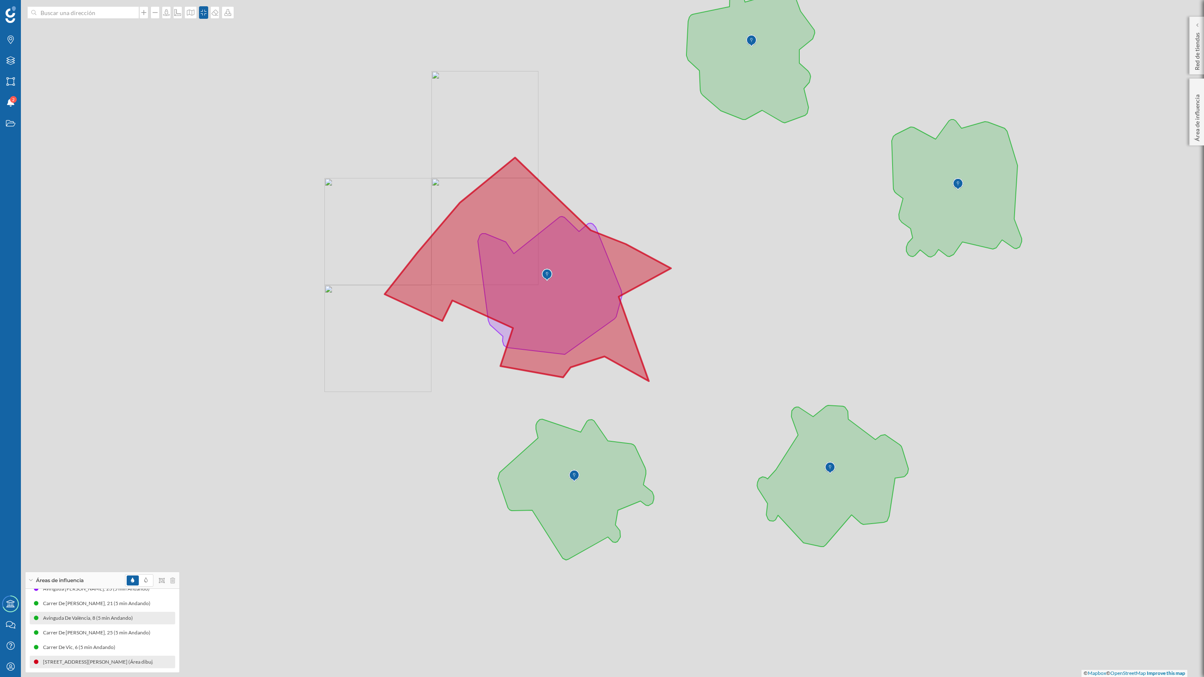
drag, startPoint x: 938, startPoint y: 436, endPoint x: 773, endPoint y: 325, distance: 199.0
click at [773, 325] on div "© Mapbox © OpenStreetMap Improve this map" at bounding box center [602, 338] width 1204 height 677
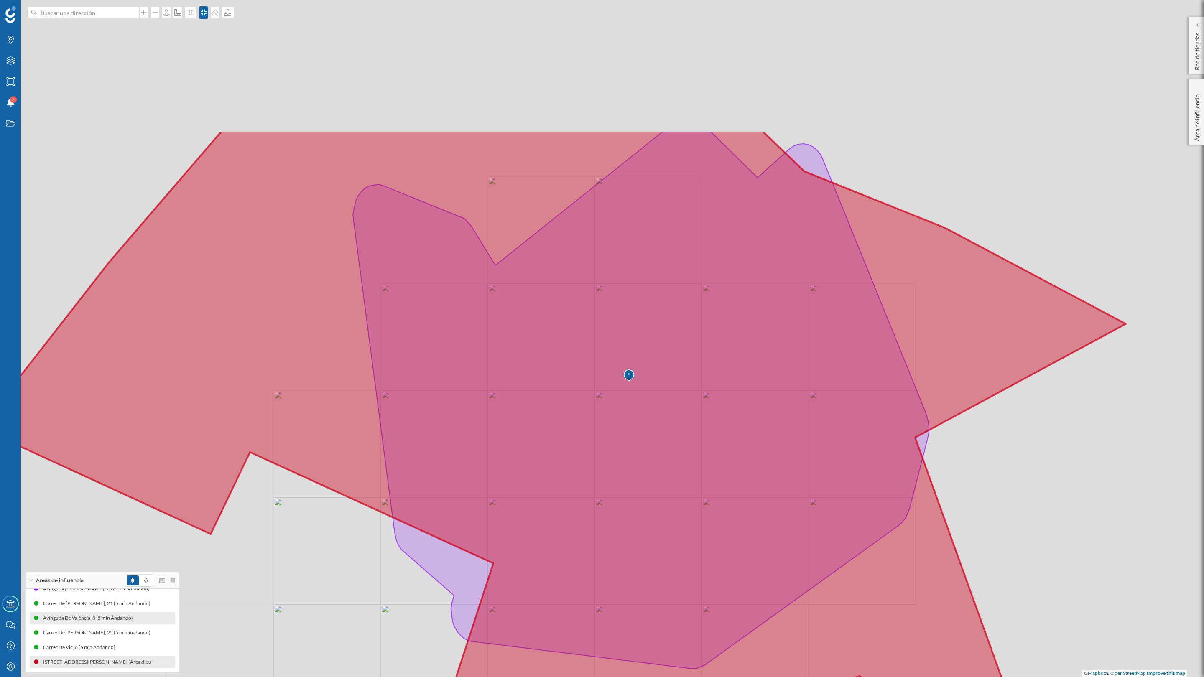
click at [1070, 570] on div "© Mapbox © OpenStreetMap Improve this map" at bounding box center [602, 338] width 1204 height 677
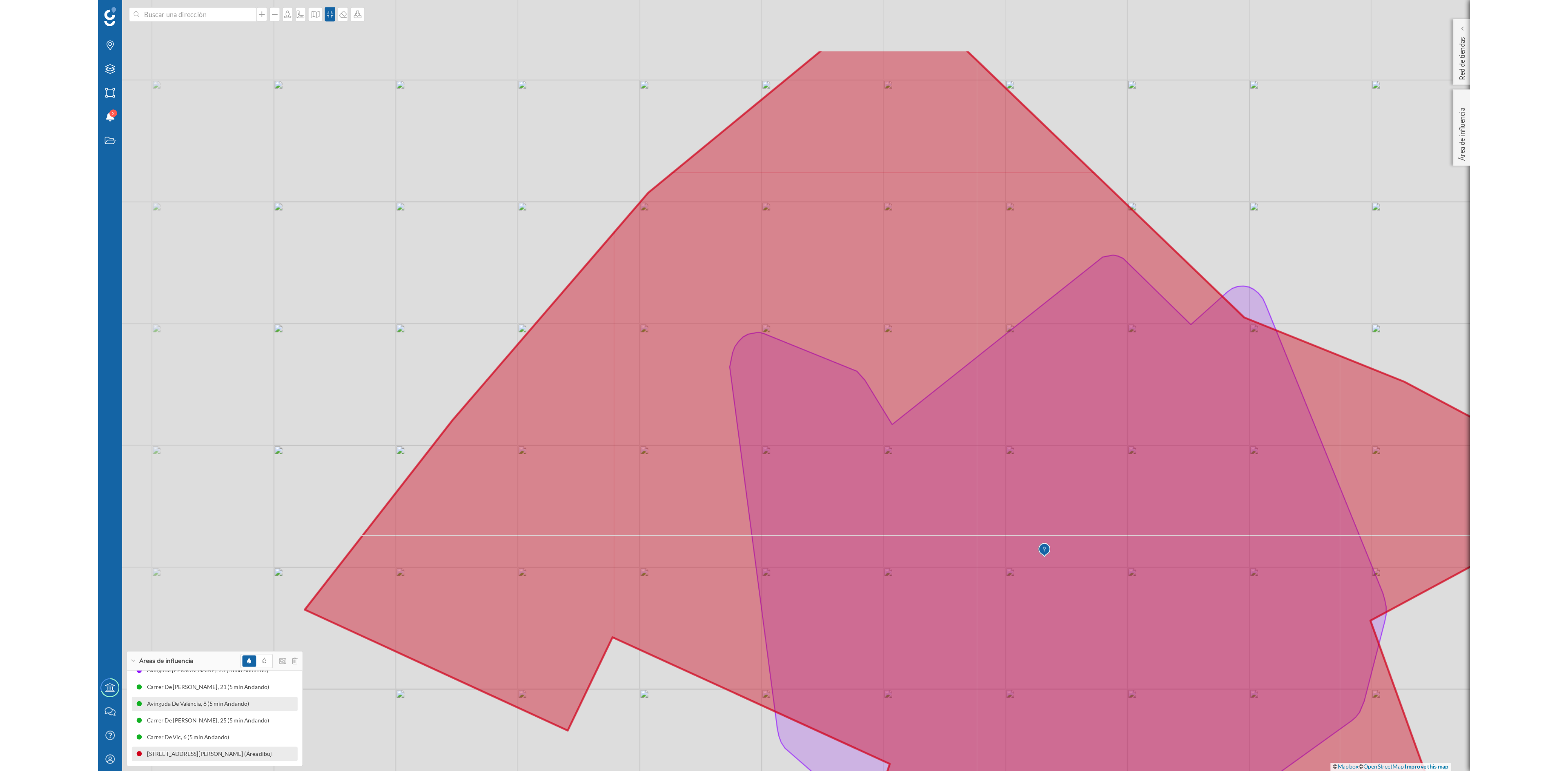
scroll to position [11, 0]
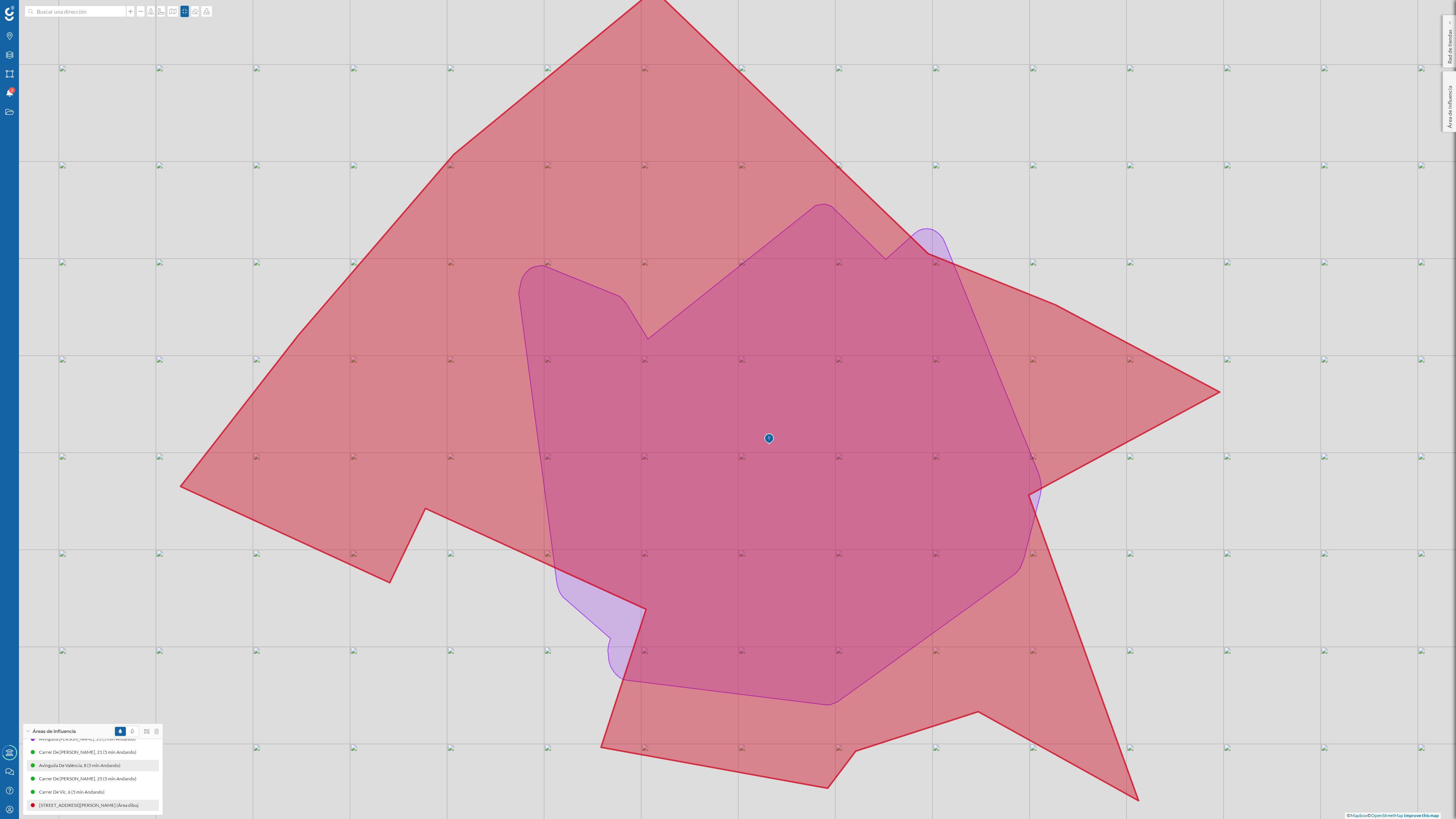
drag, startPoint x: 1238, startPoint y: 568, endPoint x: 1255, endPoint y: 570, distance: 17.1
click at [970, 546] on div "© Mapbox © OpenStreetMap Improve this map" at bounding box center [728, 409] width 1456 height 819
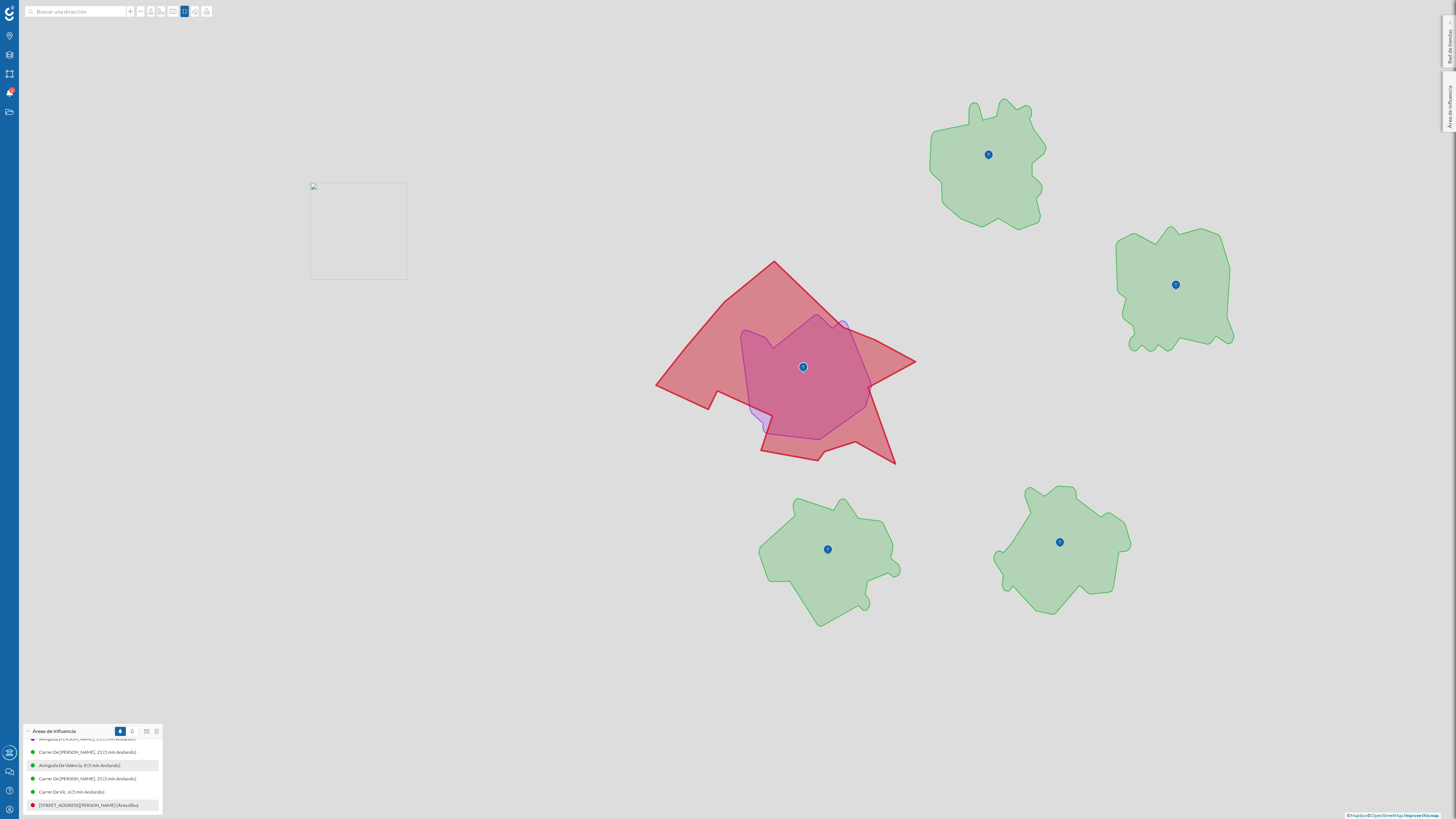
drag, startPoint x: 1253, startPoint y: 561, endPoint x: 924, endPoint y: 404, distance: 364.5
click at [924, 404] on div "© Mapbox © OpenStreetMap Improve this map" at bounding box center [728, 409] width 1456 height 819
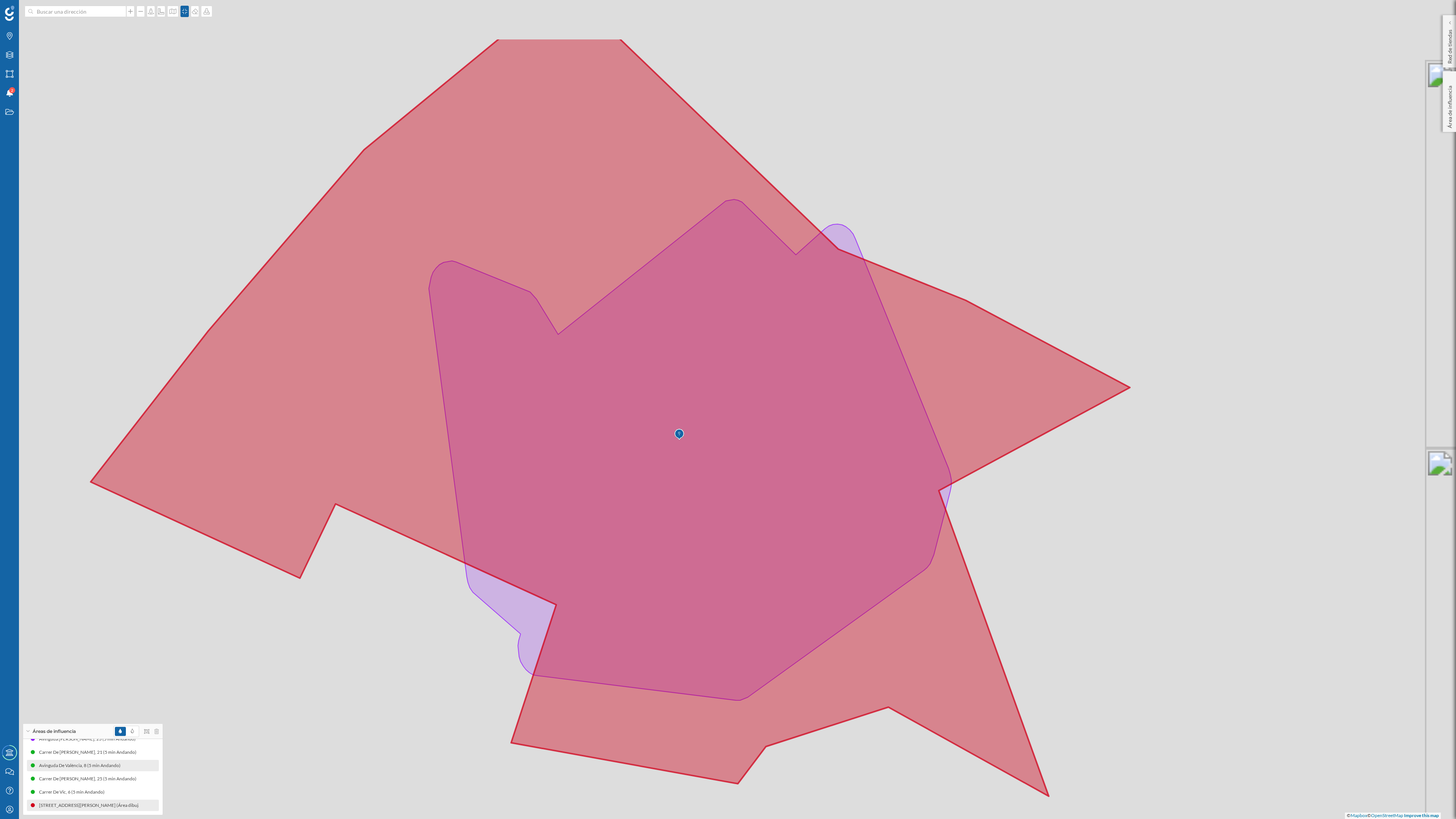
drag, startPoint x: 919, startPoint y: 404, endPoint x: 1096, endPoint y: 518, distance: 210.5
click at [970, 521] on div "© Mapbox © OpenStreetMap Improve this map" at bounding box center [728, 409] width 1456 height 819
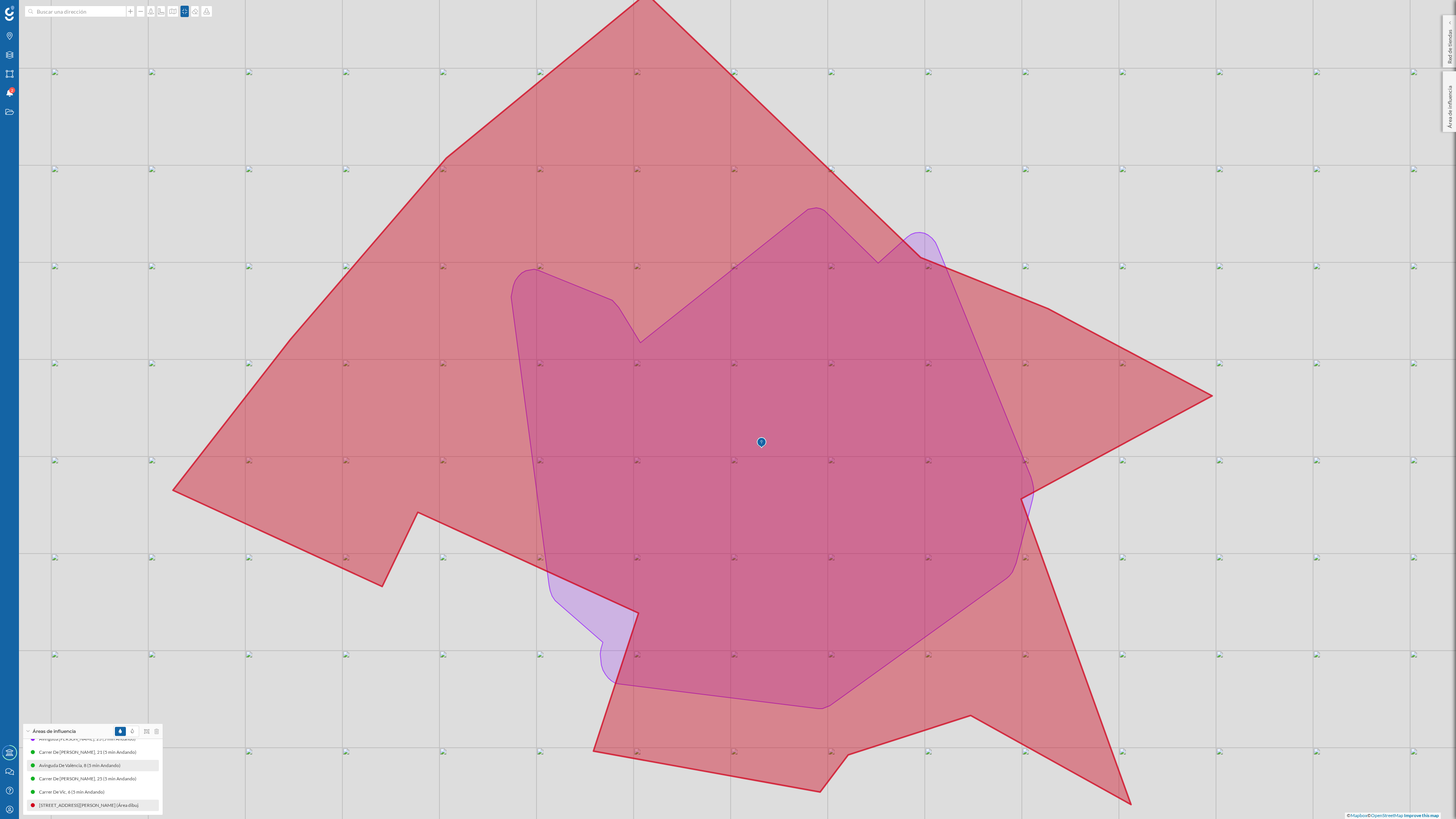
drag, startPoint x: 1110, startPoint y: 515, endPoint x: 1175, endPoint y: 531, distance: 66.9
click at [970, 531] on div "© Mapbox © OpenStreetMap Improve this map" at bounding box center [728, 409] width 1456 height 819
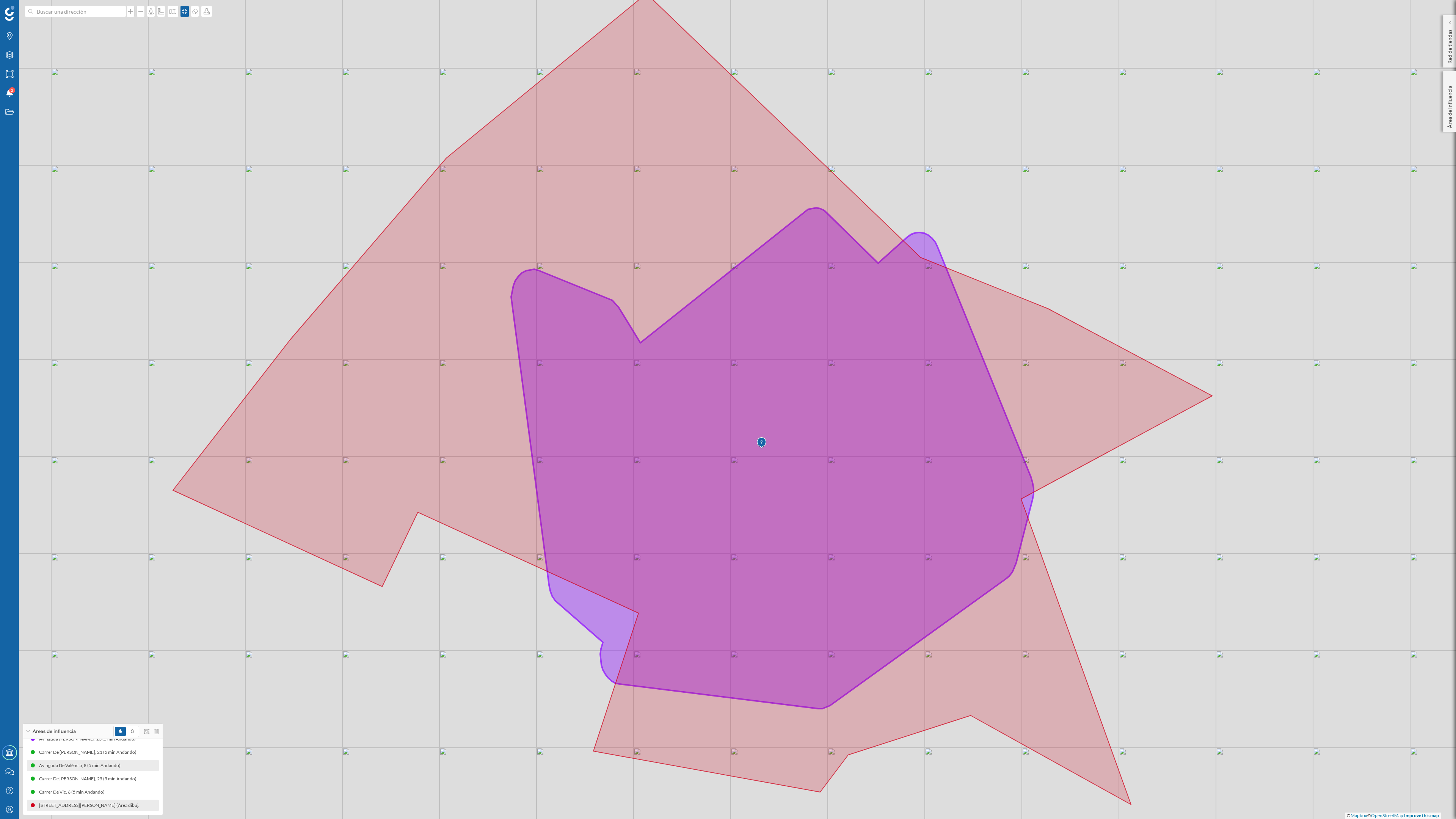
click at [601, 546] on icon at bounding box center [772, 458] width 522 height 501
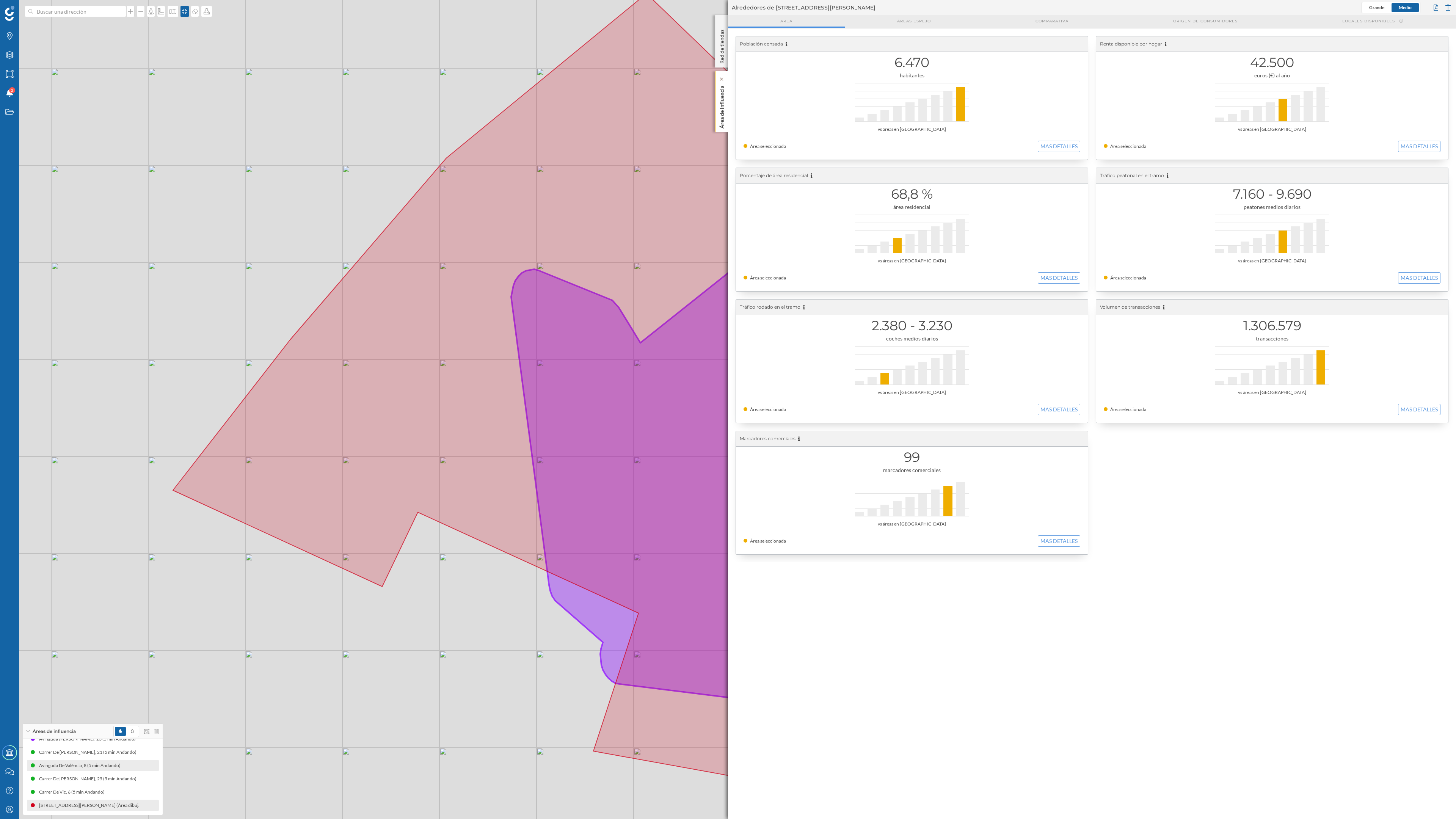
click at [722, 110] on p "Área de influencia" at bounding box center [722, 105] width 7 height 46
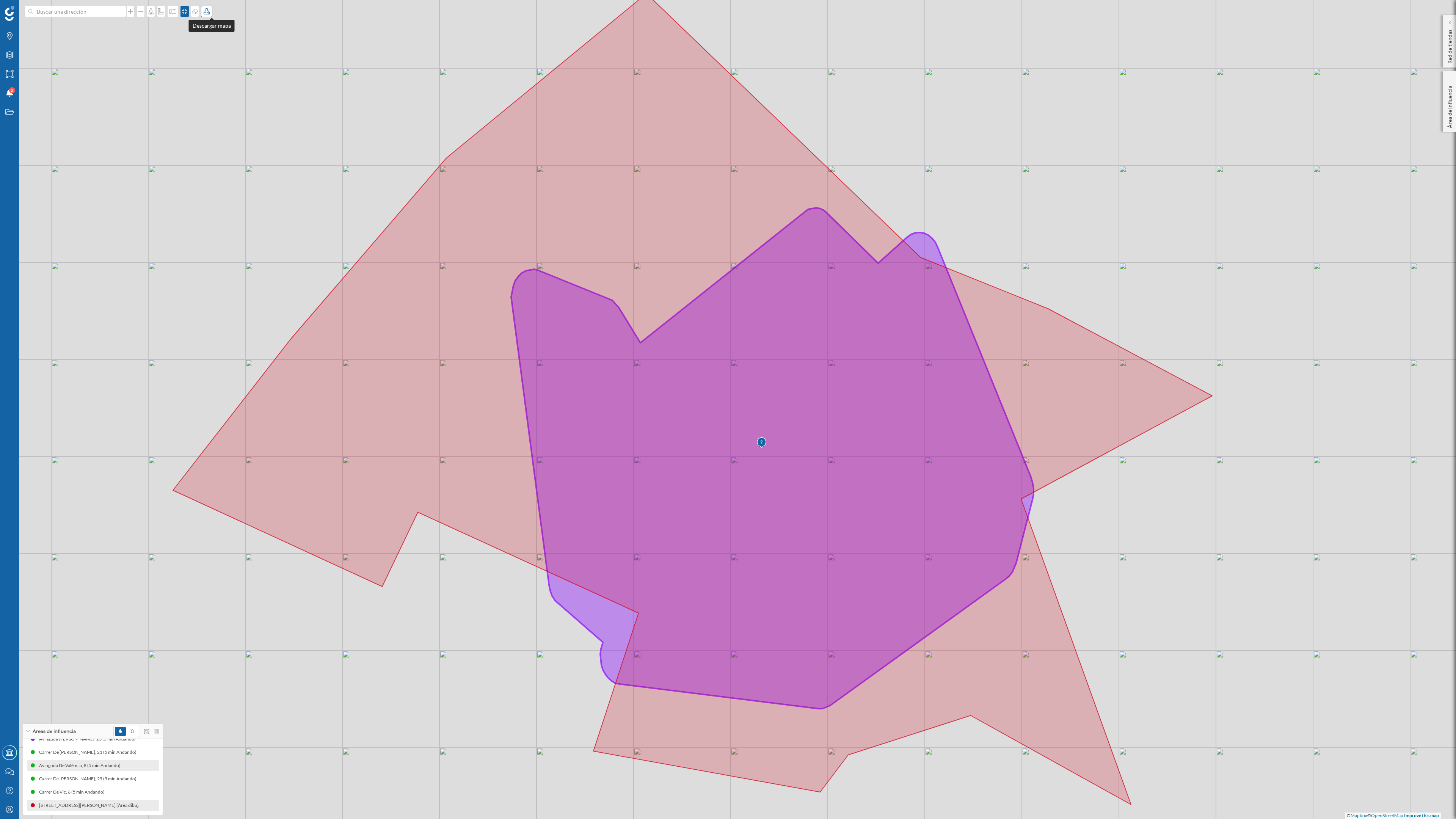
click at [210, 14] on icon at bounding box center [207, 11] width 7 height 6
click at [228, 57] on div "Descargar sin leyenda" at bounding box center [236, 55] width 53 height 8
